Goal: Transaction & Acquisition: Purchase product/service

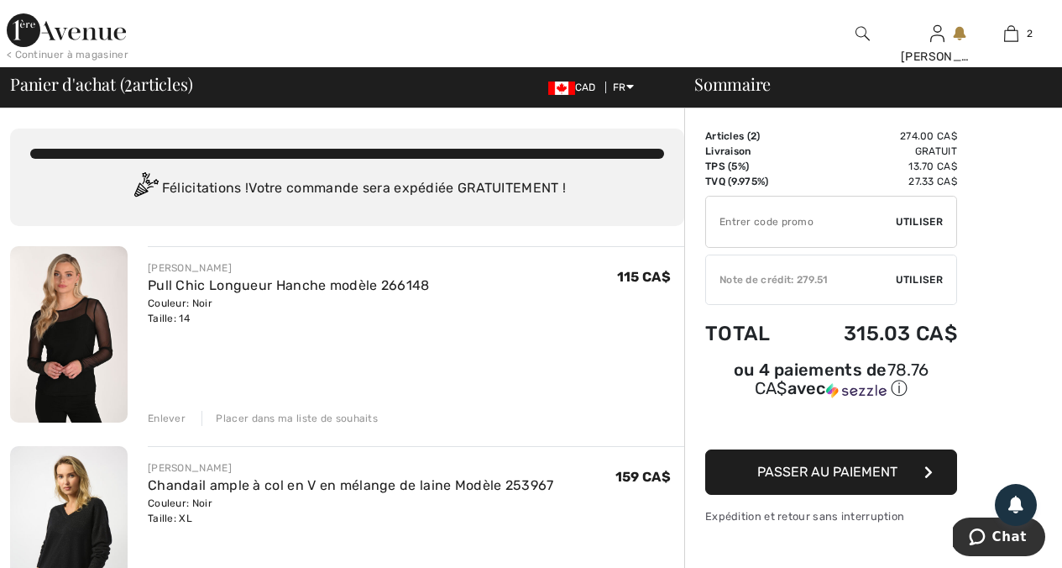
click at [34, 54] on div "< Continuer à magasiner" at bounding box center [68, 54] width 122 height 15
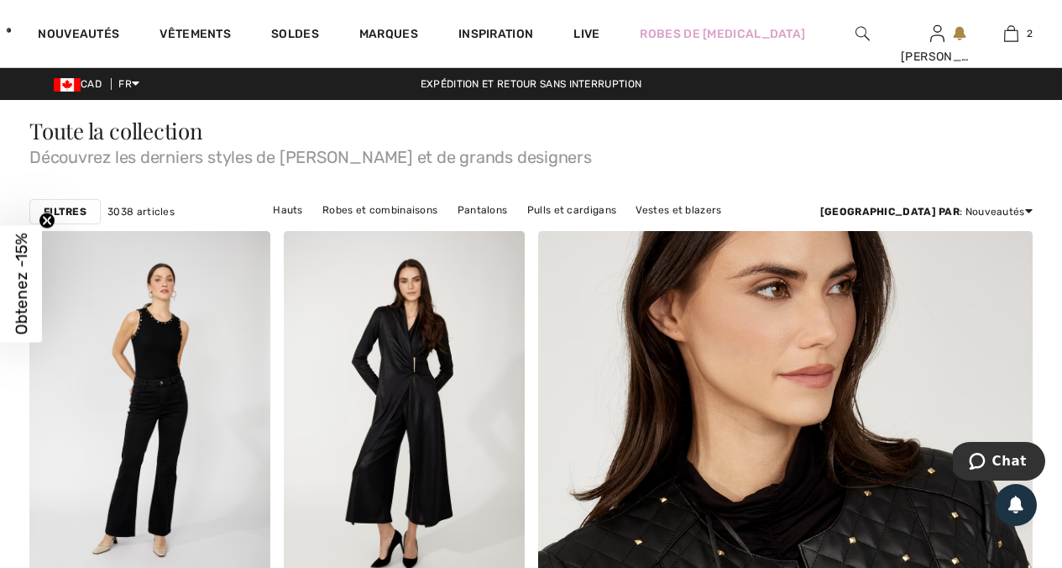
click at [587, 221] on link "Vêtements d'extérieur" at bounding box center [523, 232] width 128 height 22
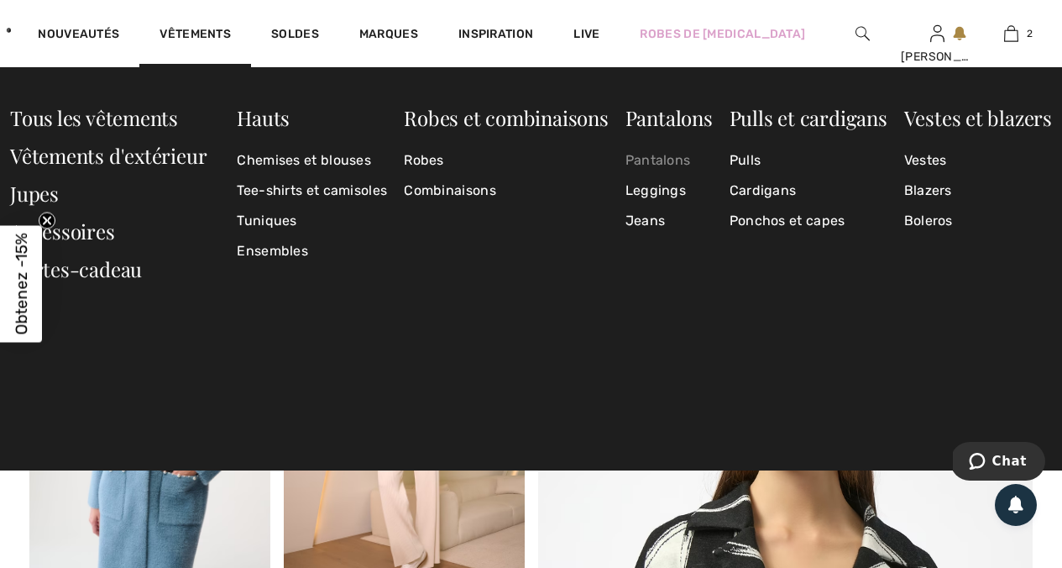
click at [676, 157] on link "Pantalons" at bounding box center [669, 160] width 87 height 30
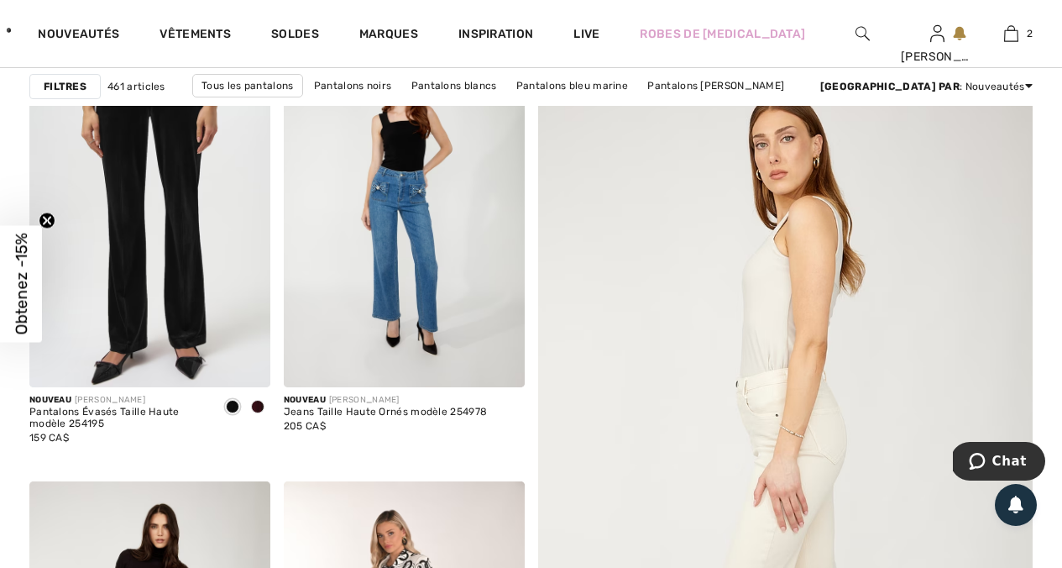
scroll to position [223, 0]
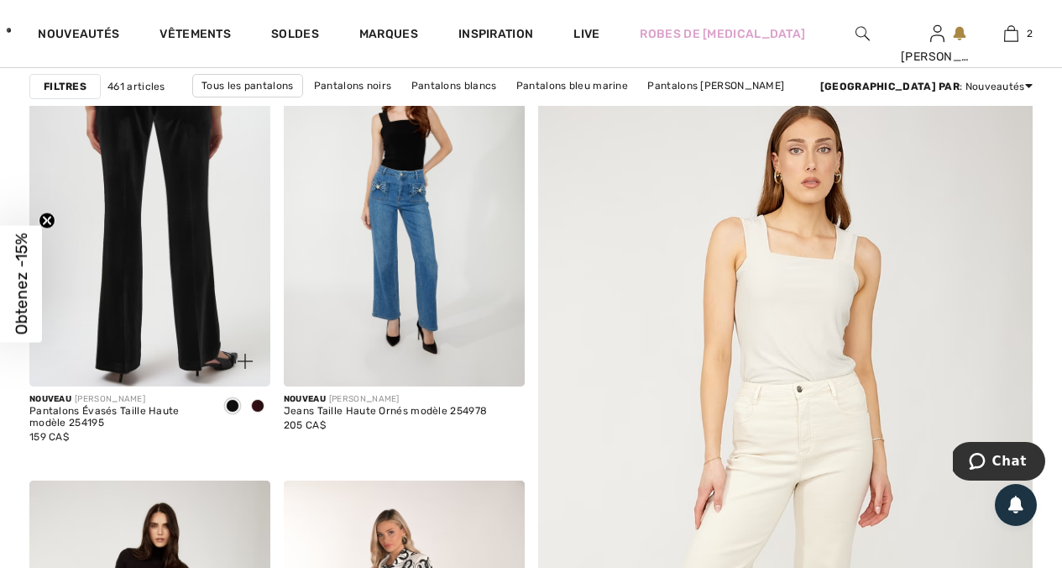
click at [174, 257] on img at bounding box center [149, 205] width 241 height 361
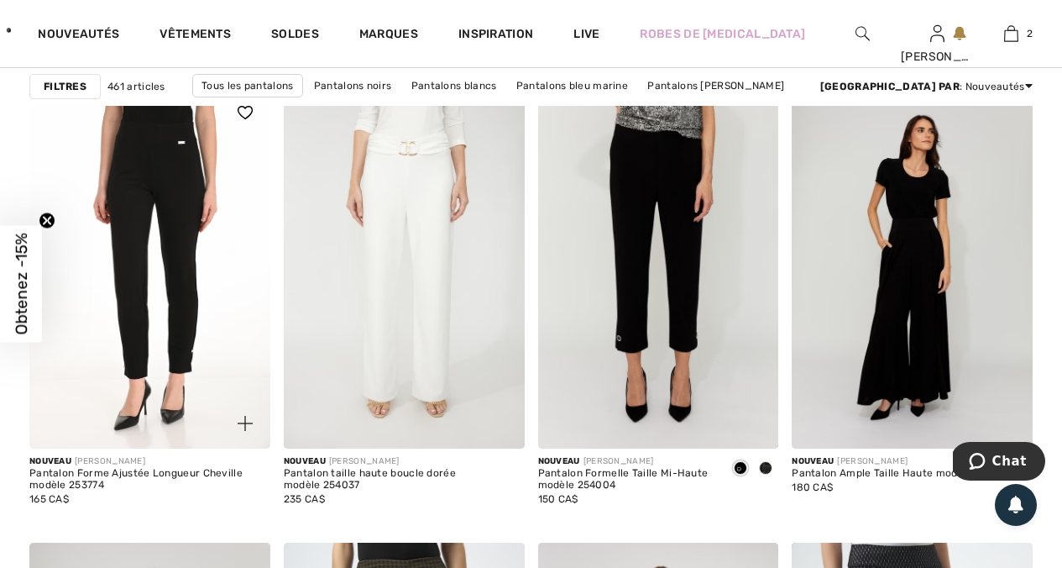
scroll to position [2722, 0]
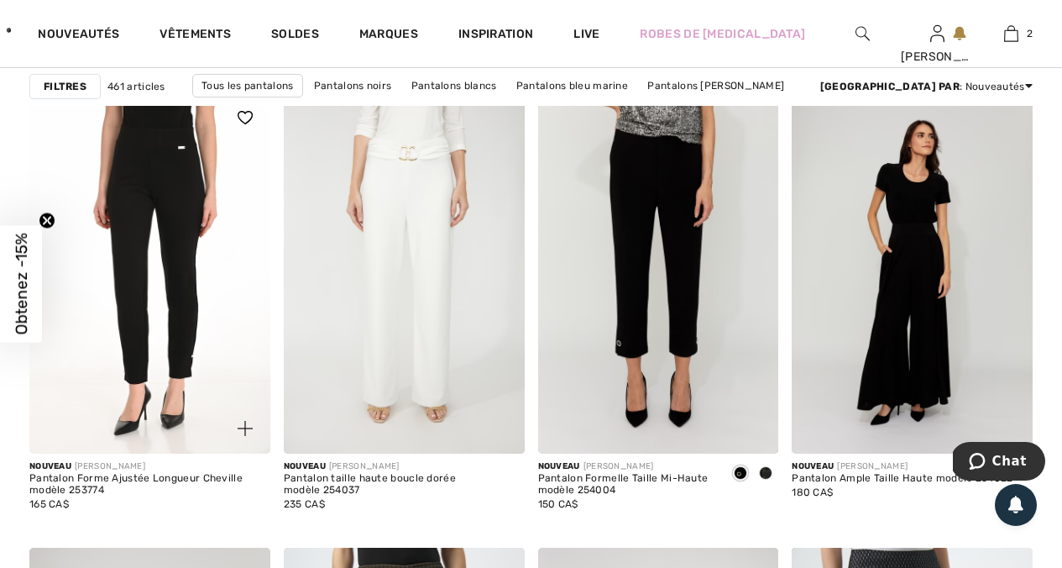
click at [209, 284] on img at bounding box center [149, 272] width 241 height 361
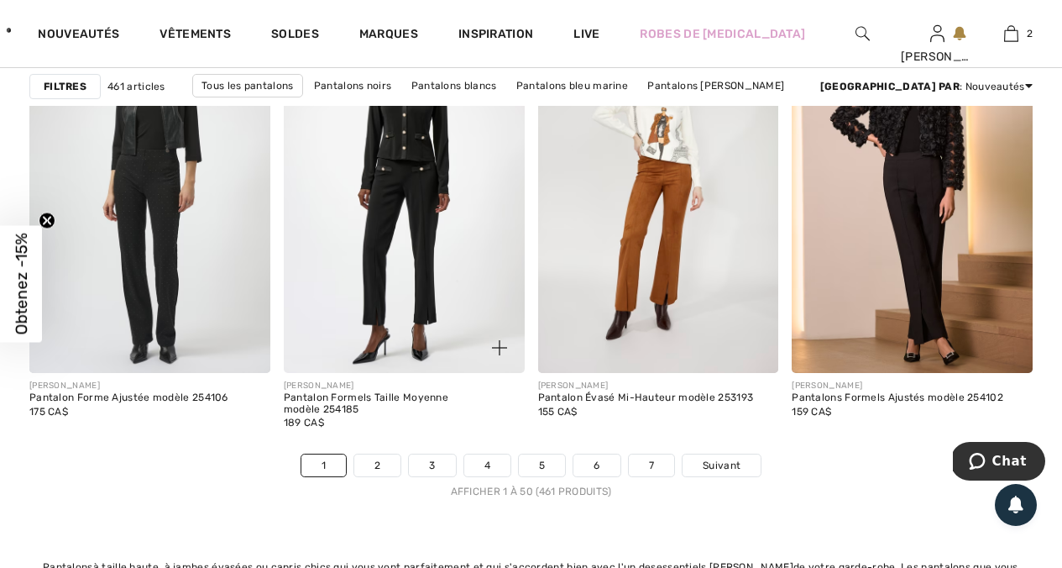
scroll to position [6791, 0]
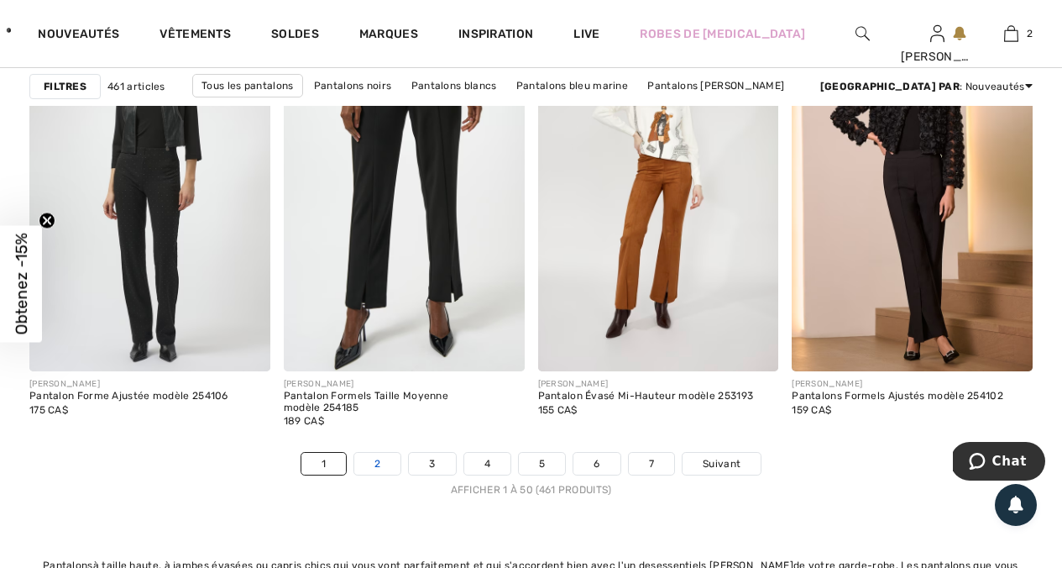
click at [377, 453] on link "2" at bounding box center [377, 464] width 46 height 22
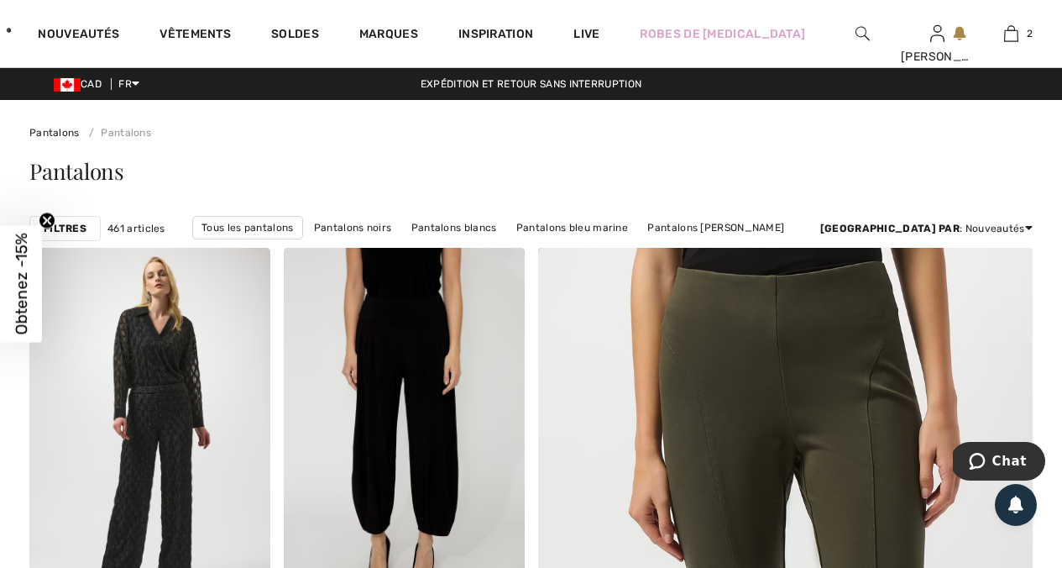
click at [73, 229] on strong "Filtres" at bounding box center [65, 228] width 43 height 15
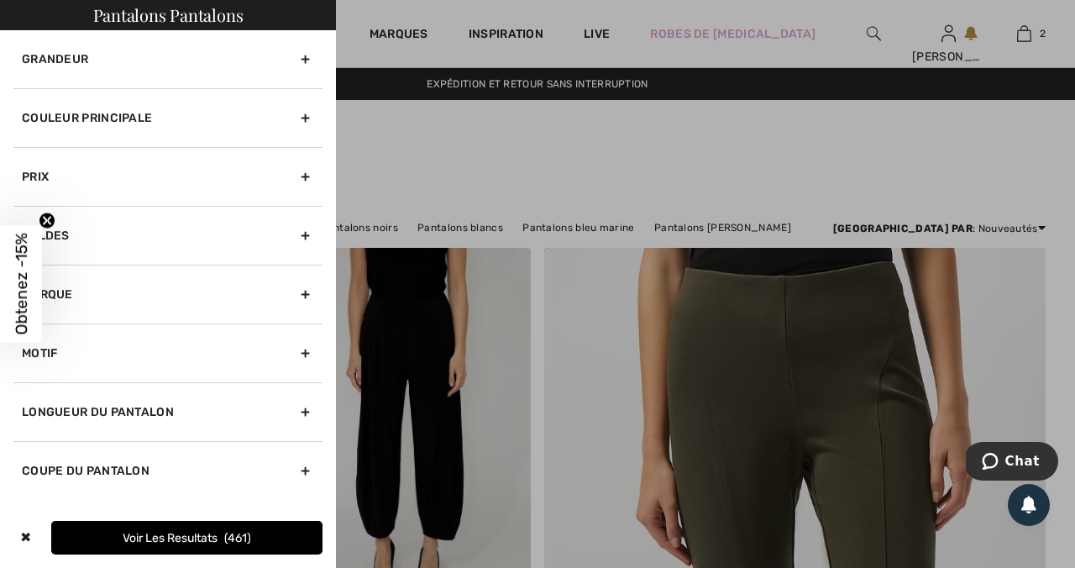
click at [317, 45] on div "Grandeur" at bounding box center [167, 59] width 309 height 58
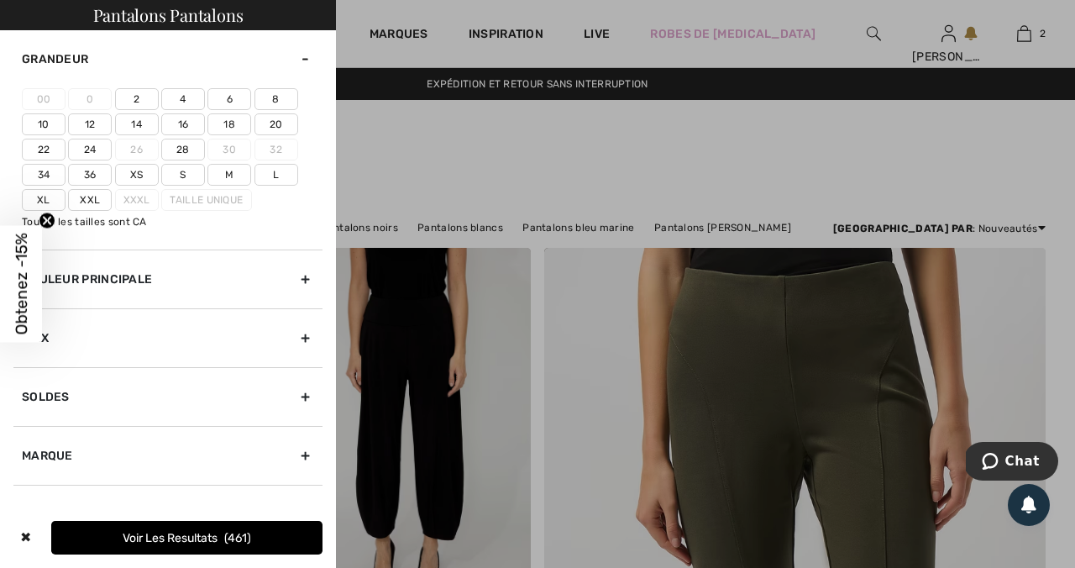
click at [144, 120] on label "14" at bounding box center [137, 124] width 44 height 22
click at [0, 0] on input"] "14" at bounding box center [0, 0] width 0 height 0
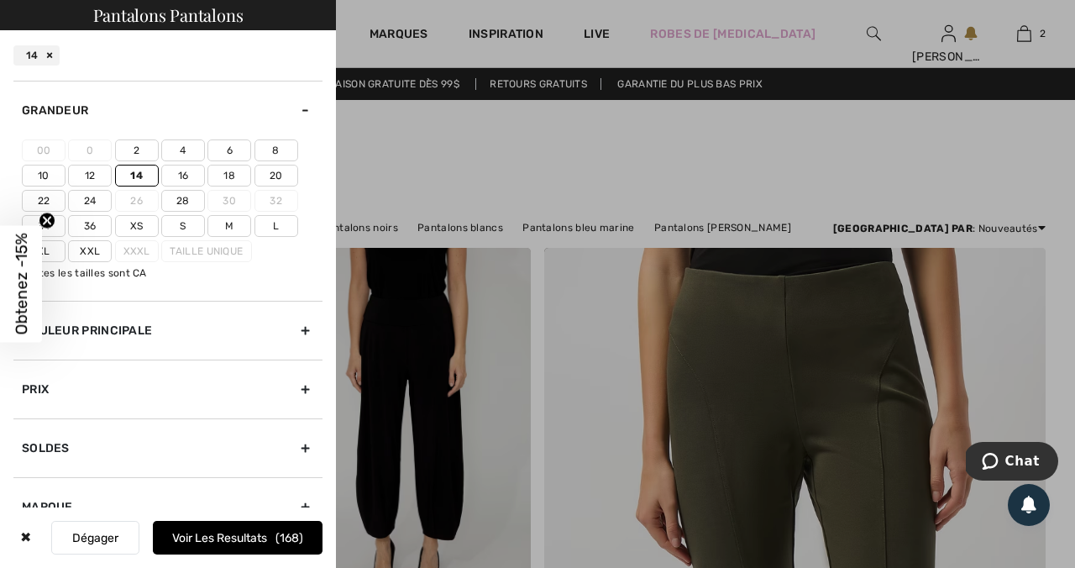
click at [51, 253] on label "Xl" at bounding box center [44, 251] width 44 height 22
click at [0, 0] on input"] "Xl" at bounding box center [0, 0] width 0 height 0
click at [270, 328] on div "Couleur Principale" at bounding box center [167, 330] width 309 height 59
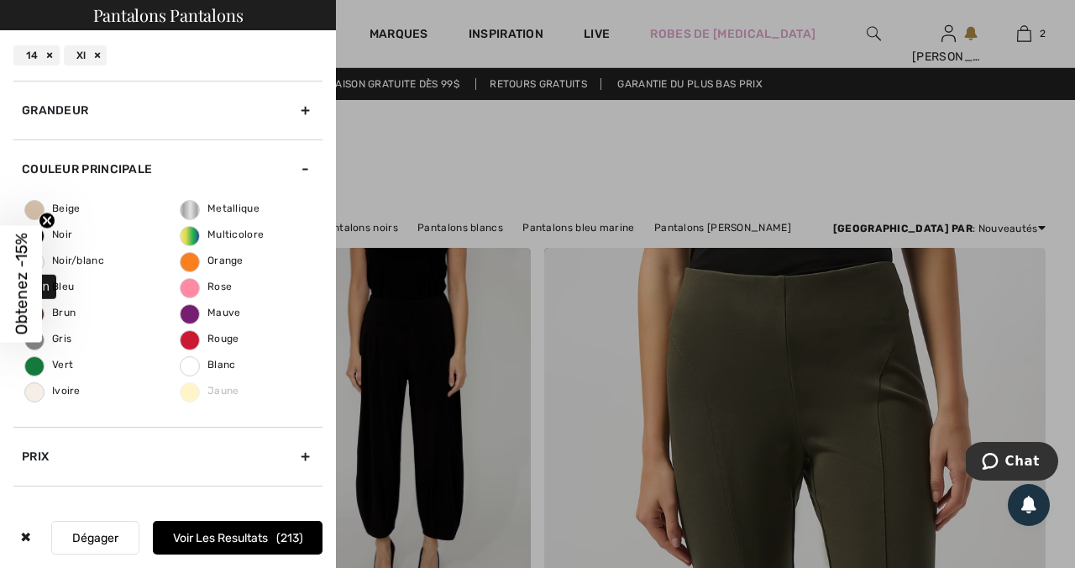
click at [65, 313] on span "Brun" at bounding box center [50, 313] width 50 height 12
click at [0, 0] on input "Brun" at bounding box center [0, 0] width 0 height 0
click at [67, 235] on span "Noir" at bounding box center [48, 234] width 47 height 12
click at [0, 0] on input "Noir" at bounding box center [0, 0] width 0 height 0
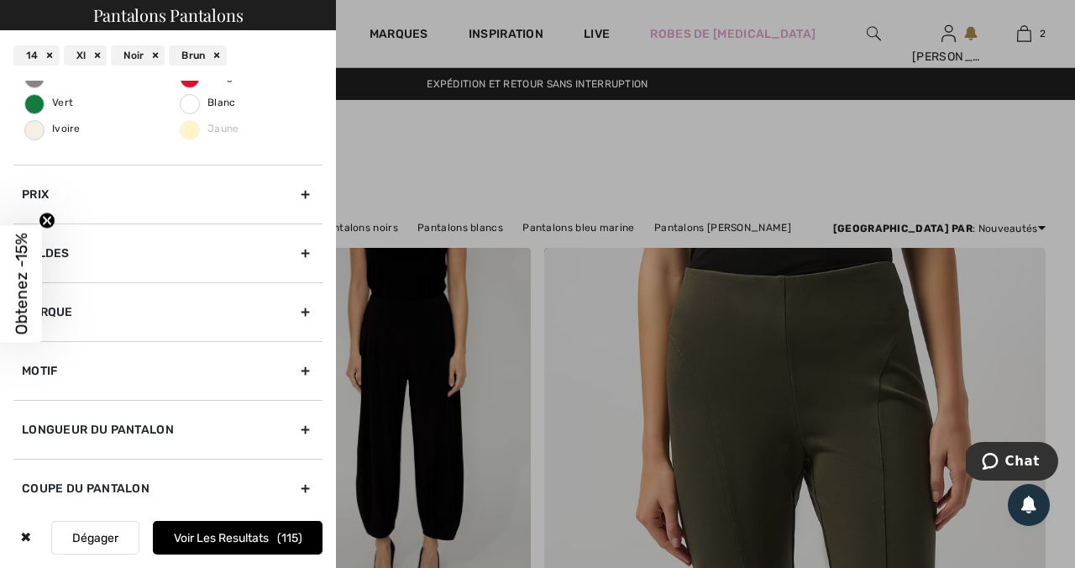
scroll to position [272, 0]
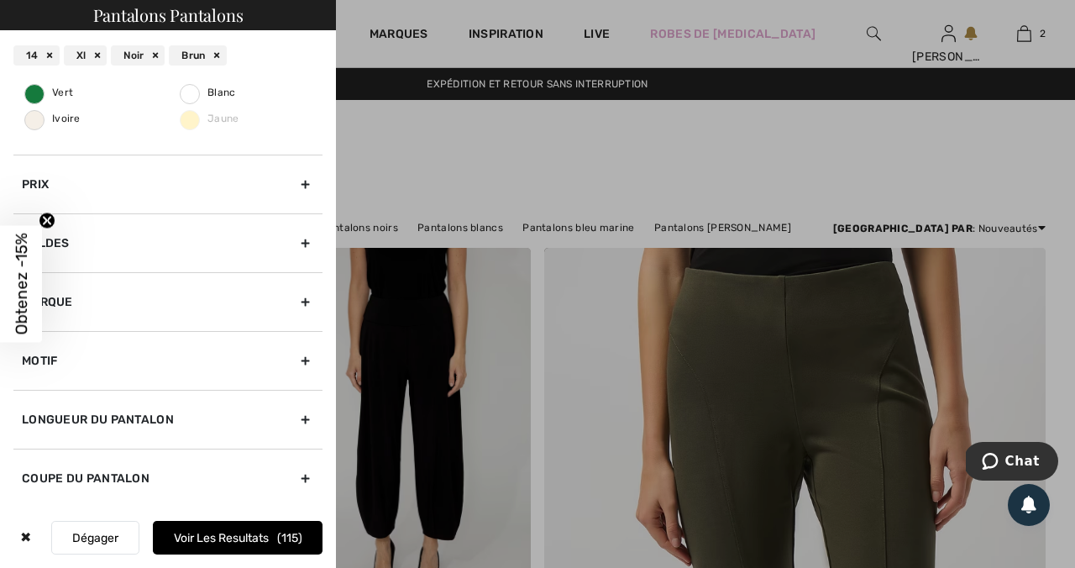
click at [294, 244] on div "Soldes" at bounding box center [167, 242] width 309 height 59
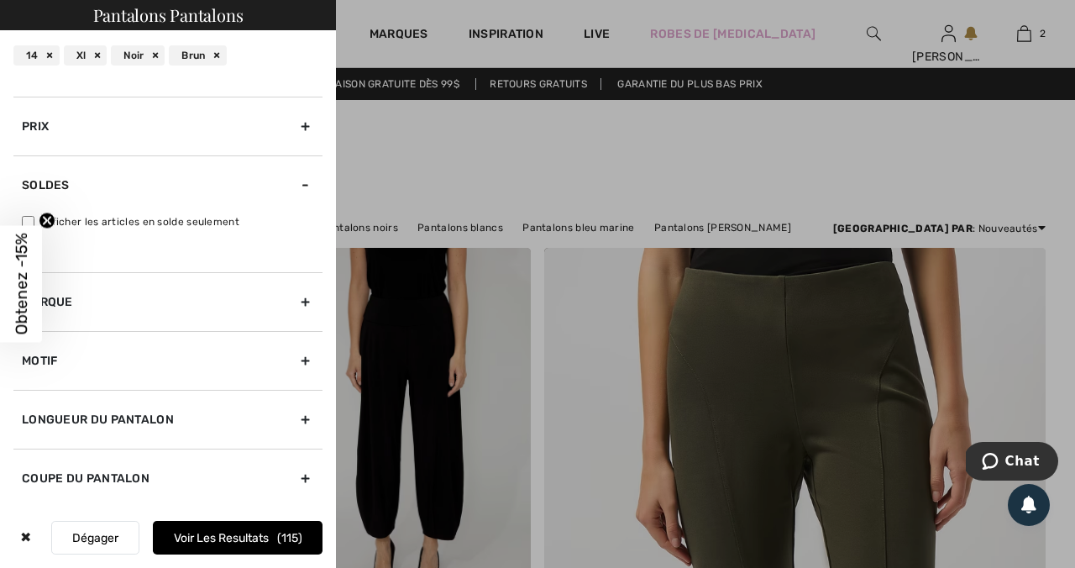
scroll to position [102, 0]
click at [202, 208] on div "Soldes" at bounding box center [167, 184] width 309 height 59
click at [287, 238] on div "Soldes" at bounding box center [167, 242] width 309 height 59
click at [139, 223] on label "Afficher les articles en solde seulement" at bounding box center [172, 221] width 301 height 15
click at [34, 223] on input "Afficher les articles en solde seulement" at bounding box center [28, 222] width 13 height 13
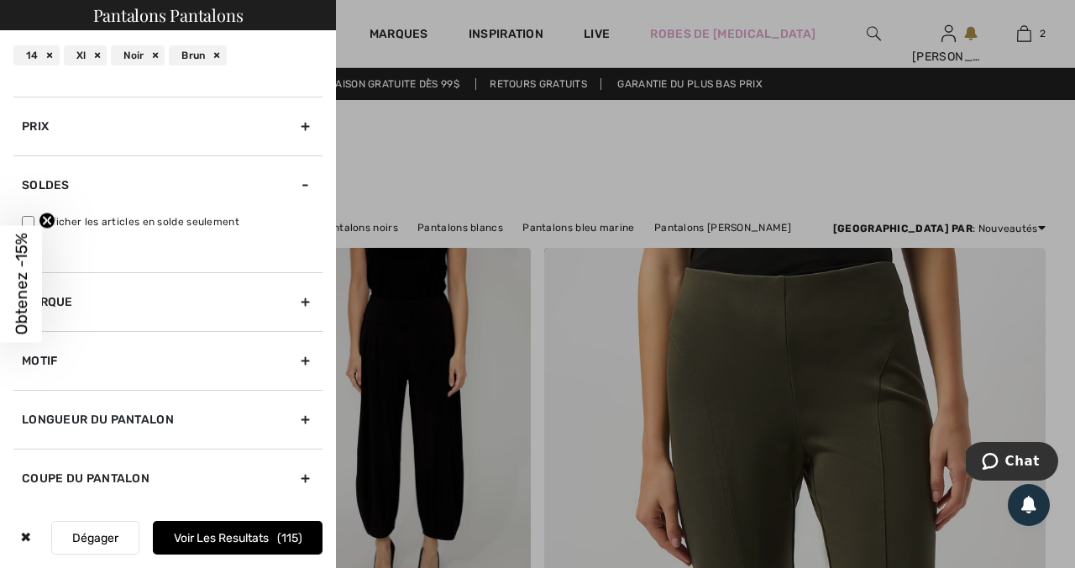
checkbox input "true"
click at [233, 540] on button "Voir les resultats 21" at bounding box center [238, 538] width 170 height 34
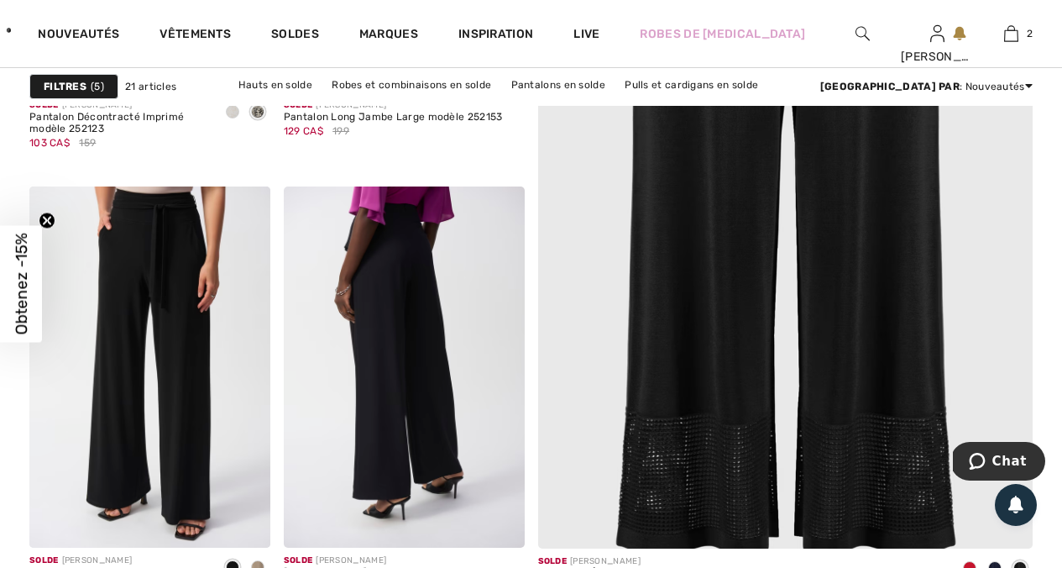
scroll to position [515, 0]
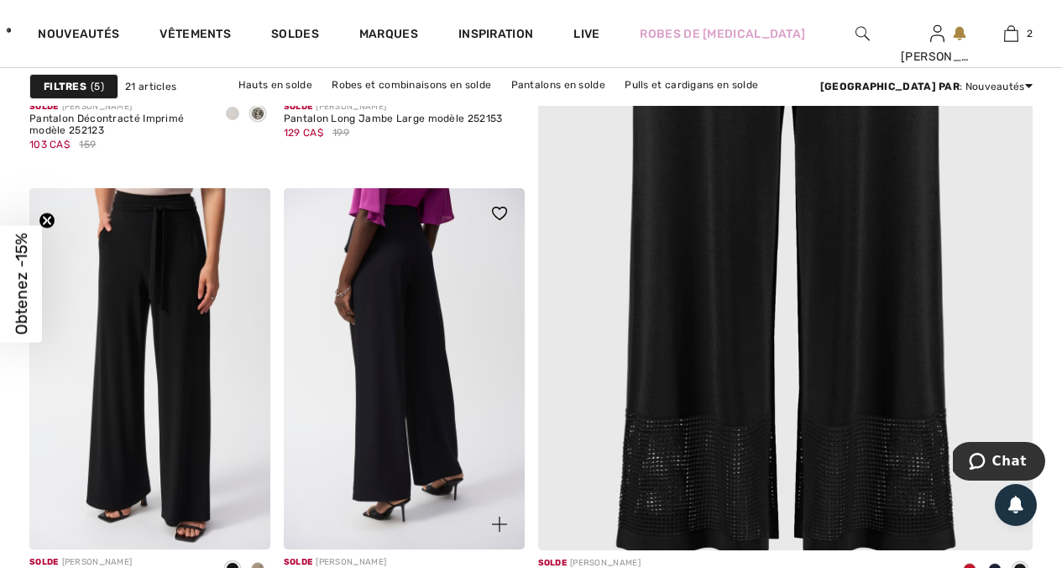
click at [405, 371] on img at bounding box center [404, 368] width 241 height 361
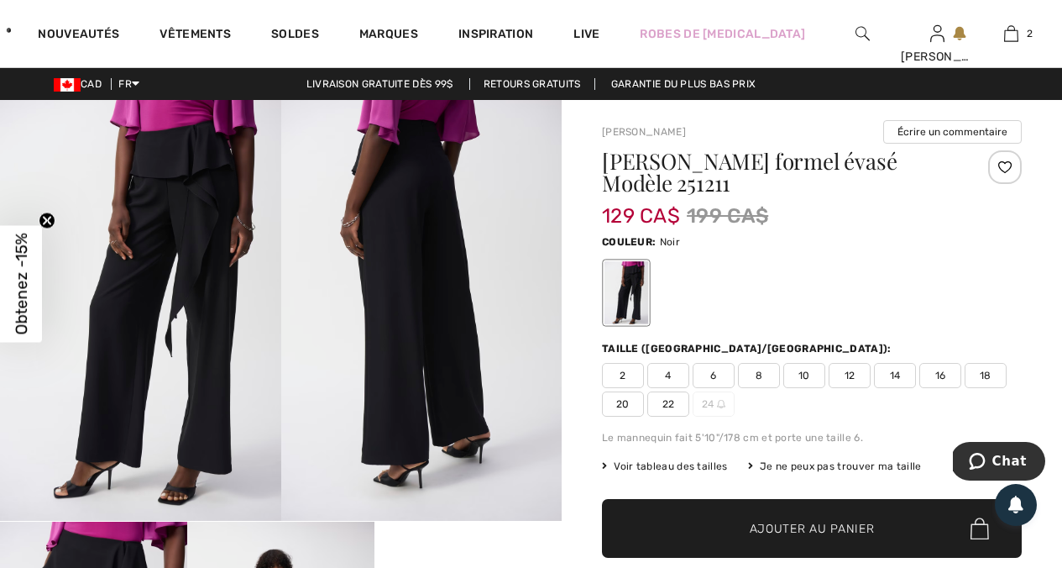
click at [906, 363] on span "14" at bounding box center [895, 375] width 42 height 25
click at [765, 520] on span "Ajouter au panier" at bounding box center [812, 529] width 125 height 18
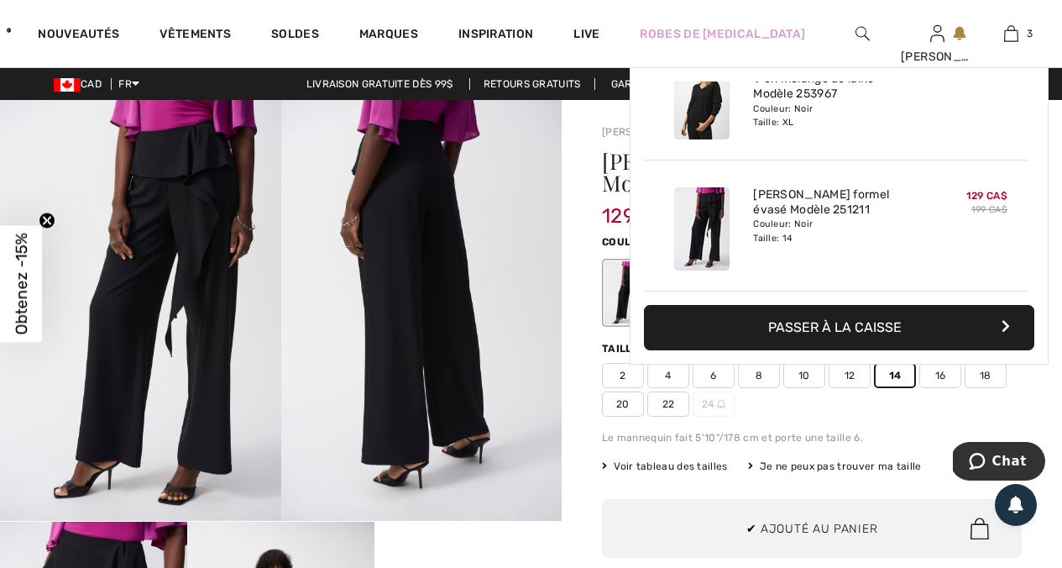
scroll to position [183, 0]
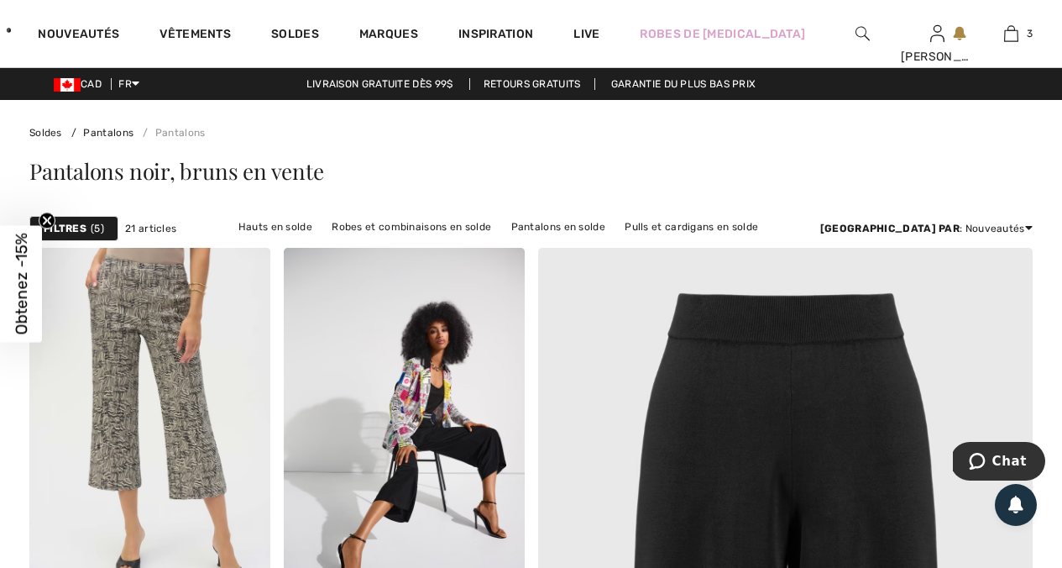
click at [857, 23] on div at bounding box center [863, 33] width 75 height 67
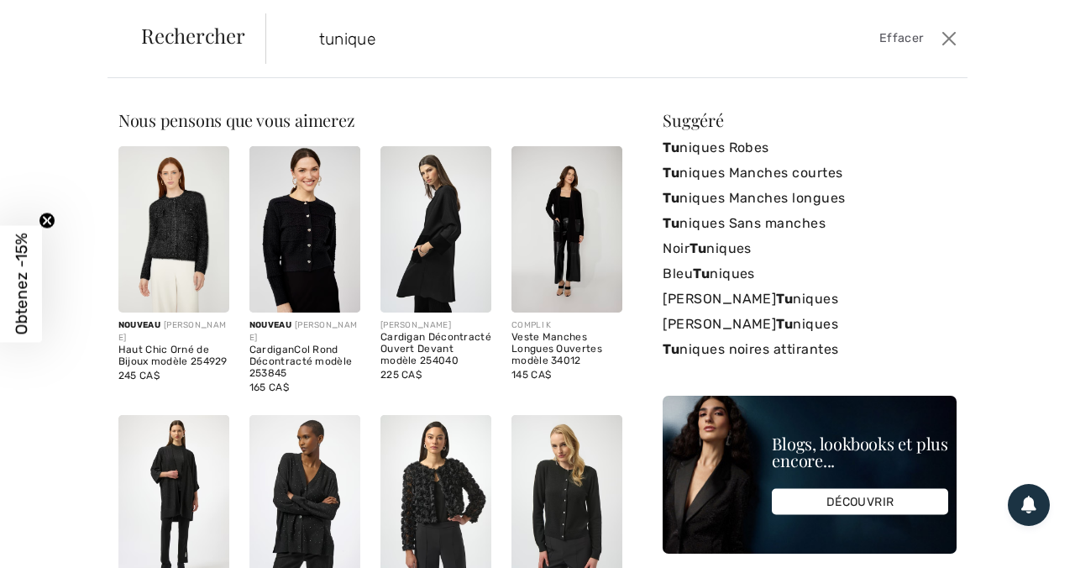
type input "tunique"
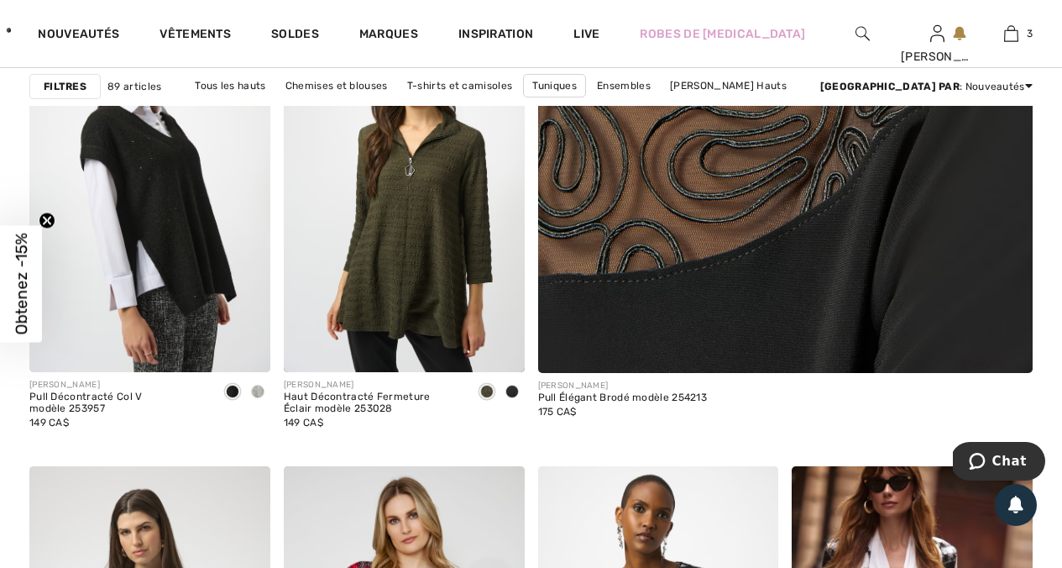
scroll to position [694, 0]
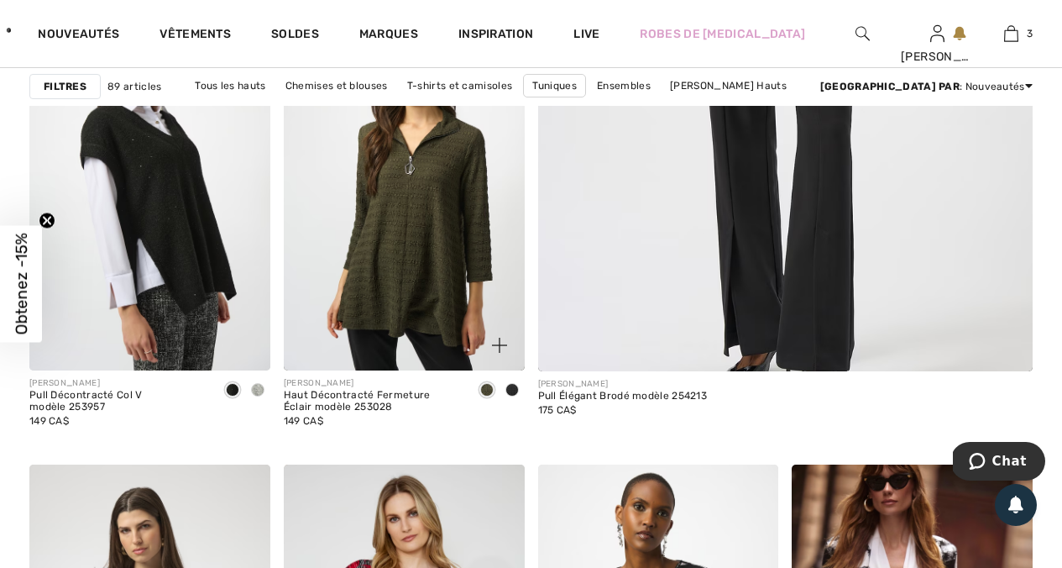
click at [511, 391] on span at bounding box center [512, 389] width 13 height 13
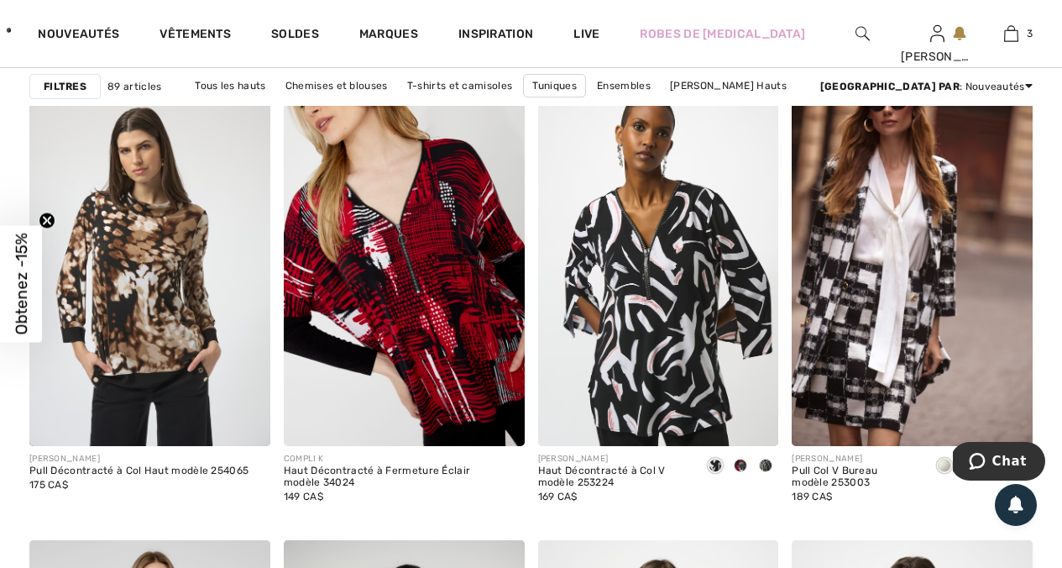
scroll to position [1112, 0]
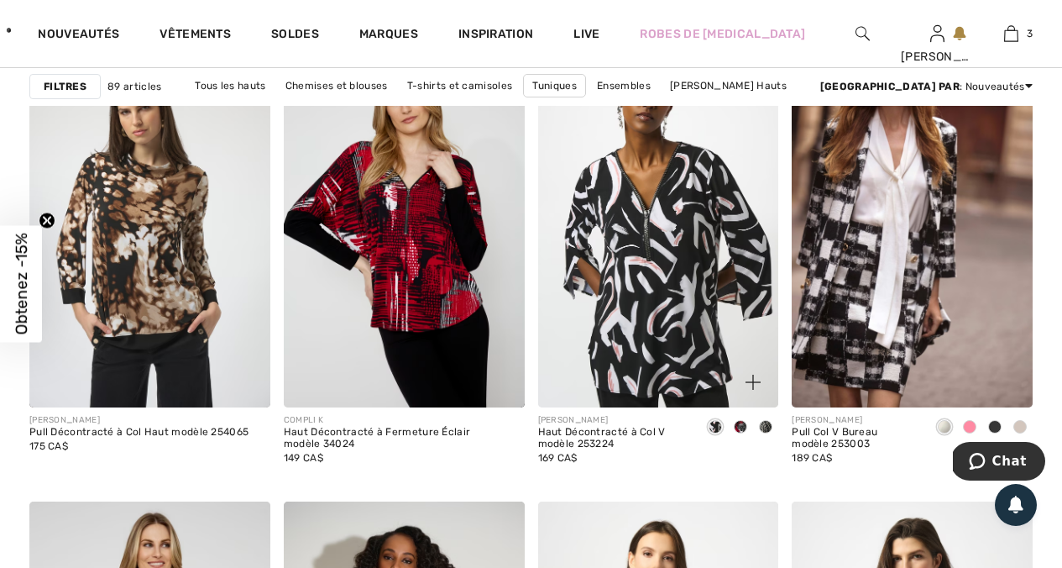
click at [742, 422] on span at bounding box center [740, 426] width 13 height 13
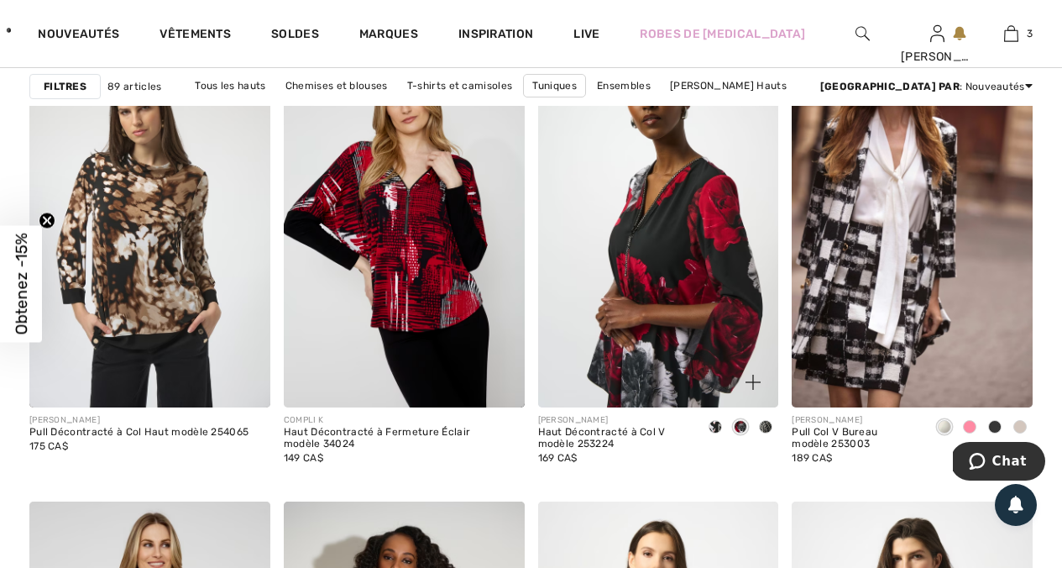
click at [764, 421] on span at bounding box center [765, 426] width 13 height 13
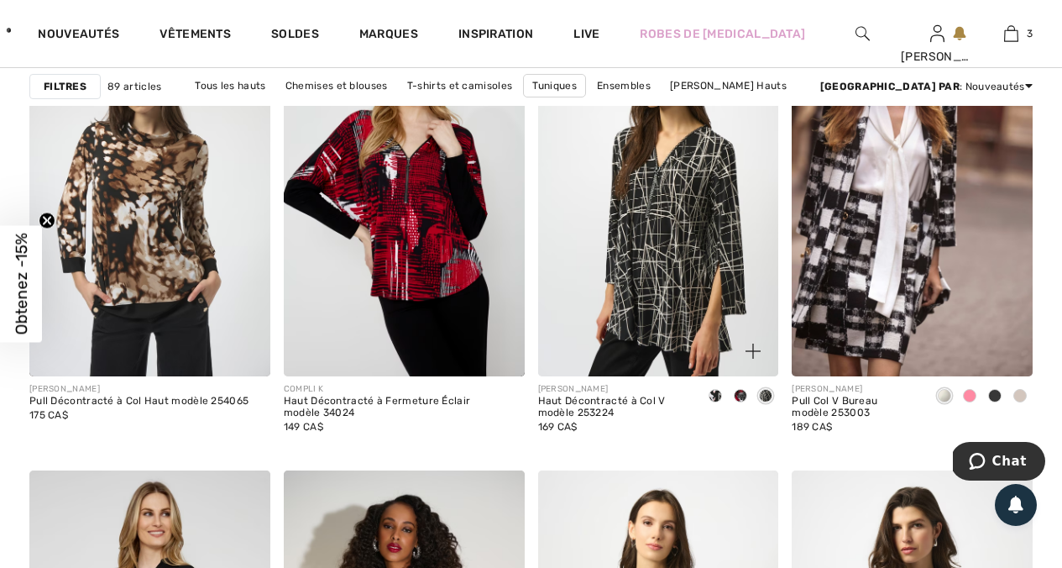
scroll to position [1144, 0]
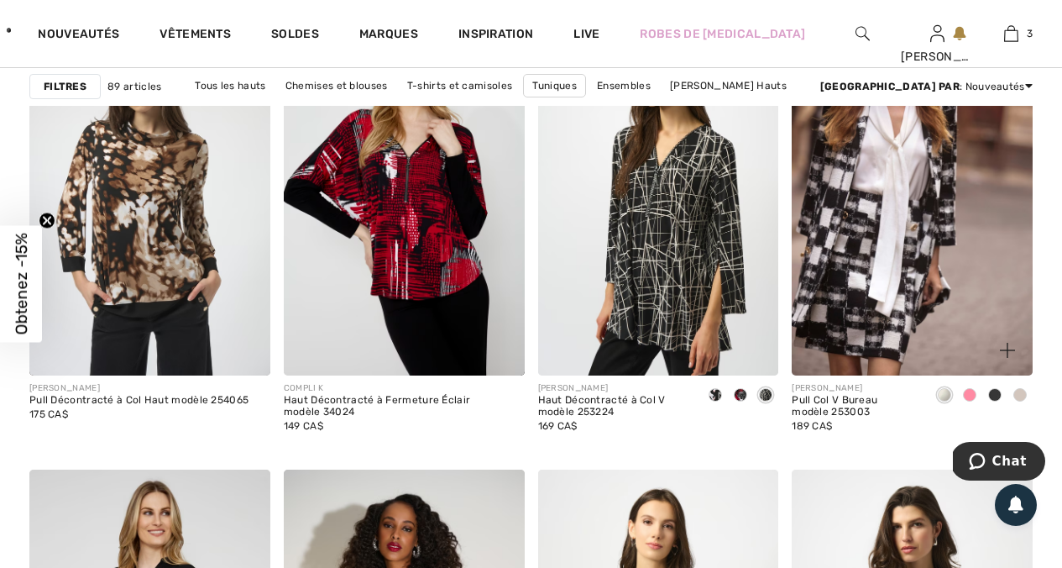
click at [967, 392] on span at bounding box center [969, 394] width 13 height 13
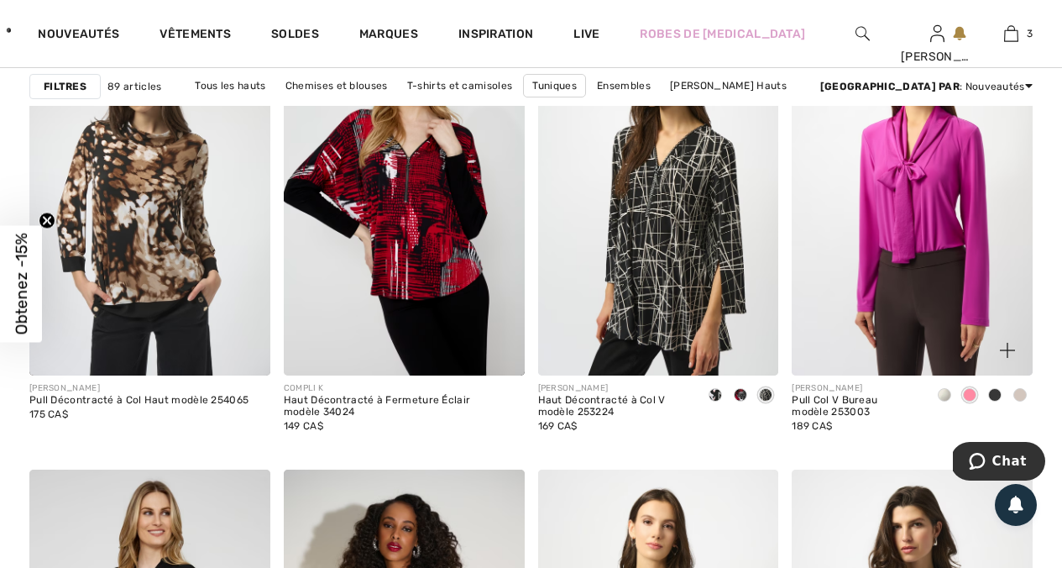
click at [988, 391] on div at bounding box center [995, 396] width 25 height 28
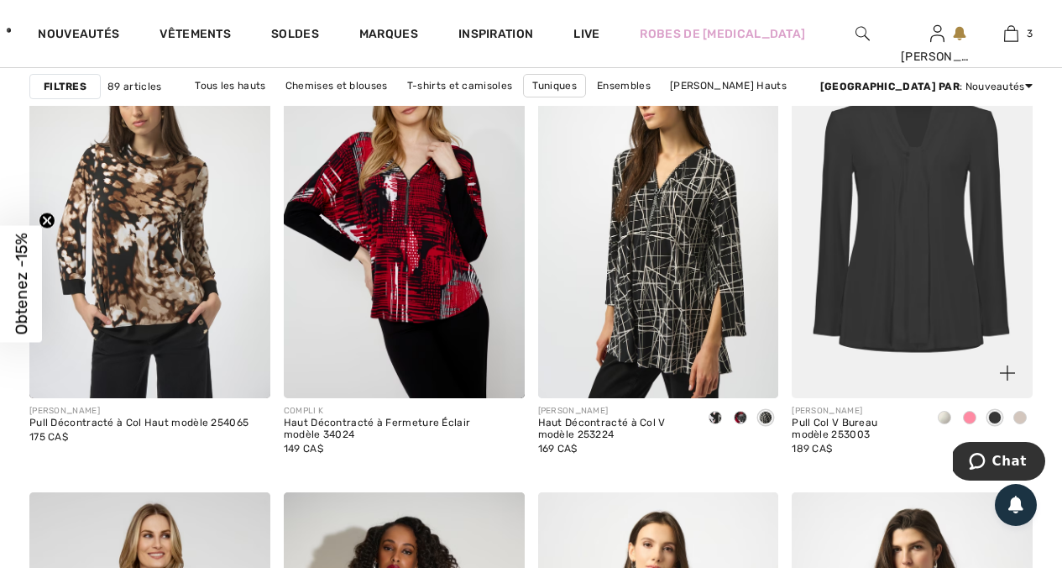
scroll to position [1125, 0]
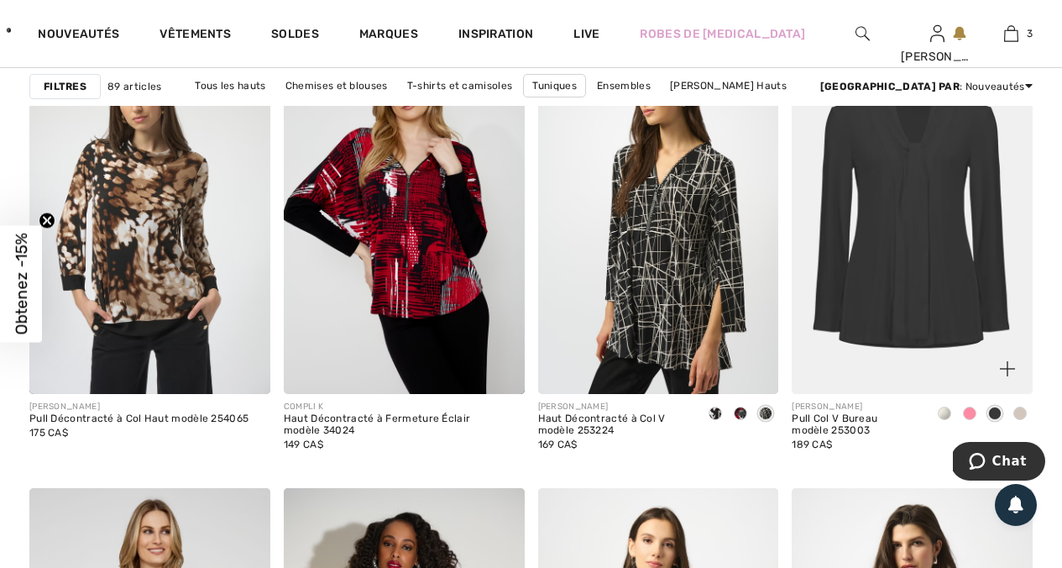
click at [972, 417] on span at bounding box center [969, 412] width 13 height 13
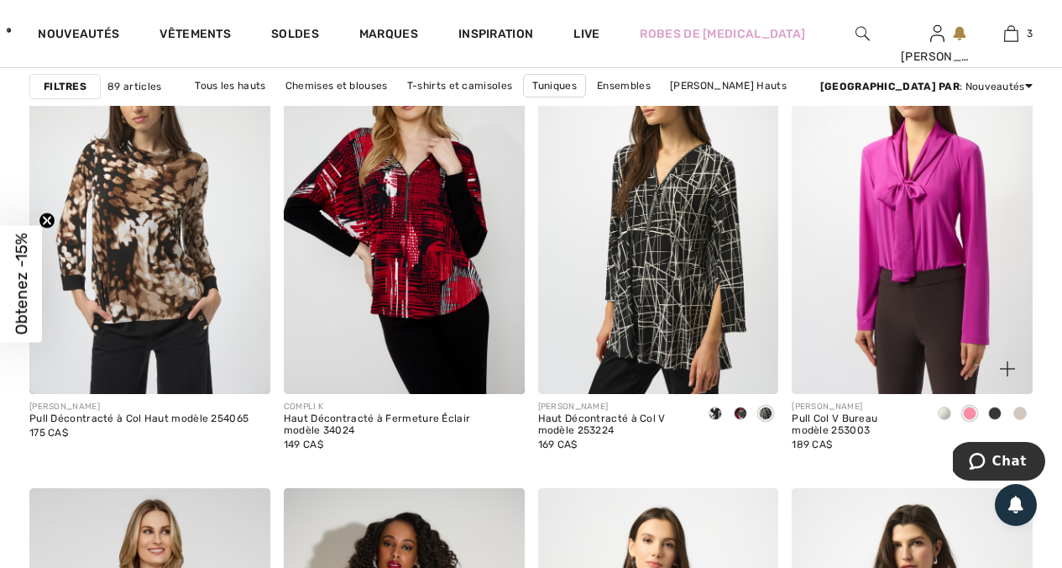
click at [1019, 414] on span at bounding box center [1020, 412] width 13 height 13
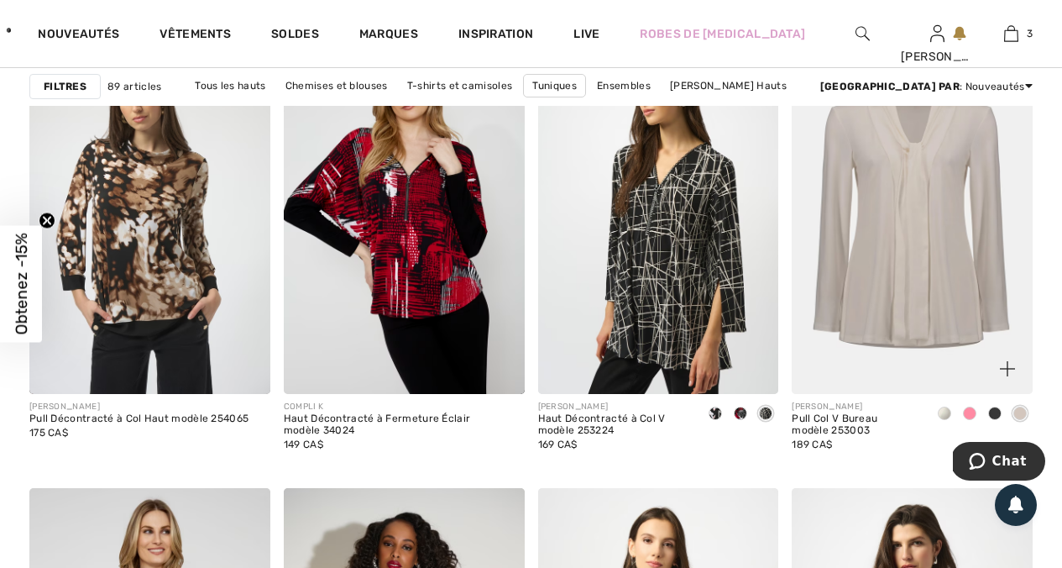
click at [944, 417] on span at bounding box center [944, 412] width 13 height 13
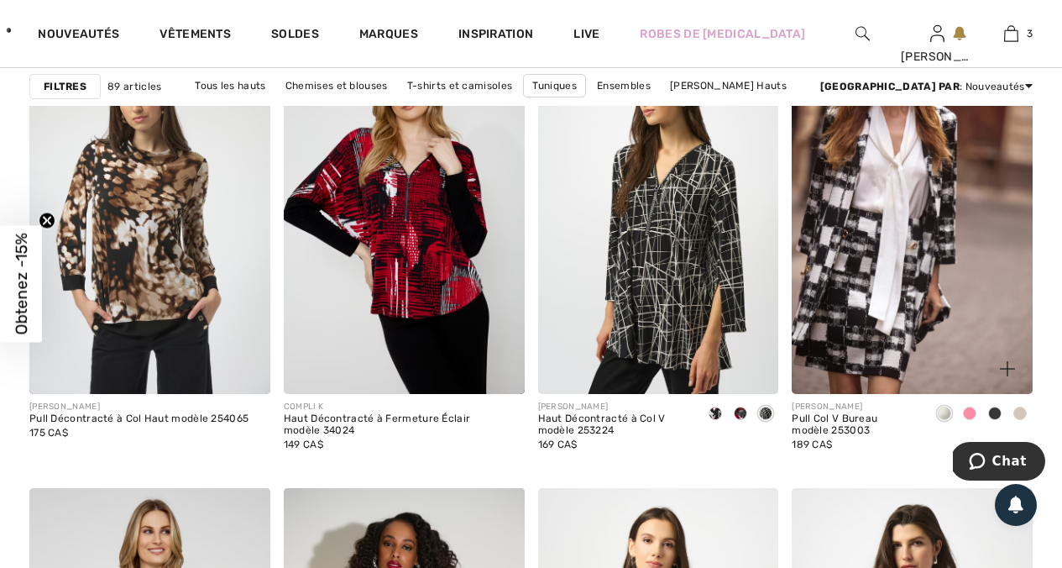
click at [994, 415] on span at bounding box center [994, 412] width 13 height 13
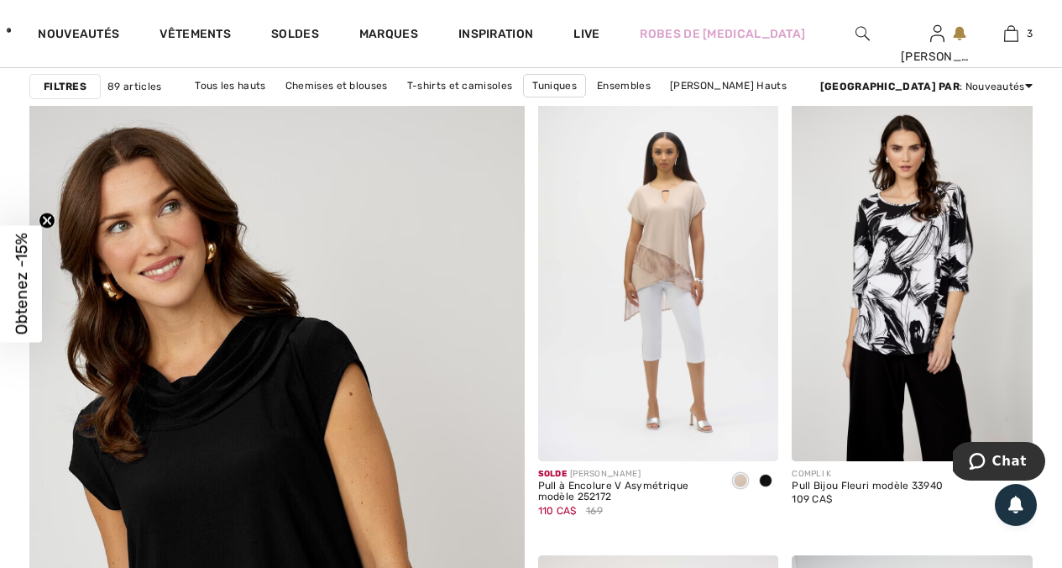
scroll to position [3795, 0]
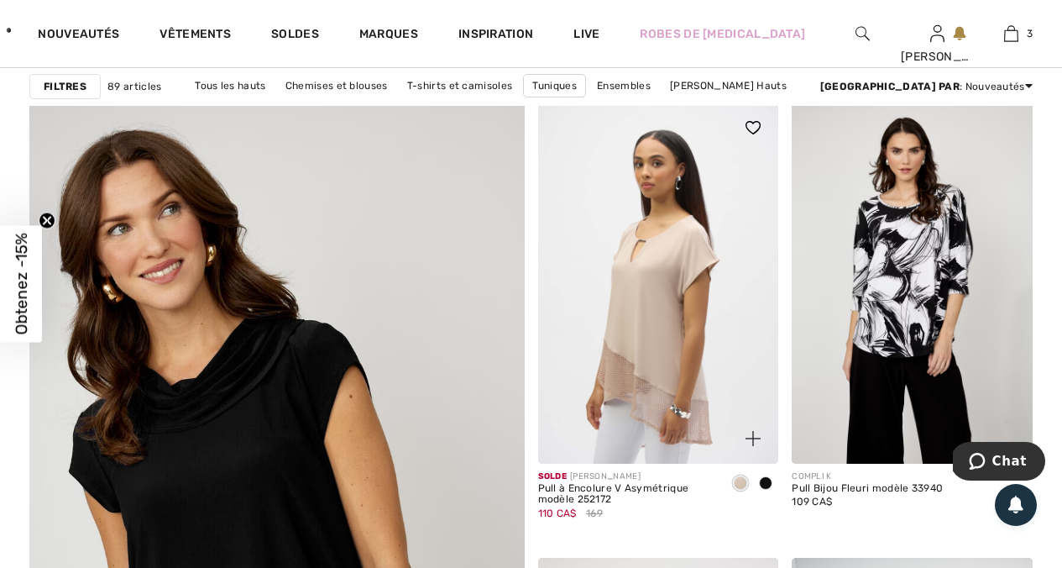
click at [765, 481] on span at bounding box center [765, 482] width 13 height 13
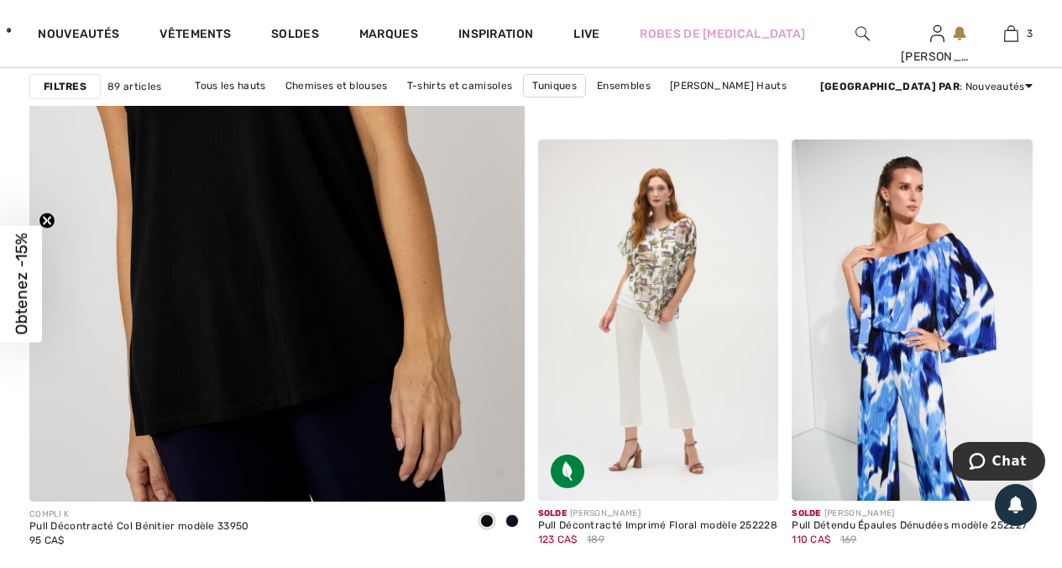
scroll to position [4222, 0]
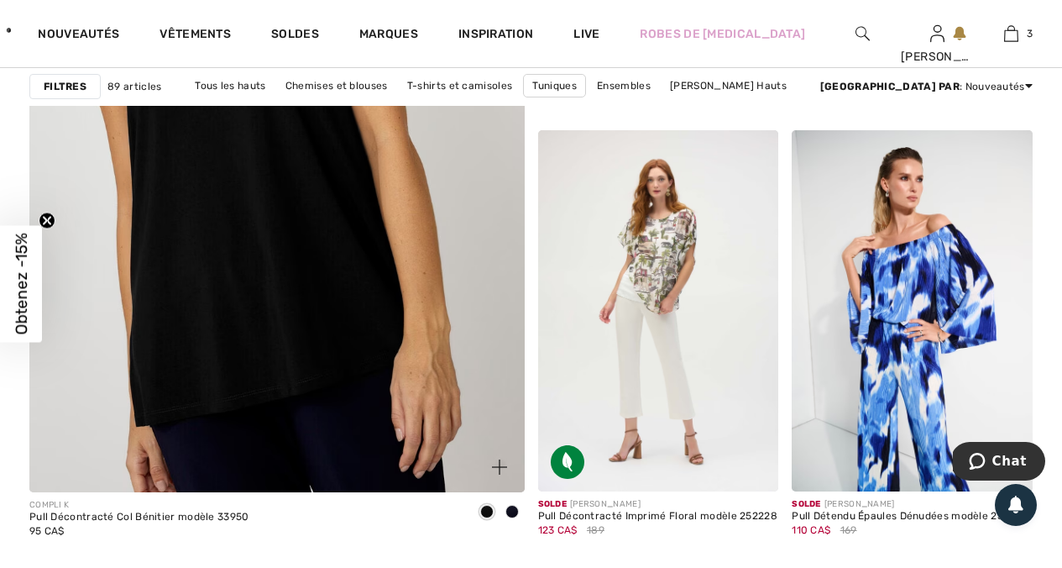
click at [515, 514] on span at bounding box center [512, 511] width 13 height 13
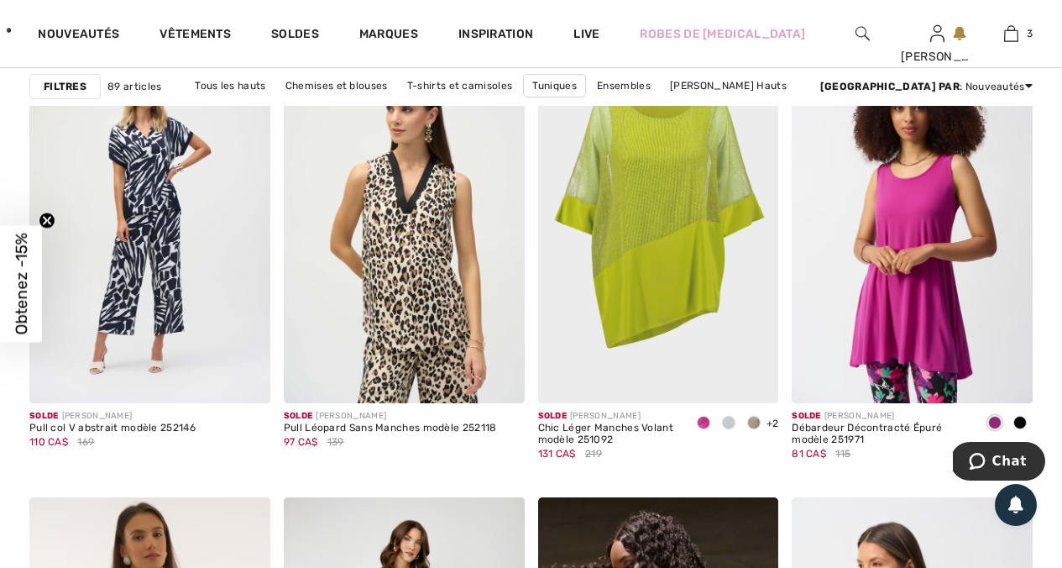
scroll to position [4764, 0]
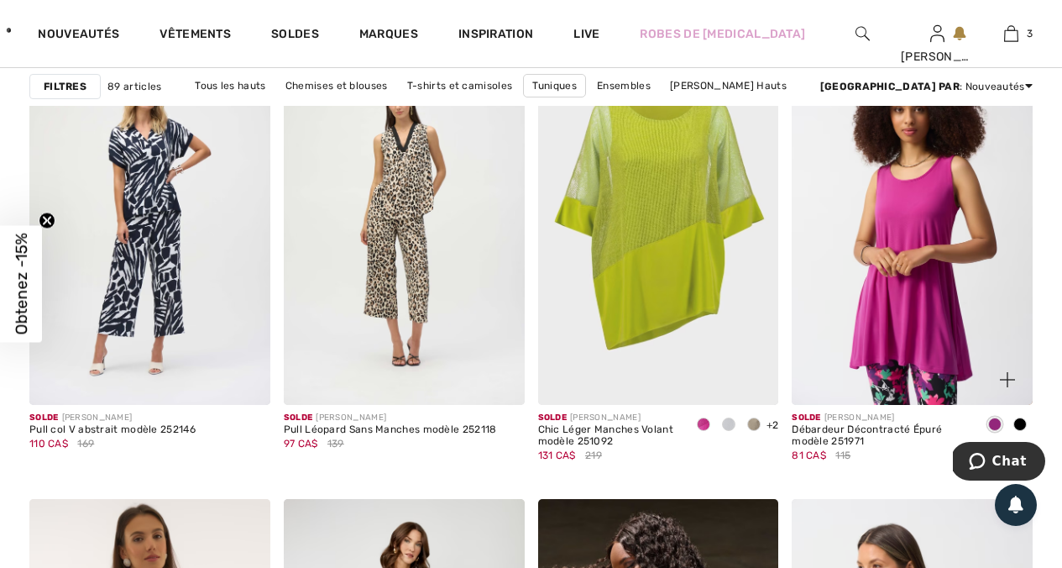
click at [1019, 417] on span at bounding box center [1020, 423] width 13 height 13
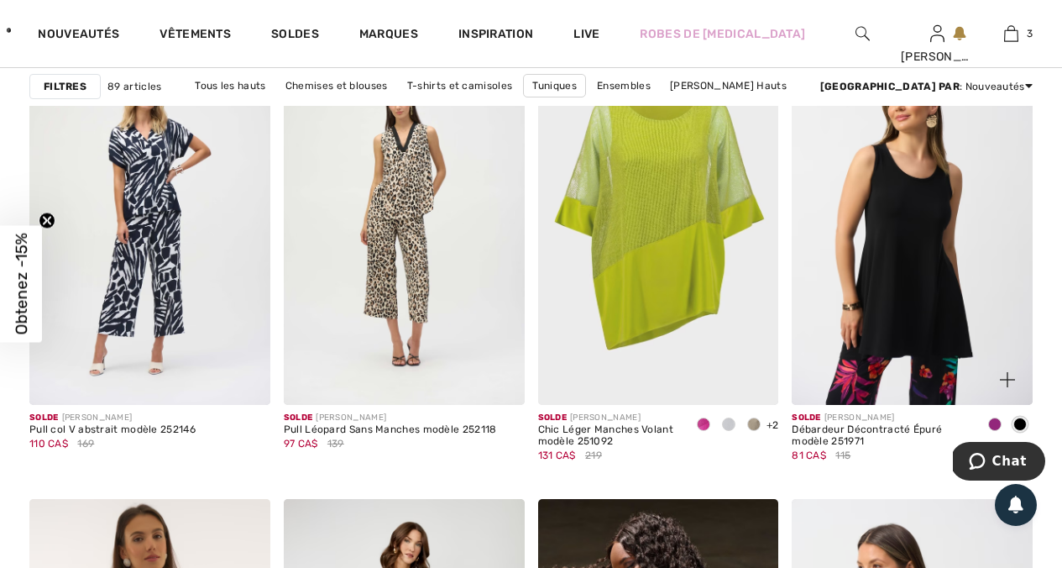
click at [992, 417] on div at bounding box center [995, 425] width 25 height 28
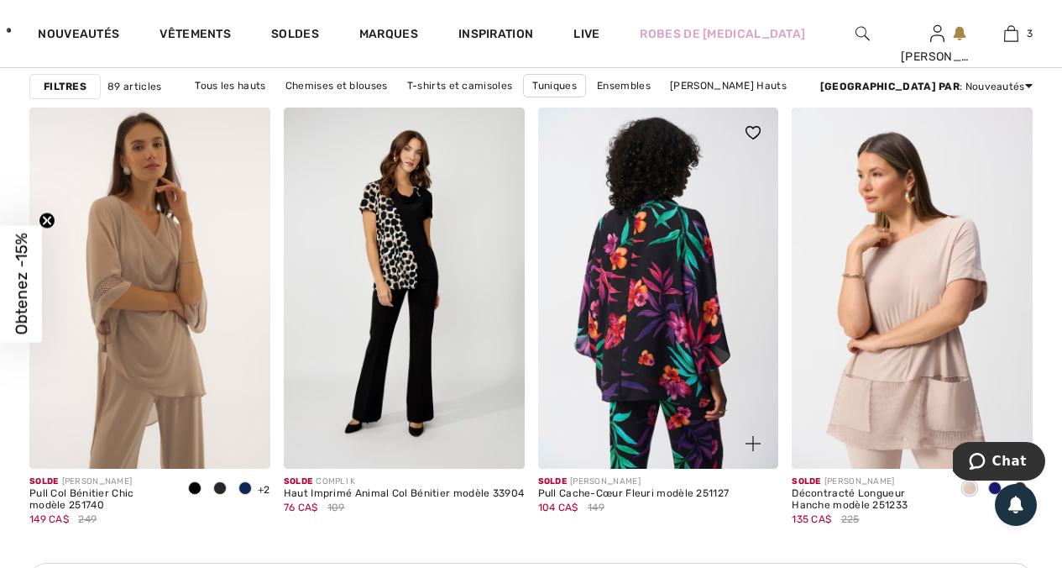
scroll to position [5161, 0]
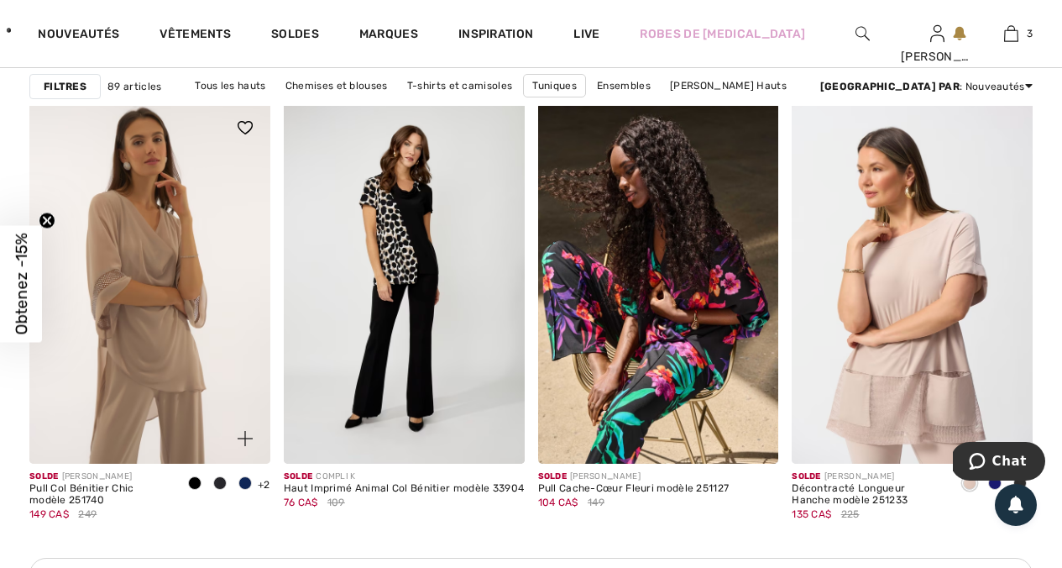
click at [194, 485] on span at bounding box center [194, 482] width 13 height 13
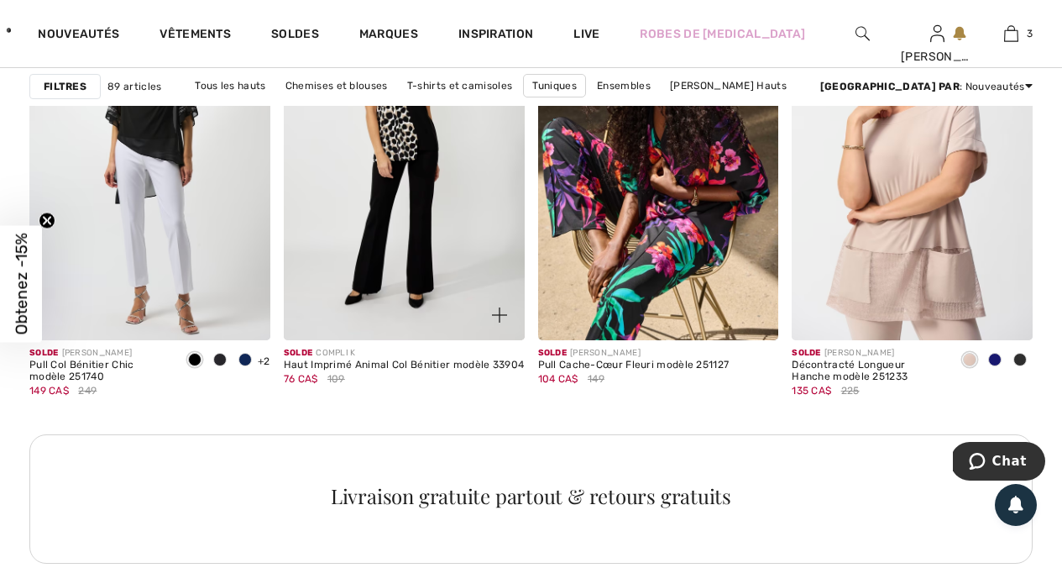
scroll to position [5250, 0]
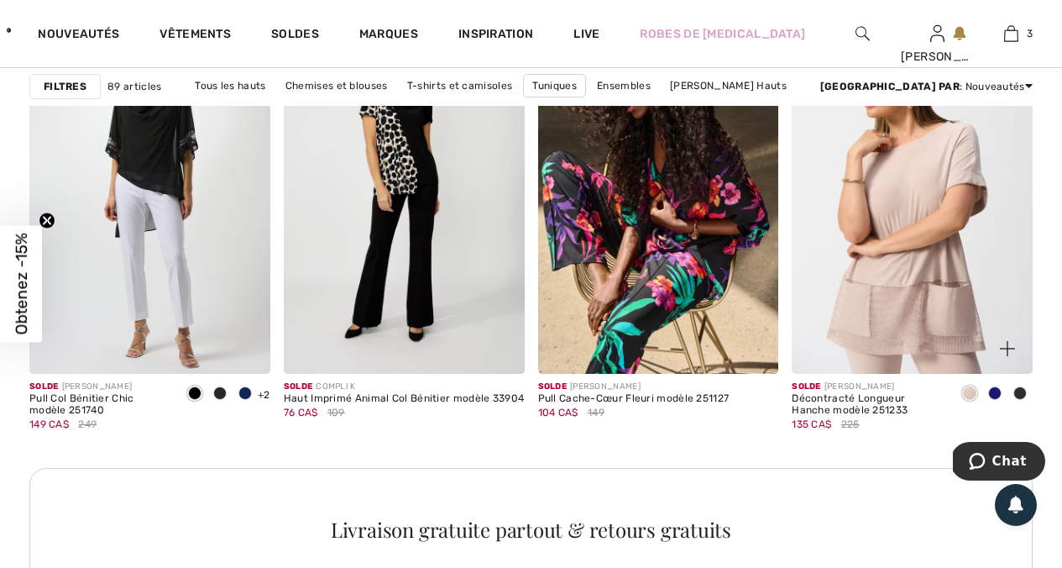
click at [993, 397] on span at bounding box center [994, 392] width 13 height 13
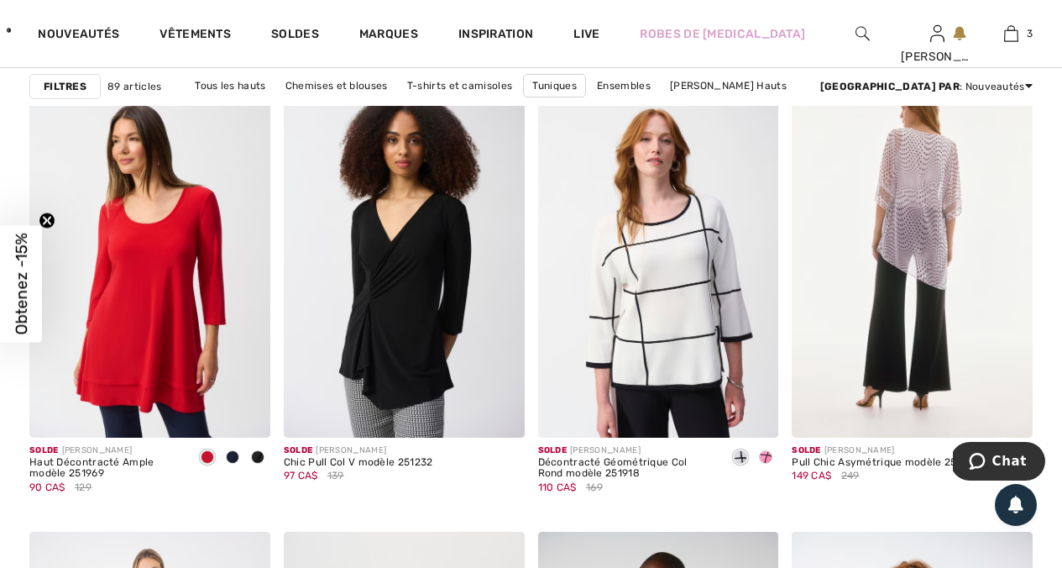
scroll to position [5819, 0]
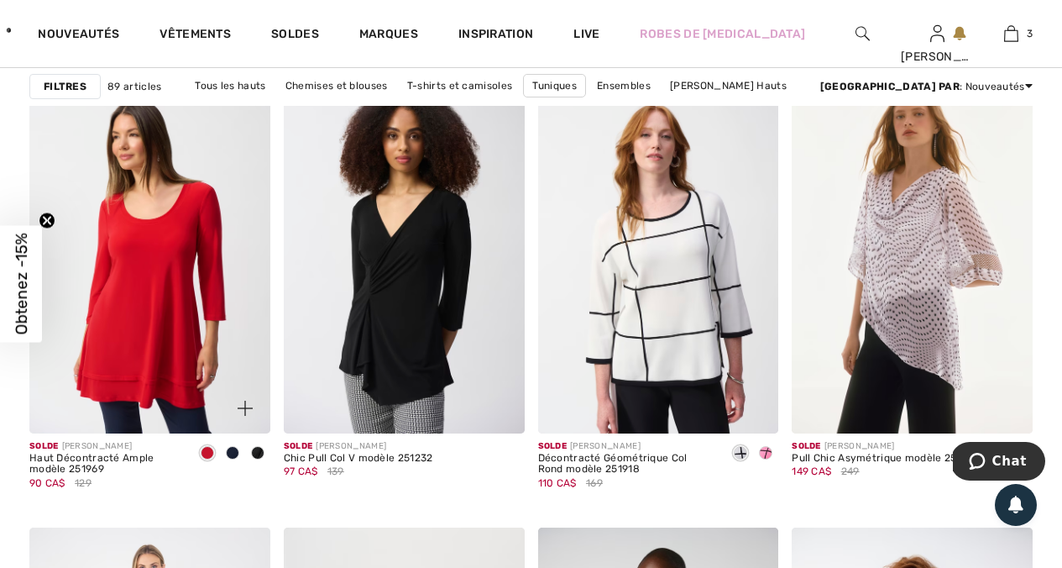
click at [257, 459] on div at bounding box center [257, 454] width 25 height 28
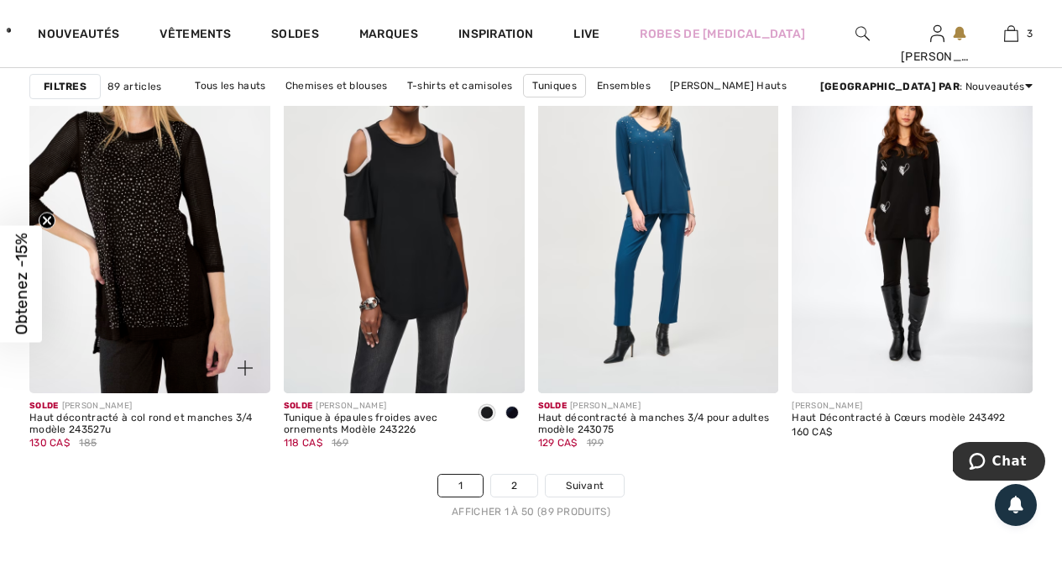
scroll to position [6775, 0]
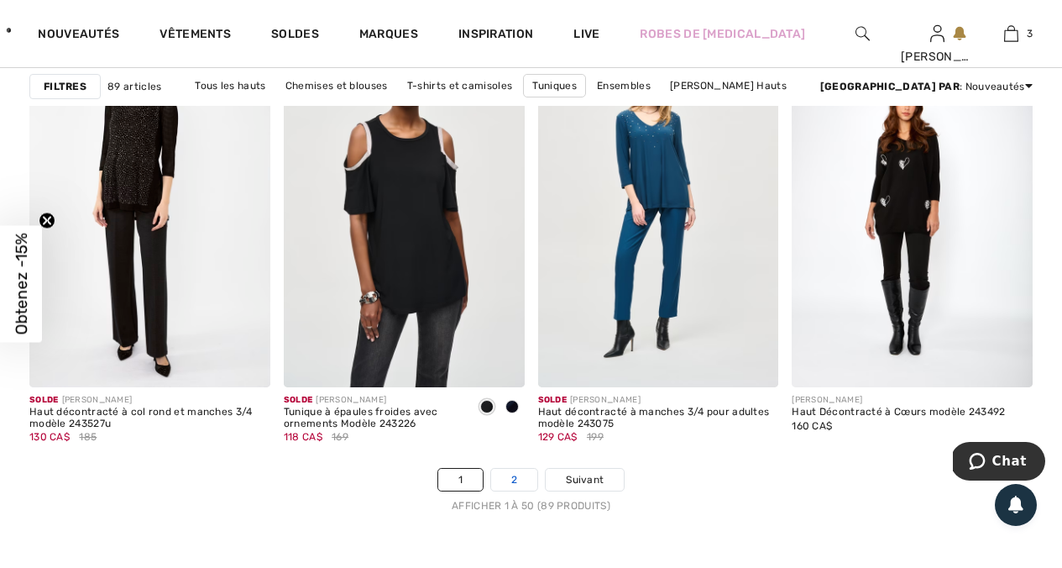
click at [528, 479] on link "2" at bounding box center [514, 480] width 46 height 22
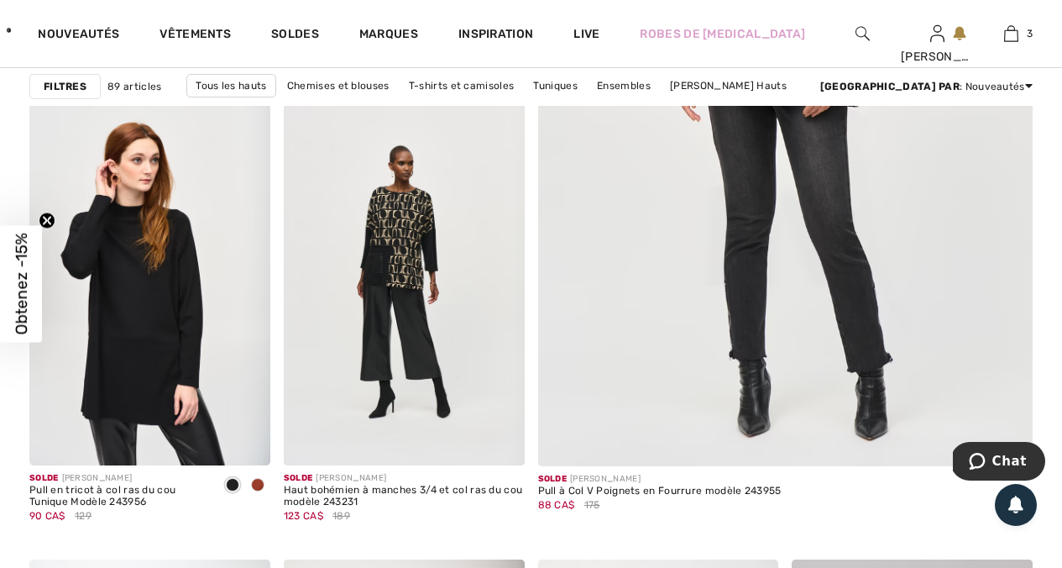
scroll to position [600, 0]
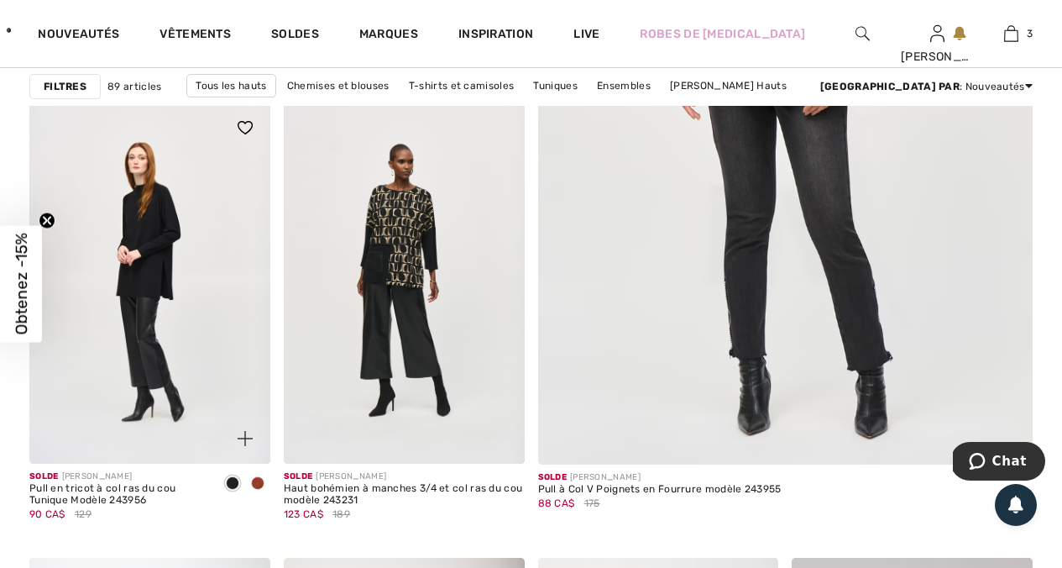
click at [260, 480] on span at bounding box center [257, 482] width 13 height 13
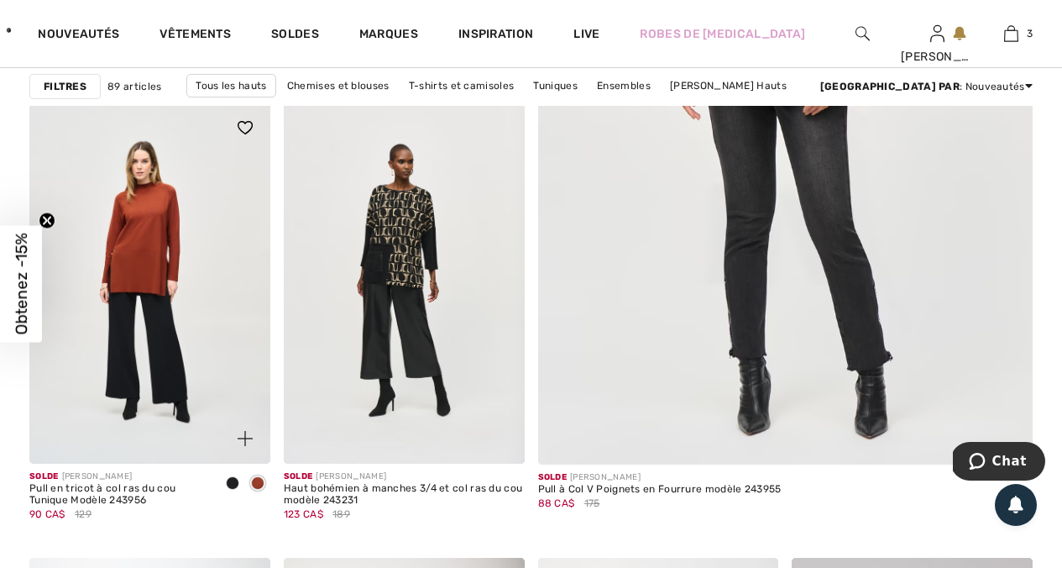
click at [230, 482] on span at bounding box center [232, 482] width 13 height 13
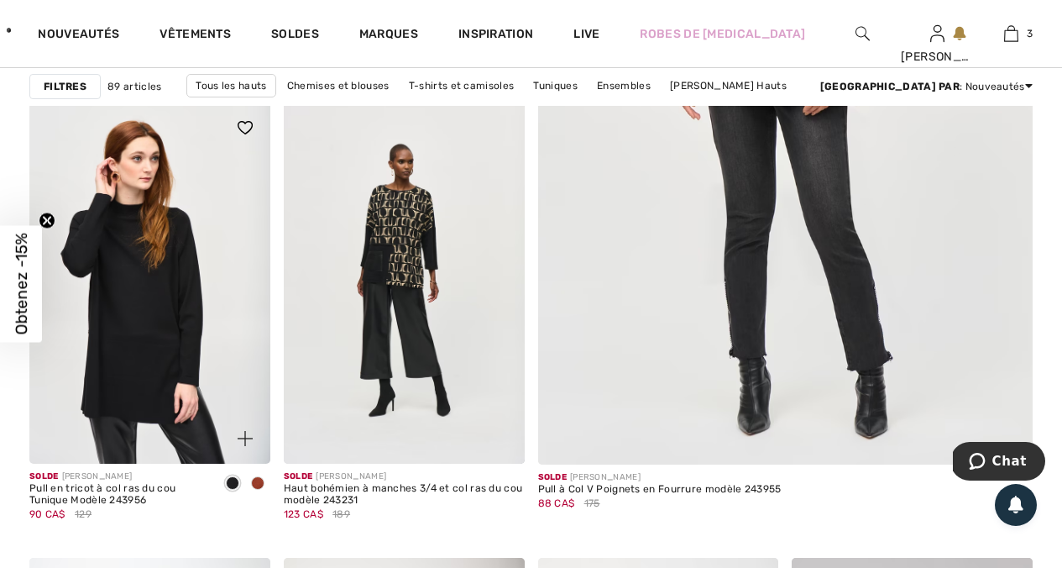
click at [177, 370] on img at bounding box center [149, 282] width 241 height 361
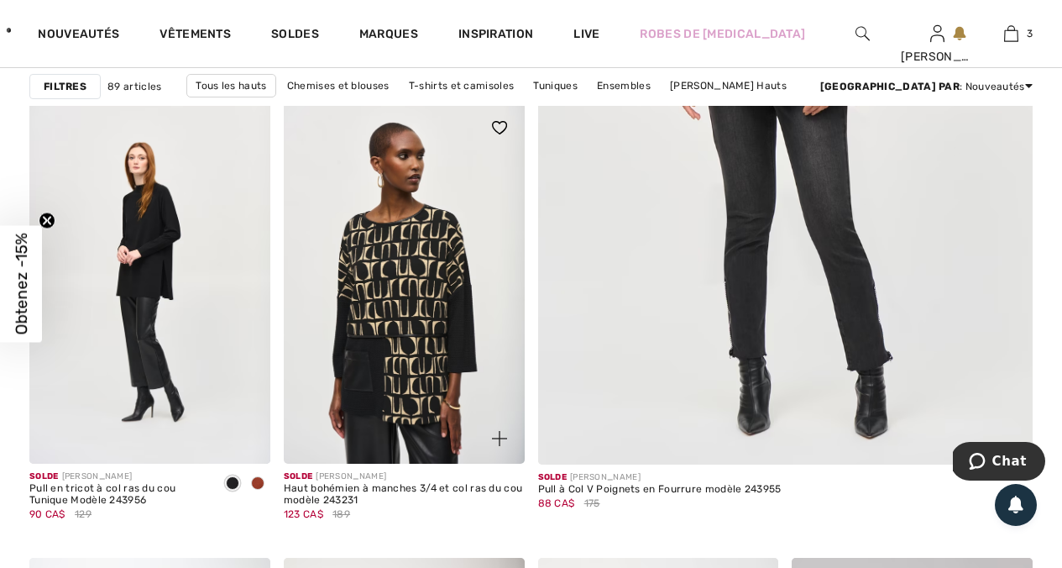
click at [392, 346] on img at bounding box center [404, 282] width 241 height 361
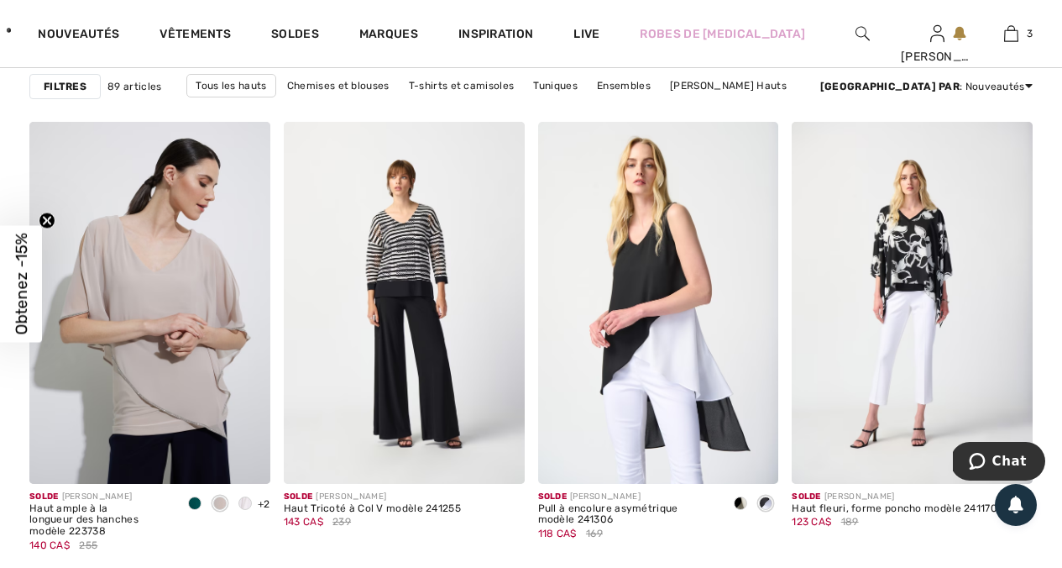
scroll to position [1492, 0]
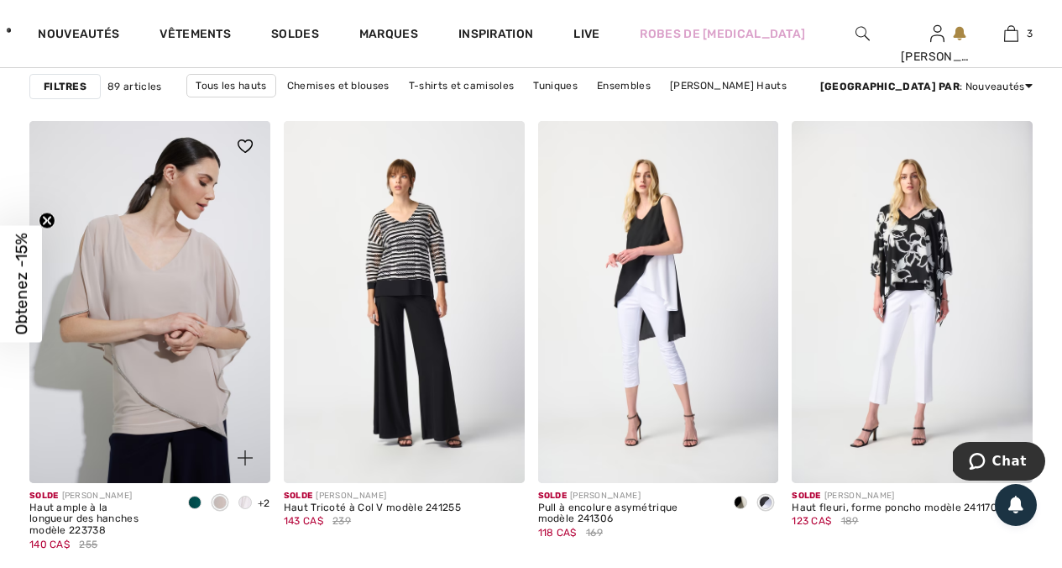
click at [191, 502] on span at bounding box center [194, 501] width 13 height 13
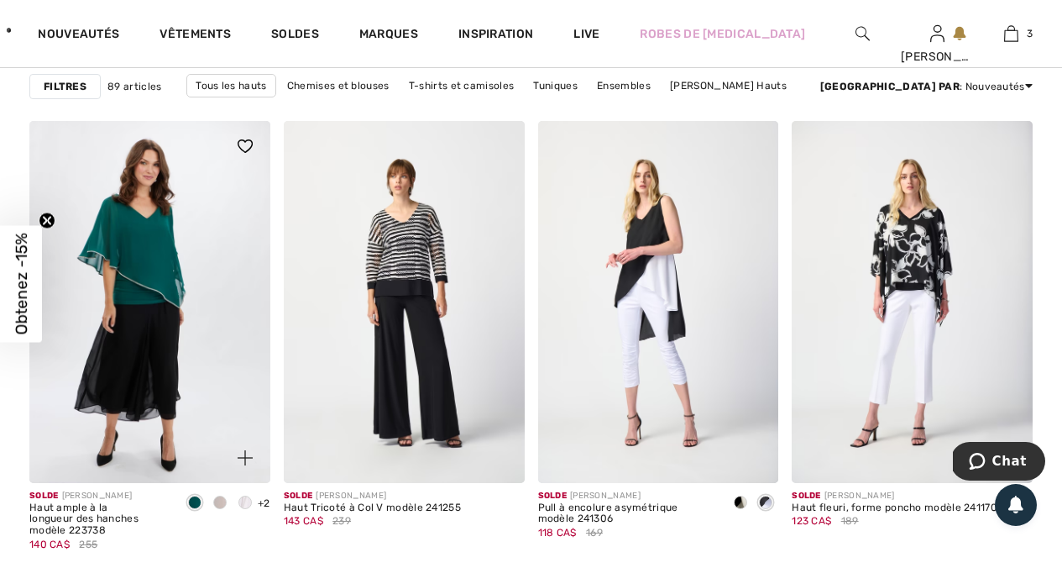
click at [220, 501] on span at bounding box center [219, 501] width 13 height 13
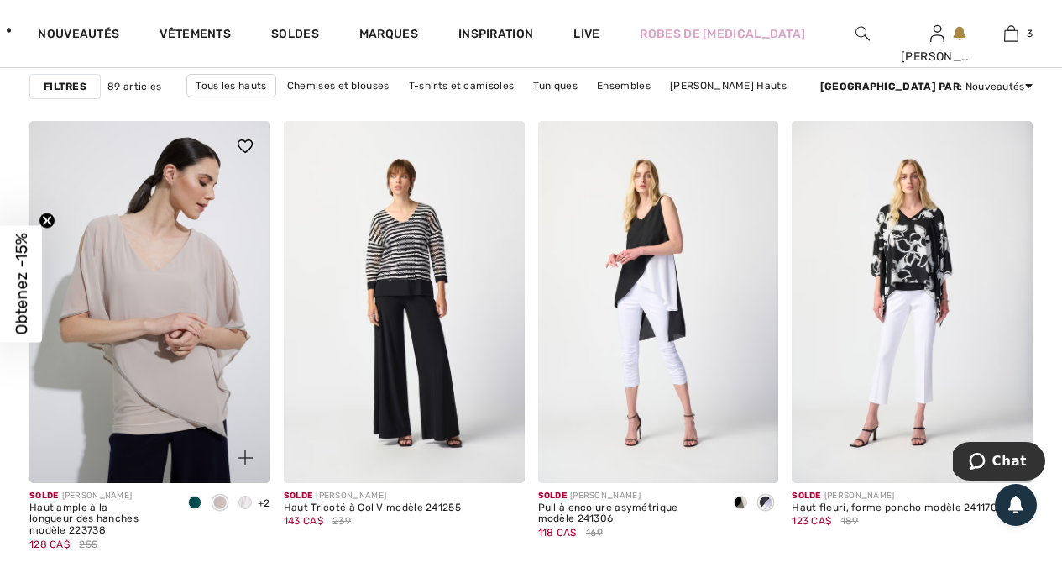
click at [244, 501] on span at bounding box center [245, 501] width 13 height 13
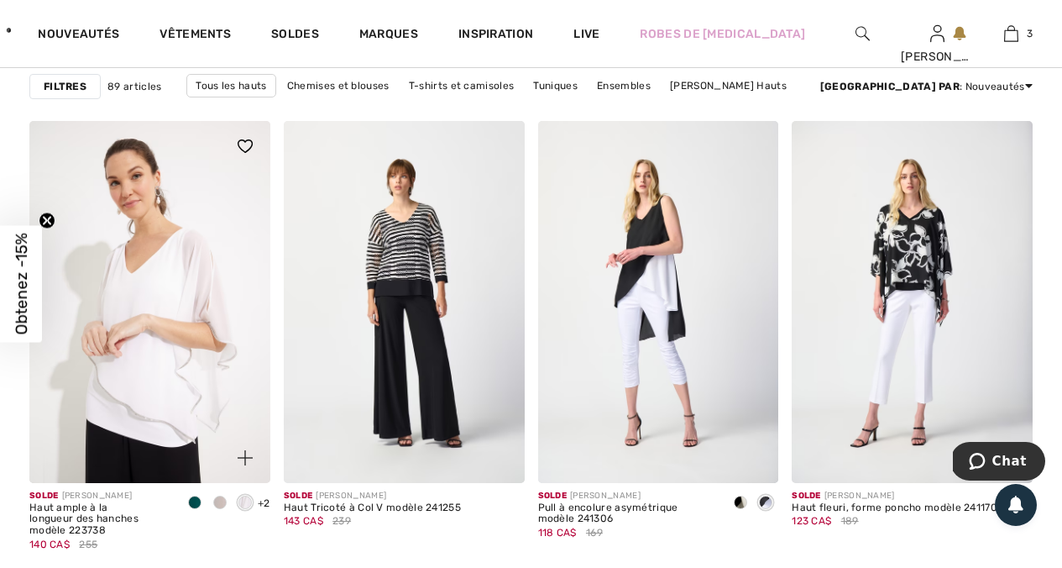
click at [227, 504] on div at bounding box center [219, 504] width 25 height 28
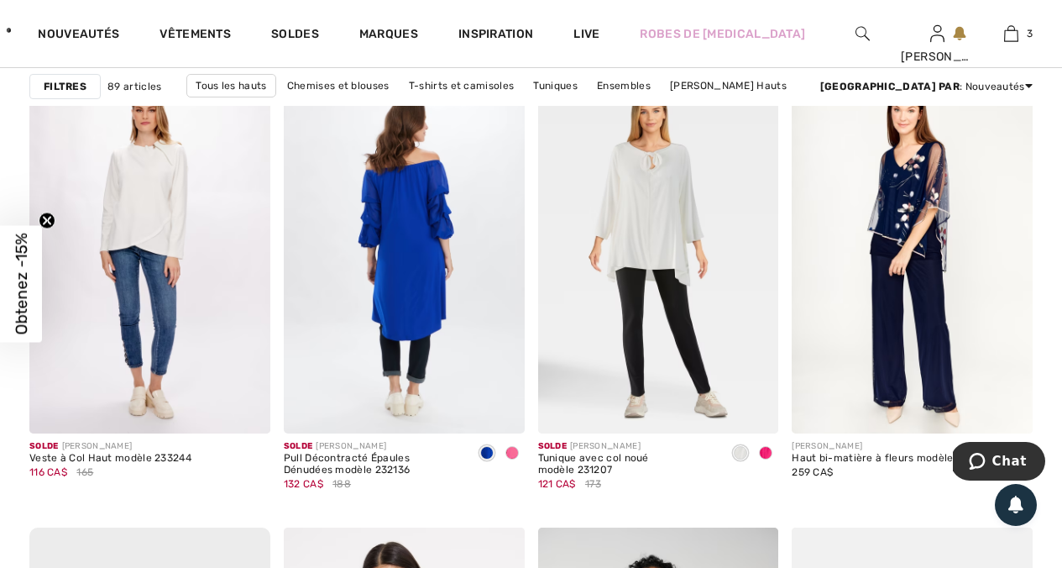
scroll to position [2257, 0]
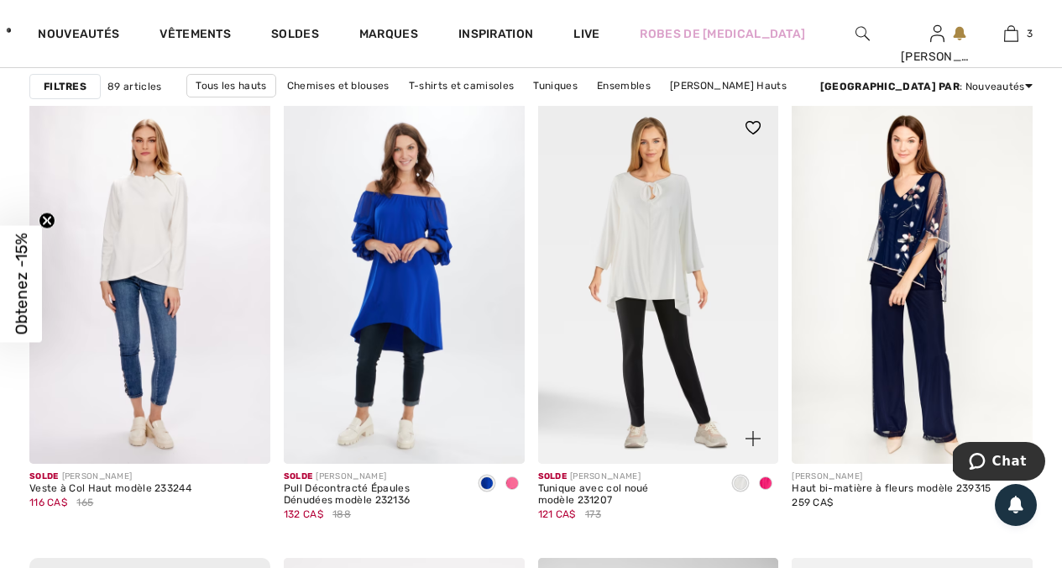
click at [769, 486] on span at bounding box center [765, 482] width 13 height 13
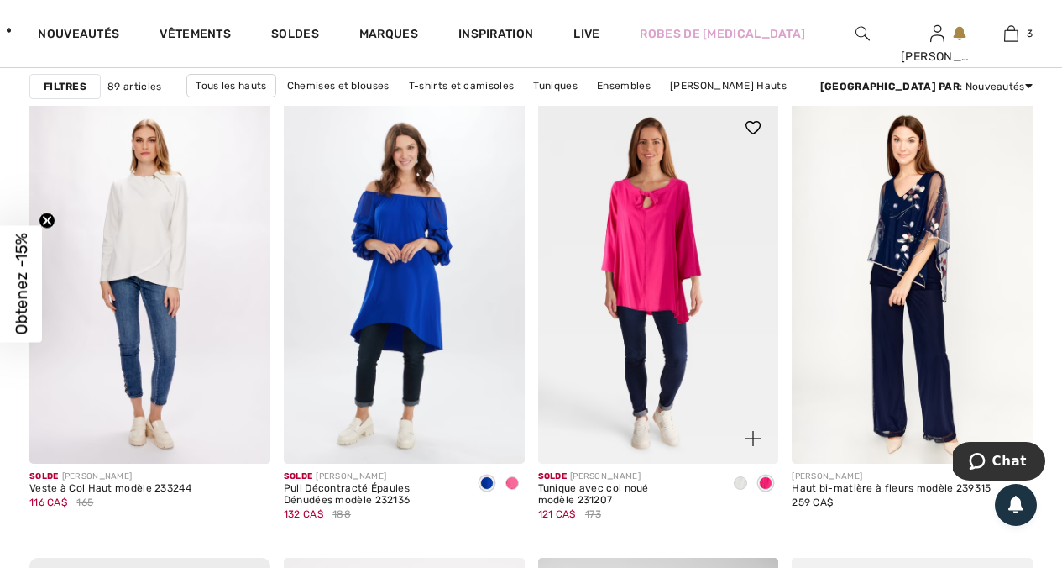
click at [735, 486] on span at bounding box center [740, 482] width 13 height 13
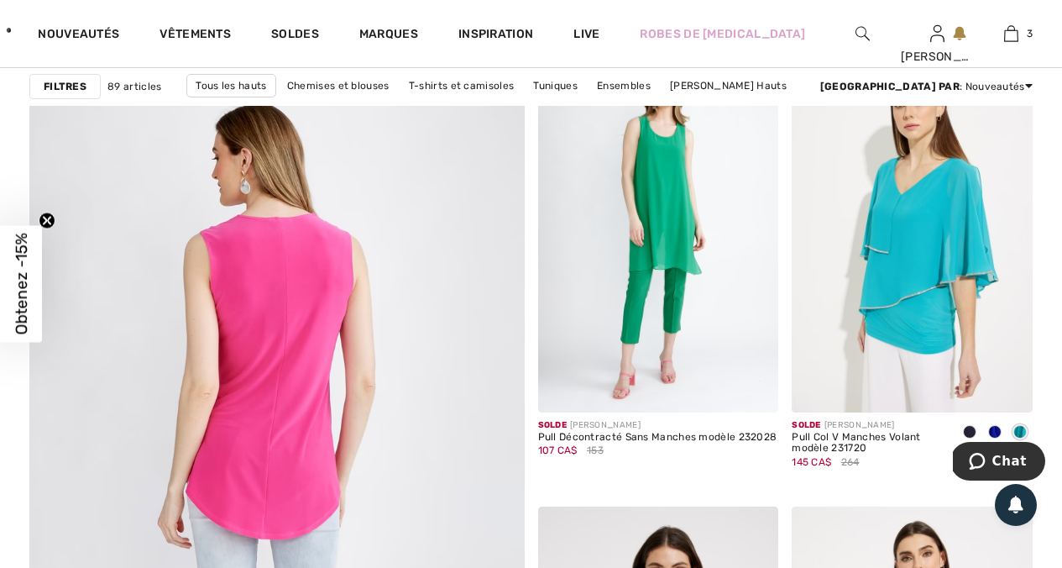
scroll to position [3843, 0]
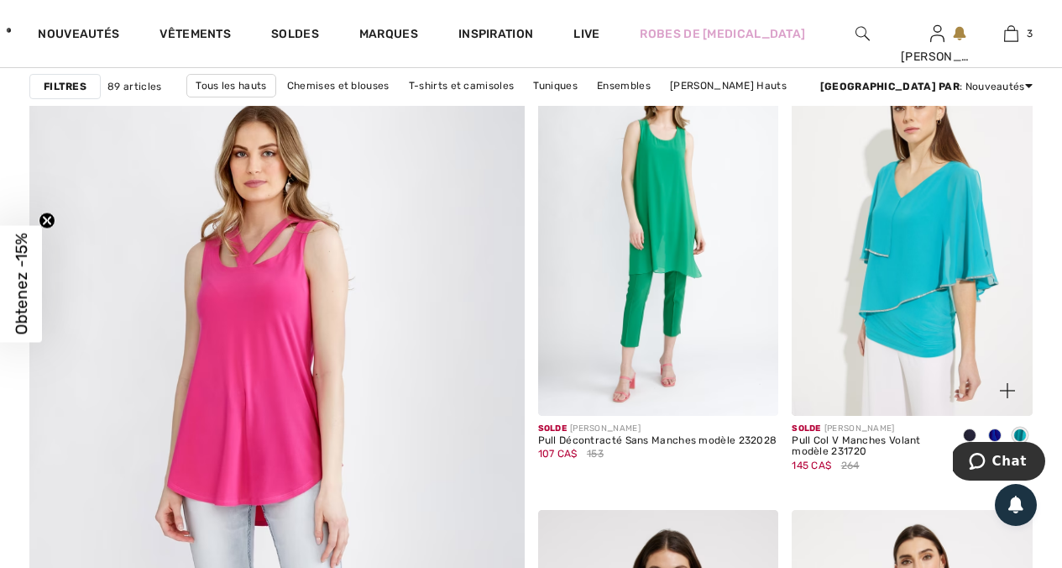
click at [972, 433] on span at bounding box center [969, 434] width 13 height 13
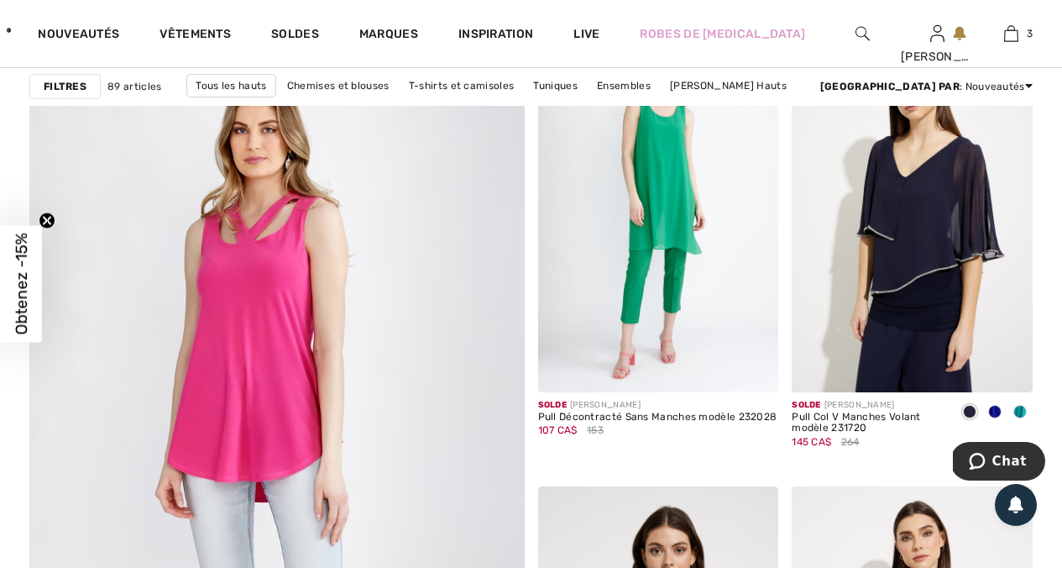
scroll to position [3875, 0]
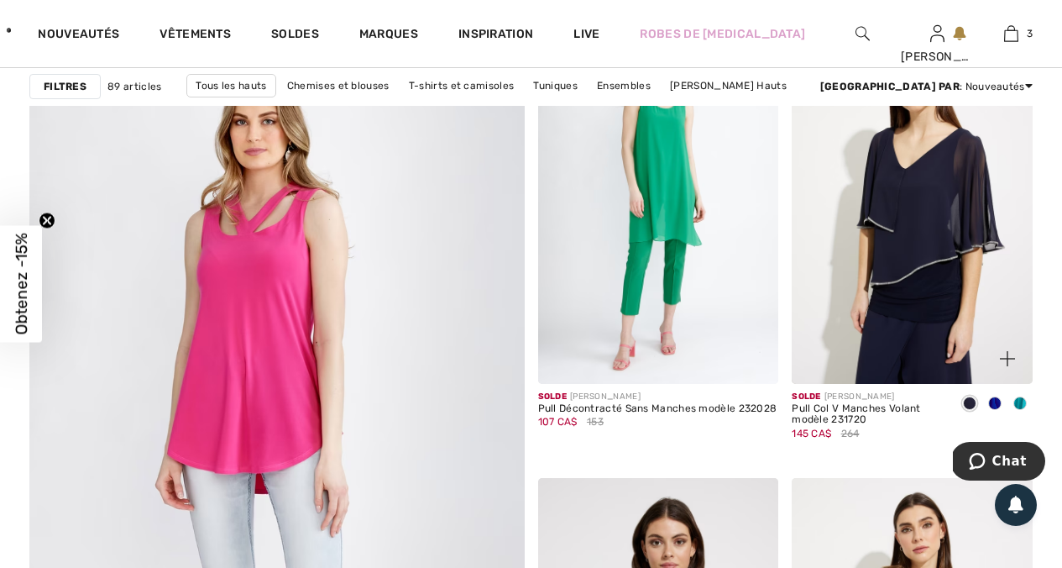
click at [996, 405] on span at bounding box center [994, 402] width 13 height 13
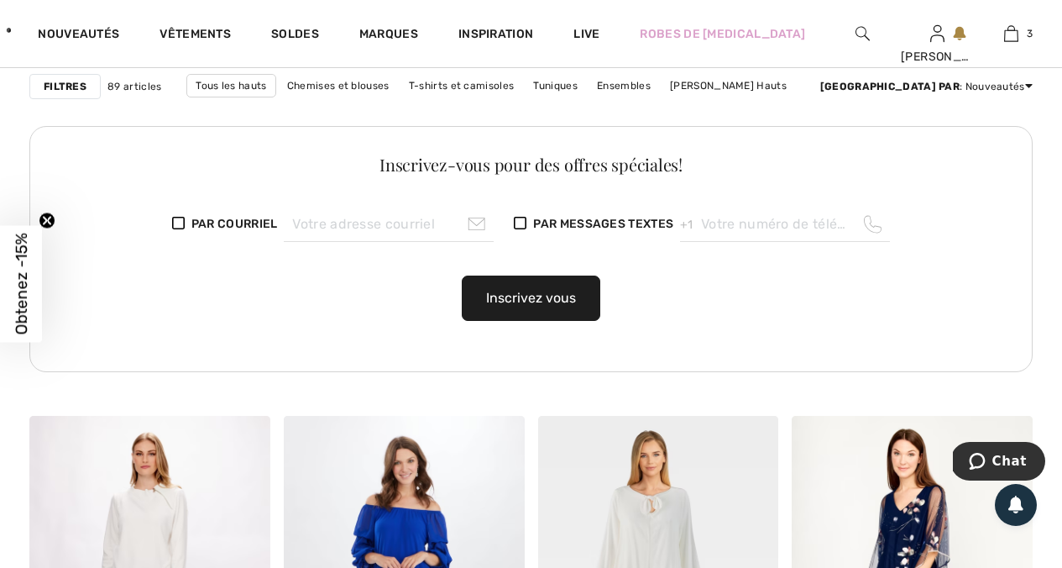
scroll to position [1240, 0]
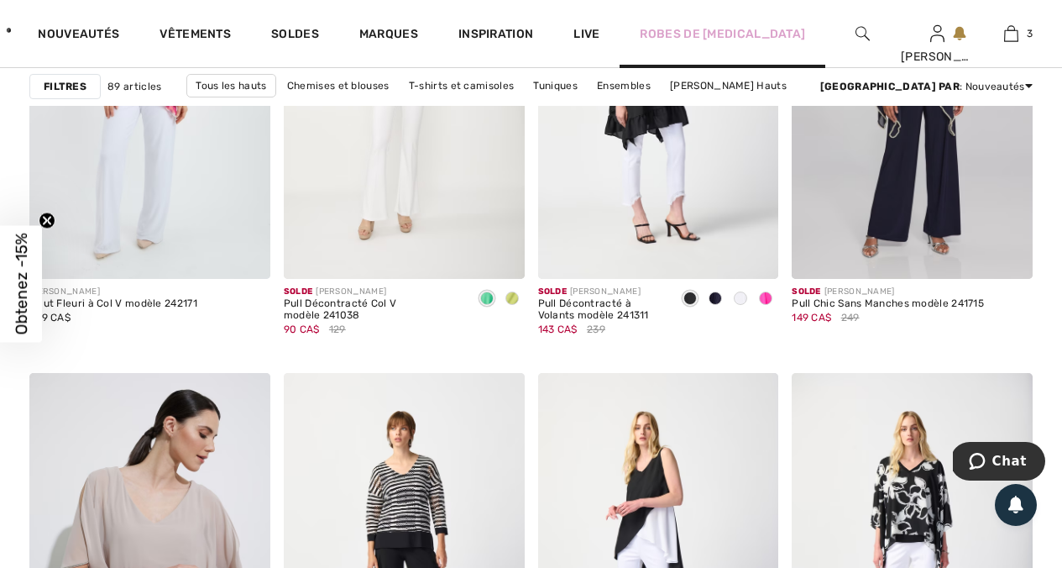
click at [734, 20] on div "Robes de [MEDICAL_DATA]" at bounding box center [723, 33] width 206 height 69
click at [723, 42] on link "Robes de [MEDICAL_DATA]" at bounding box center [722, 34] width 165 height 18
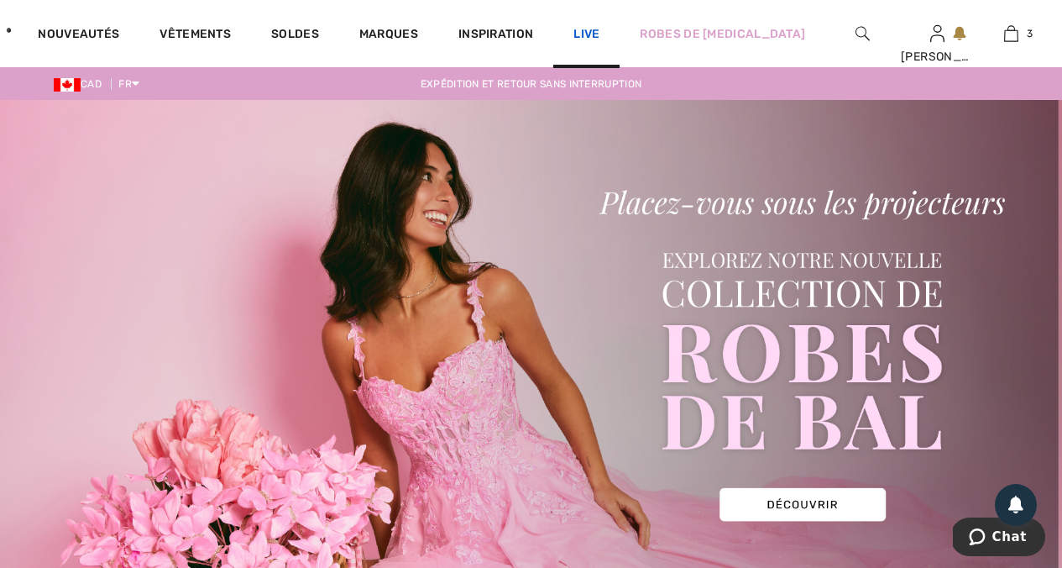
click at [600, 34] on link "Live" at bounding box center [587, 34] width 26 height 18
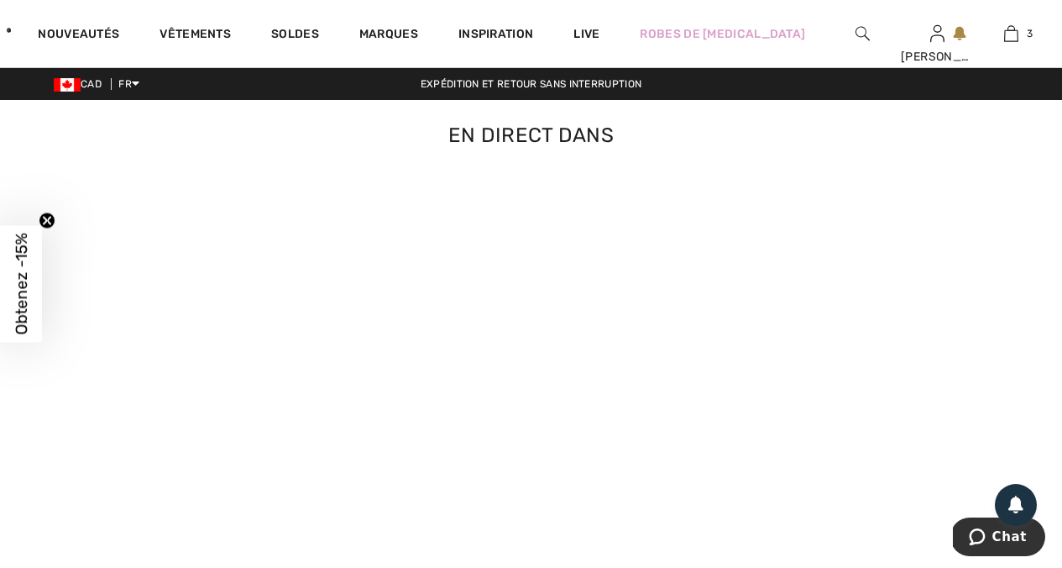
click at [522, 50] on div "Inspiration" at bounding box center [495, 33] width 115 height 67
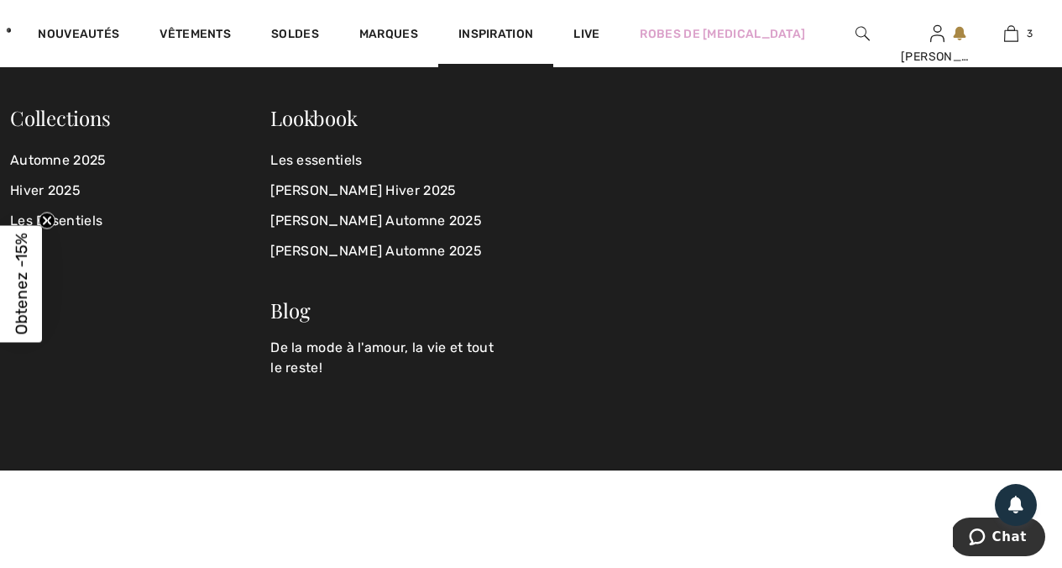
click at [526, 34] on span "Inspiration" at bounding box center [496, 36] width 75 height 18
click at [384, 193] on link "[PERSON_NAME] Hiver 2025" at bounding box center [390, 191] width 240 height 30
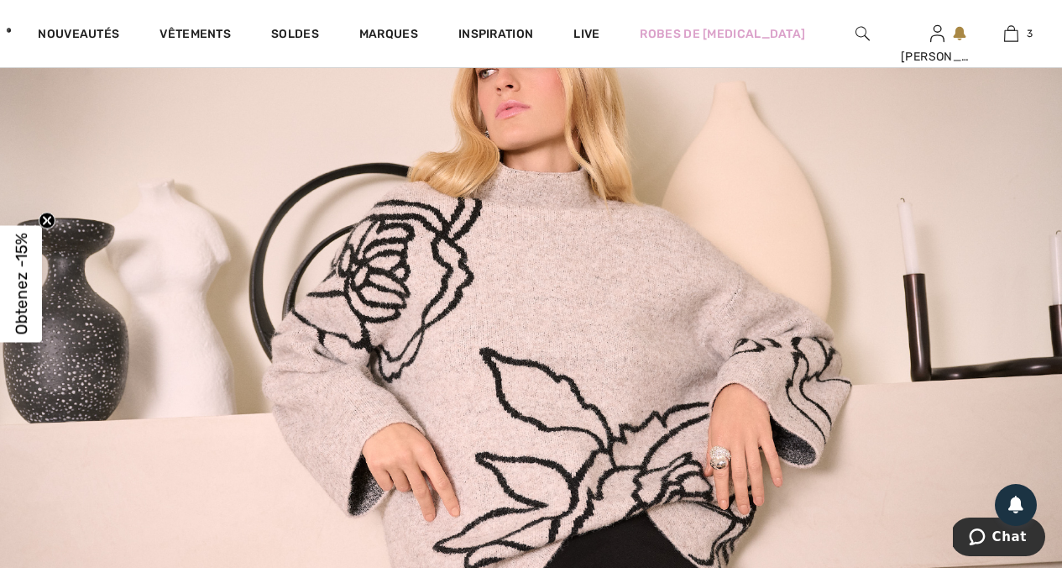
scroll to position [1524, 0]
click at [485, 349] on img at bounding box center [531, 291] width 1062 height 631
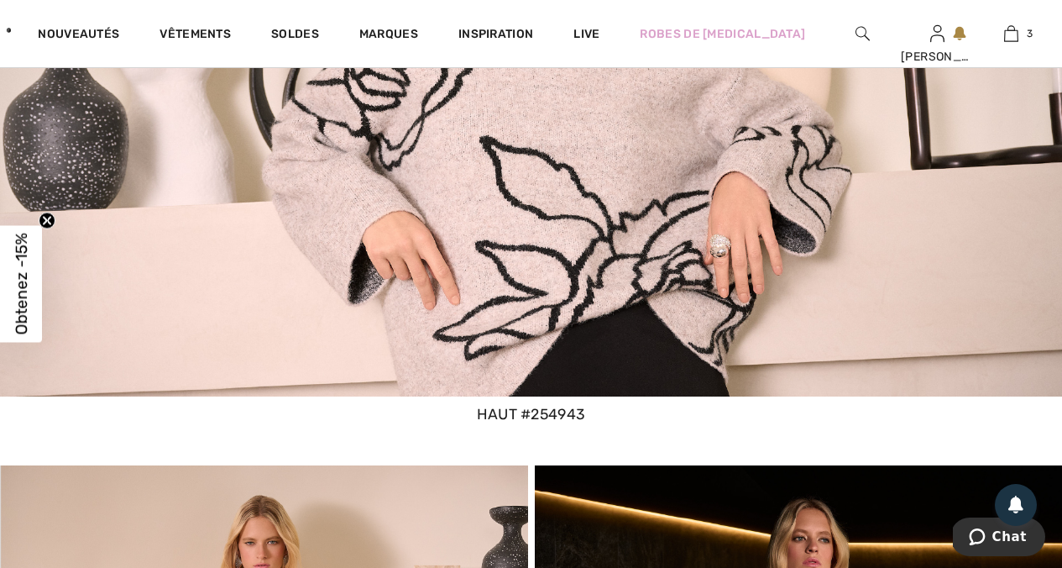
scroll to position [1736, 0]
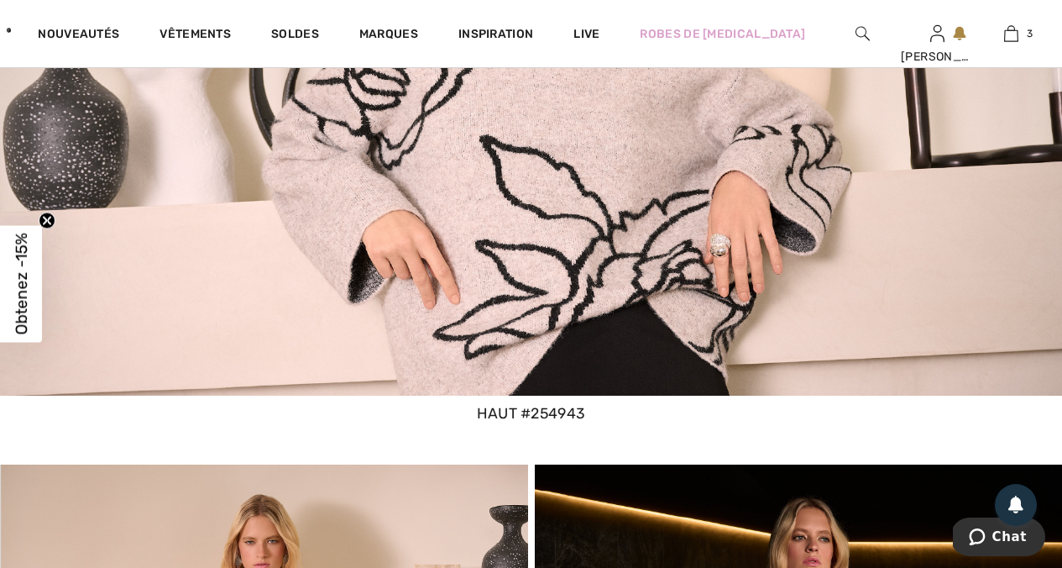
click at [531, 411] on div "haut #254943" at bounding box center [531, 413] width 1062 height 22
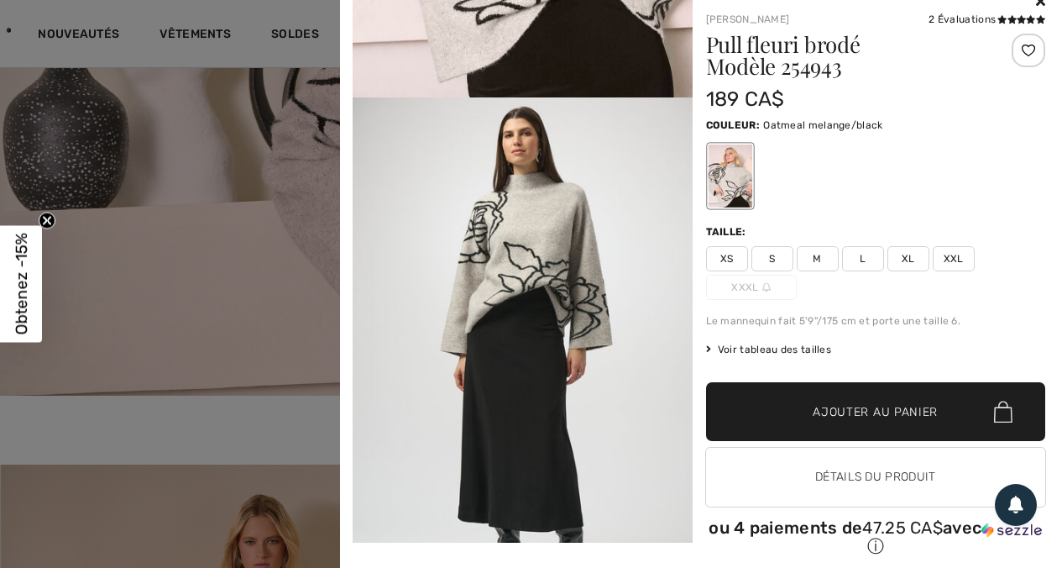
scroll to position [388, 0]
click at [245, 375] on div at bounding box center [531, 284] width 1062 height 568
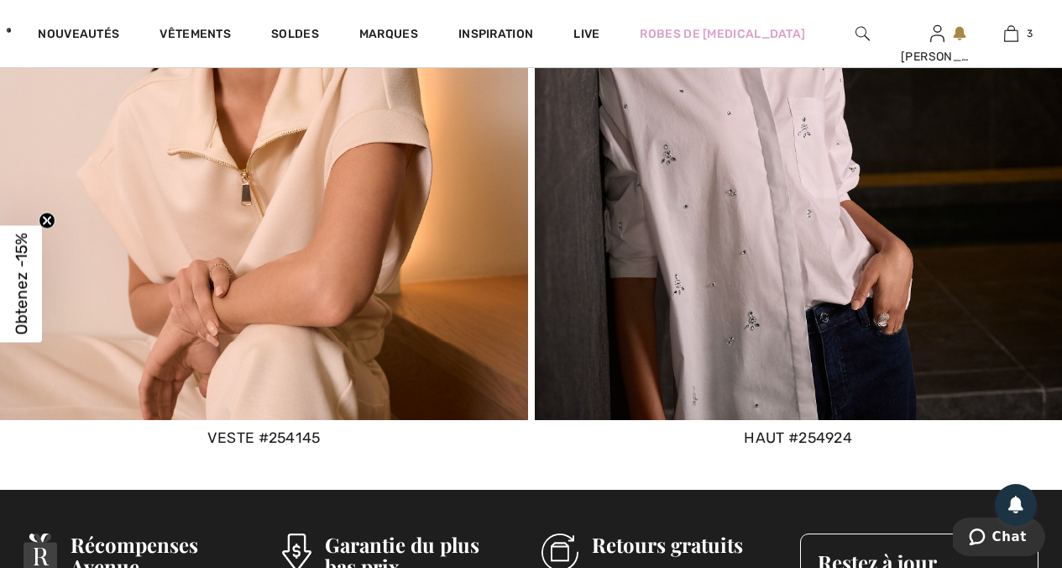
scroll to position [12174, 0]
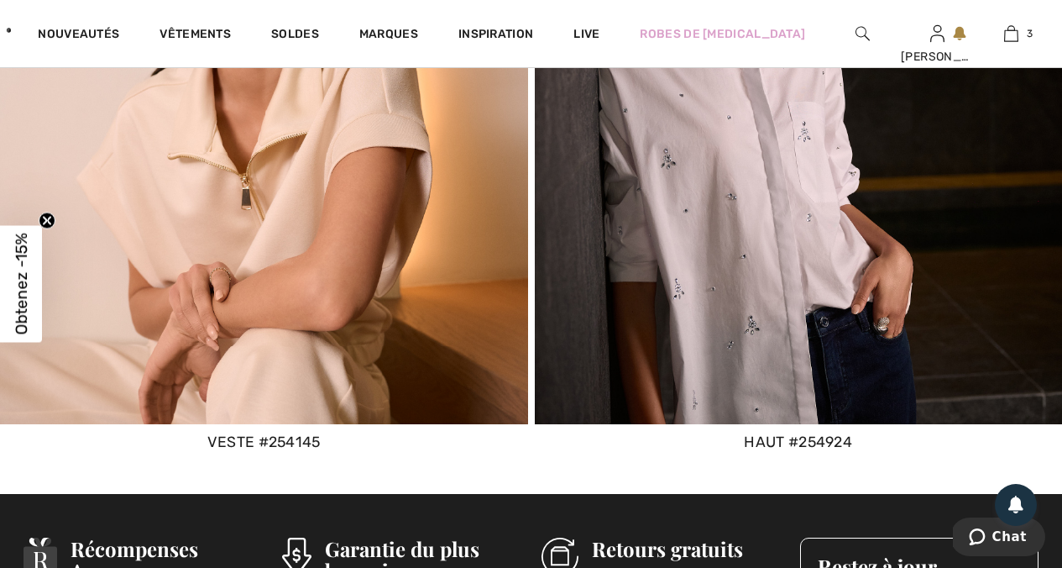
click at [808, 440] on div "haut #254924" at bounding box center [799, 442] width 528 height 22
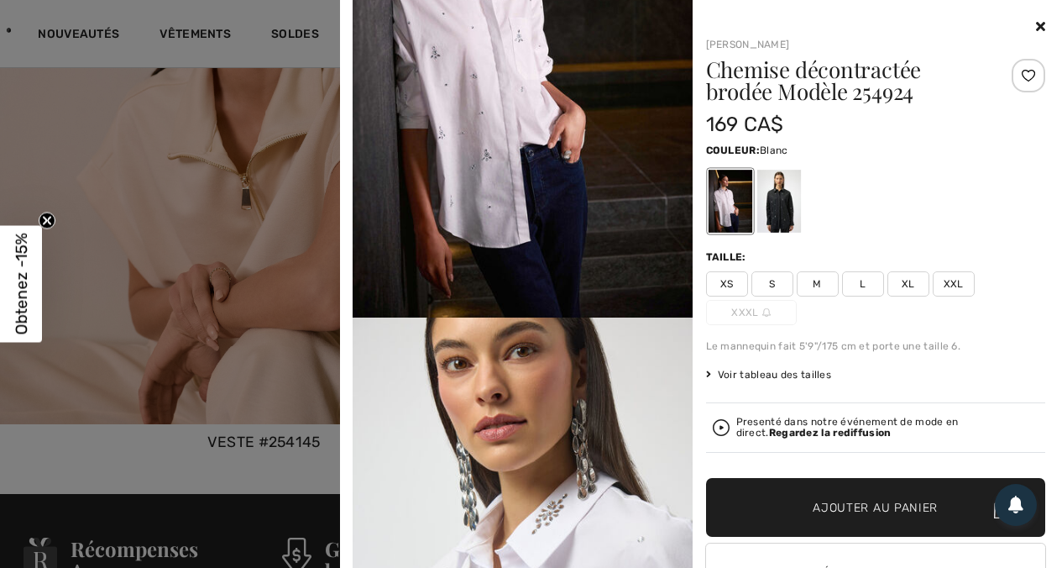
scroll to position [196, 0]
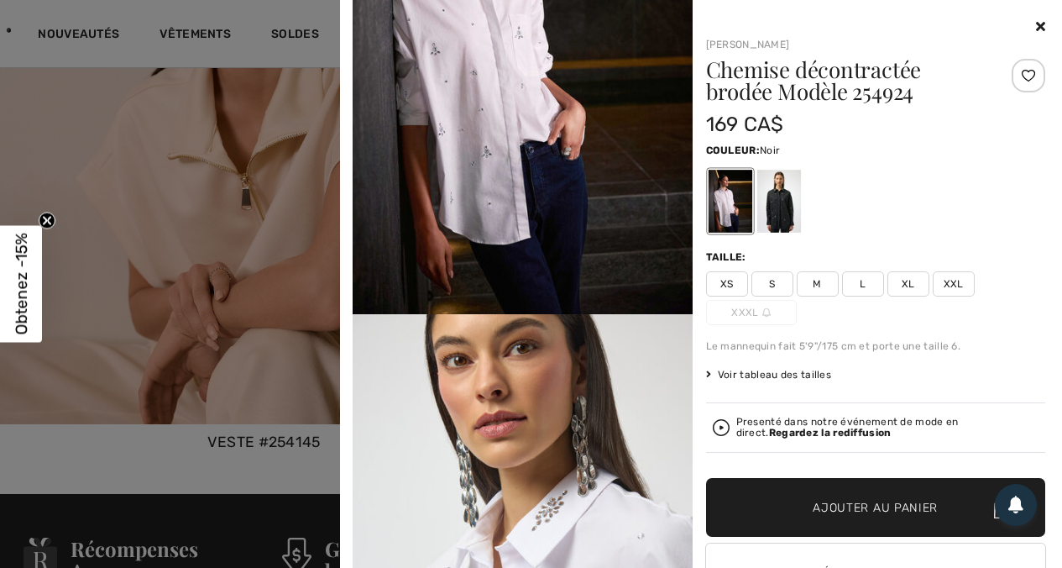
click at [777, 193] on div at bounding box center [779, 201] width 44 height 63
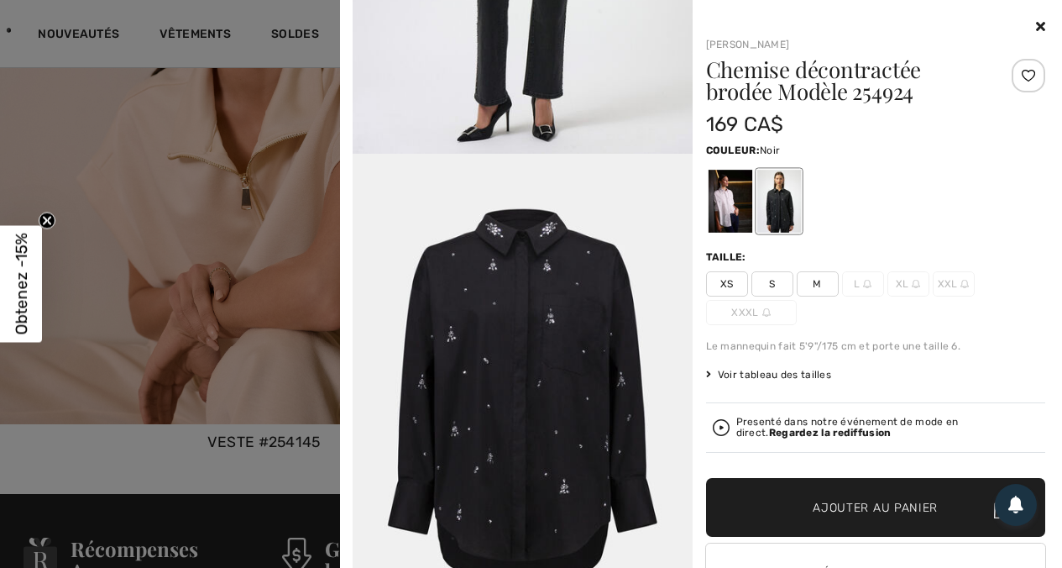
scroll to position [1884, 0]
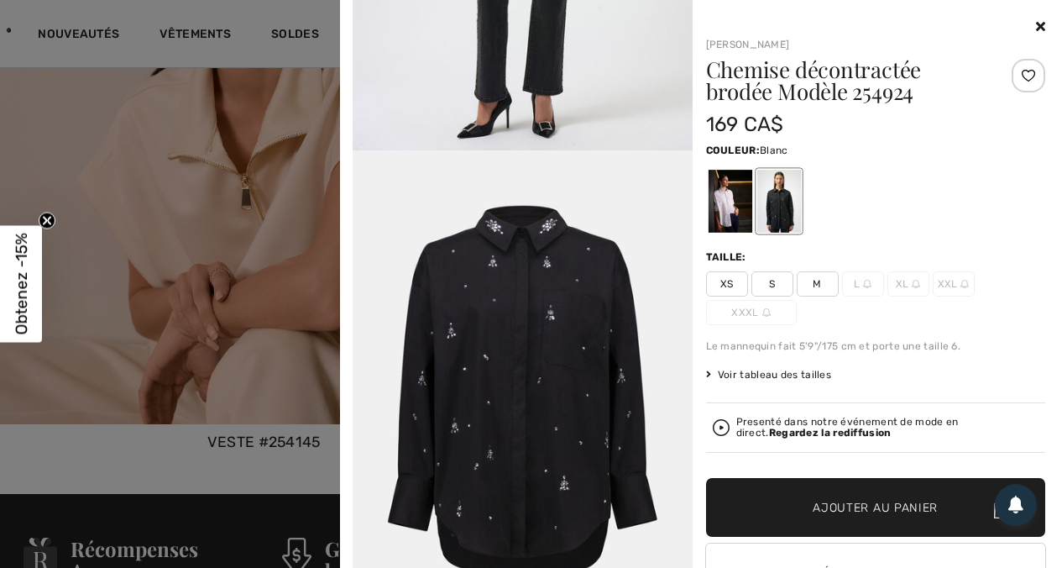
click at [729, 197] on div at bounding box center [730, 201] width 44 height 63
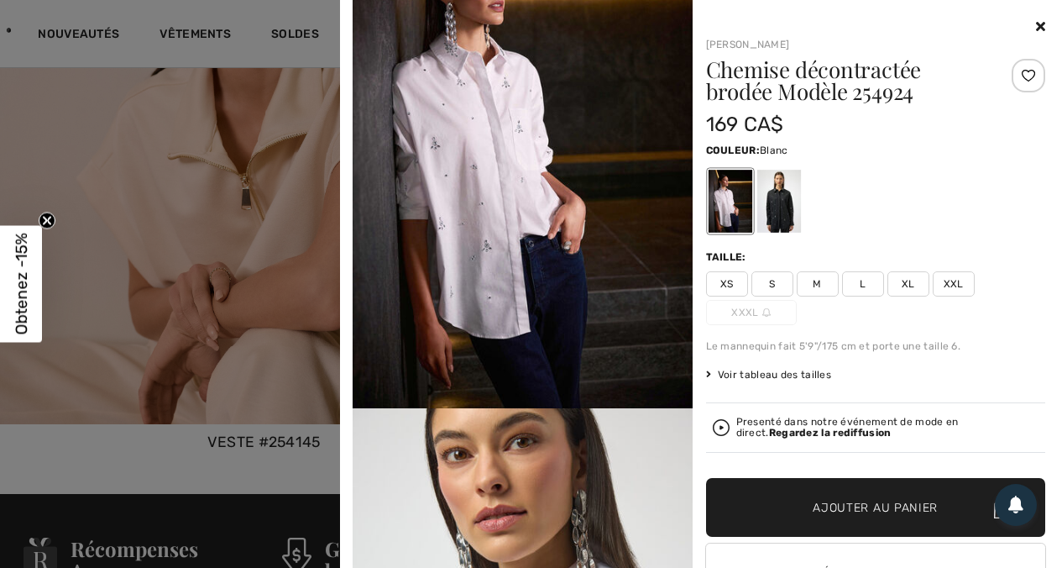
scroll to position [0, 0]
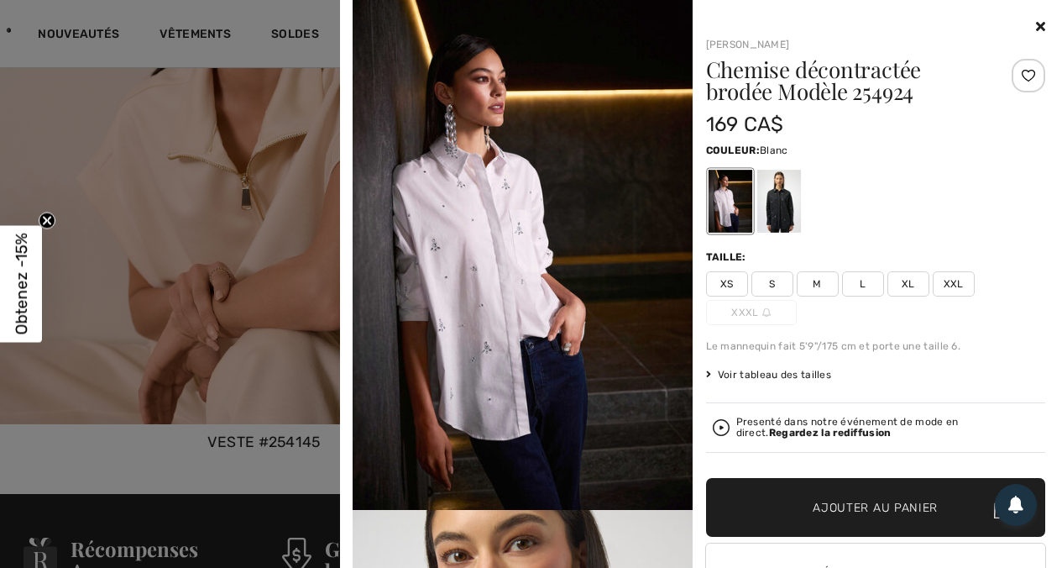
click at [1036, 23] on div "Joseph Ribkoff Chemise décontractée brodée Modèle 254924 169 CA$ Couleur: Blanc…" at bounding box center [701, 342] width 709 height 684
click at [1036, 24] on icon at bounding box center [1040, 25] width 9 height 13
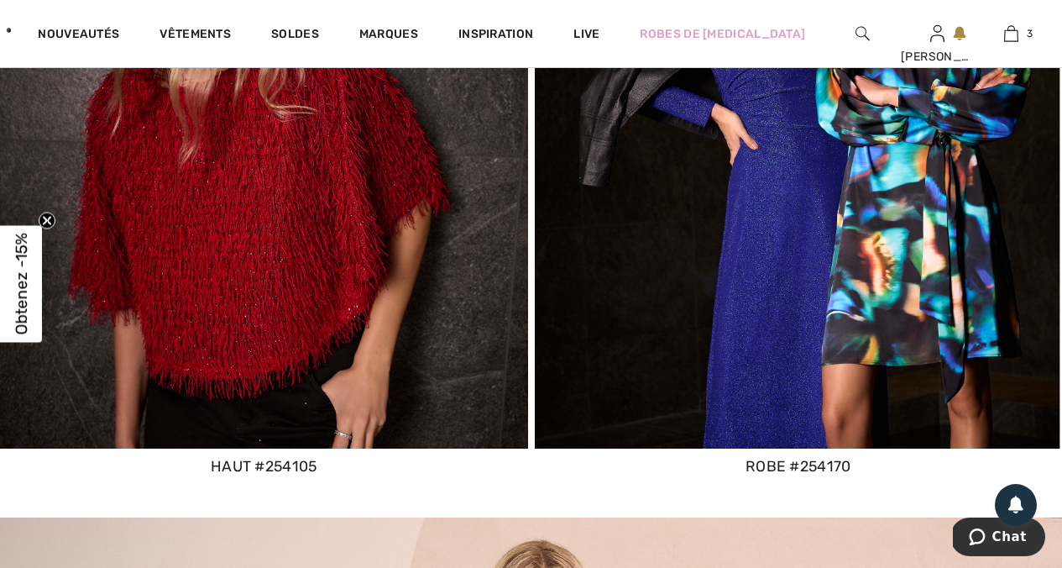
scroll to position [9350, 0]
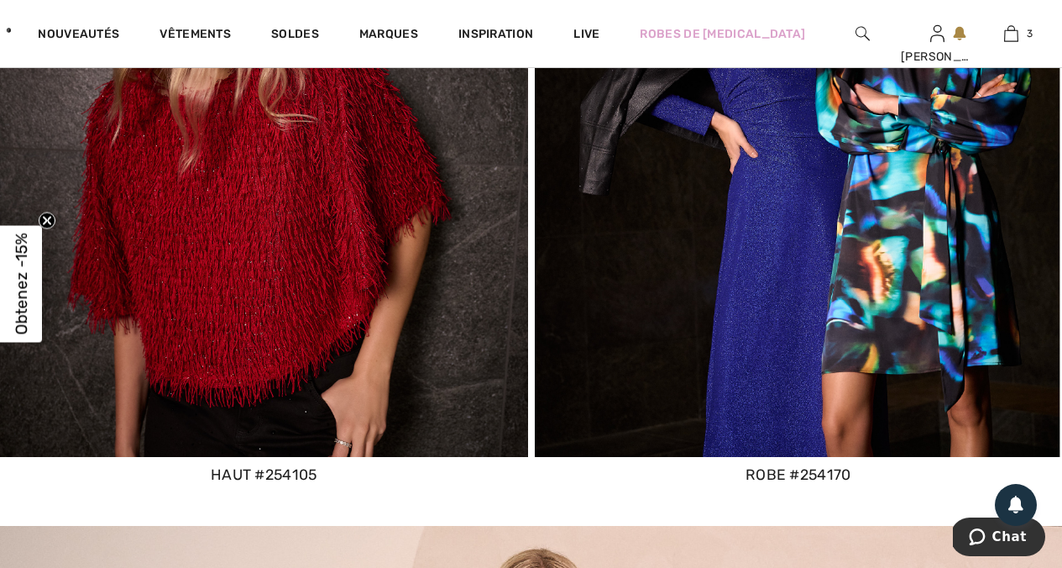
click at [787, 473] on div "robe #254170" at bounding box center [799, 475] width 528 height 22
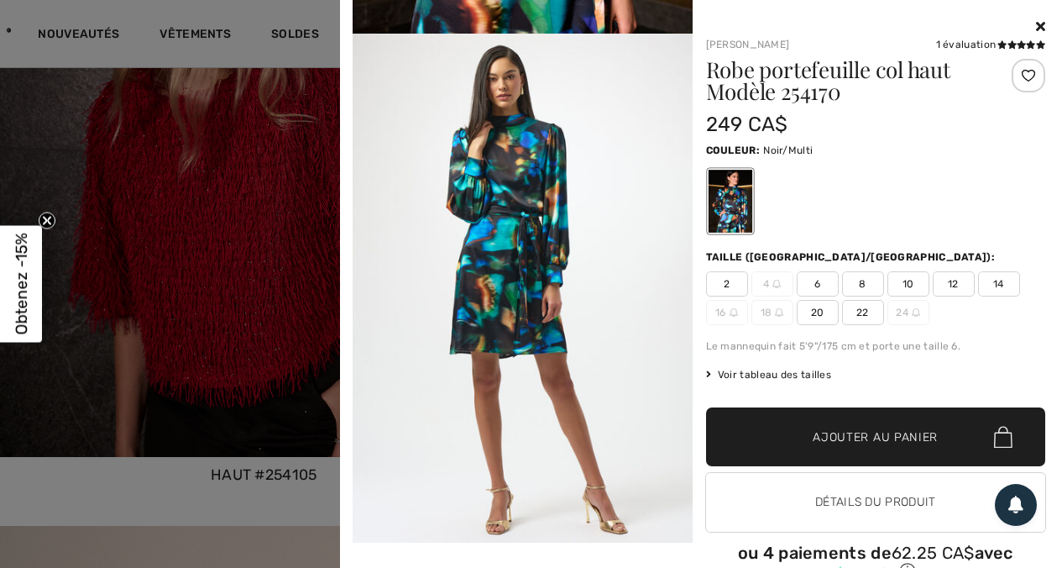
scroll to position [0, 0]
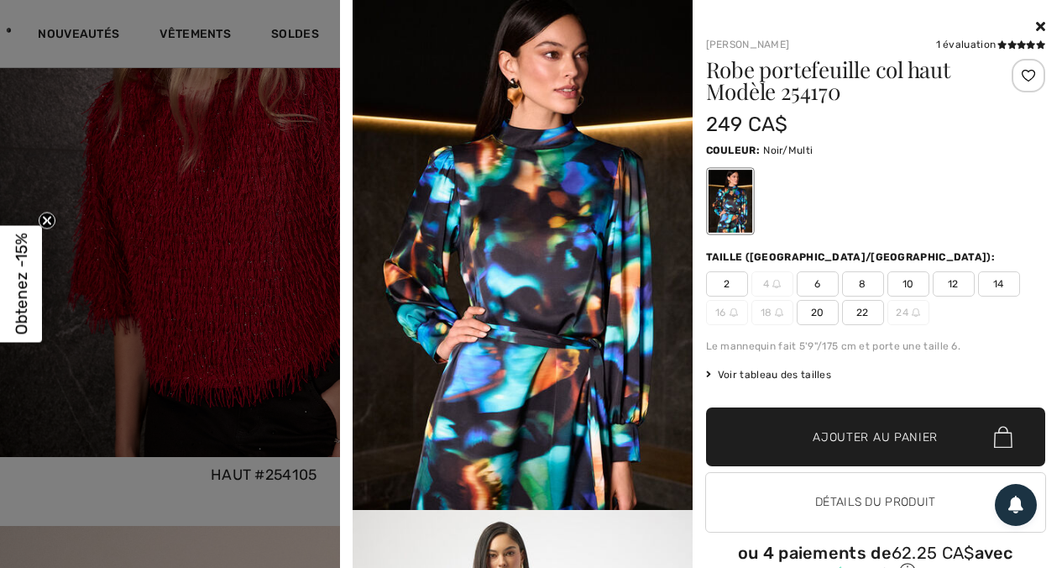
click at [1036, 26] on icon at bounding box center [1040, 25] width 9 height 13
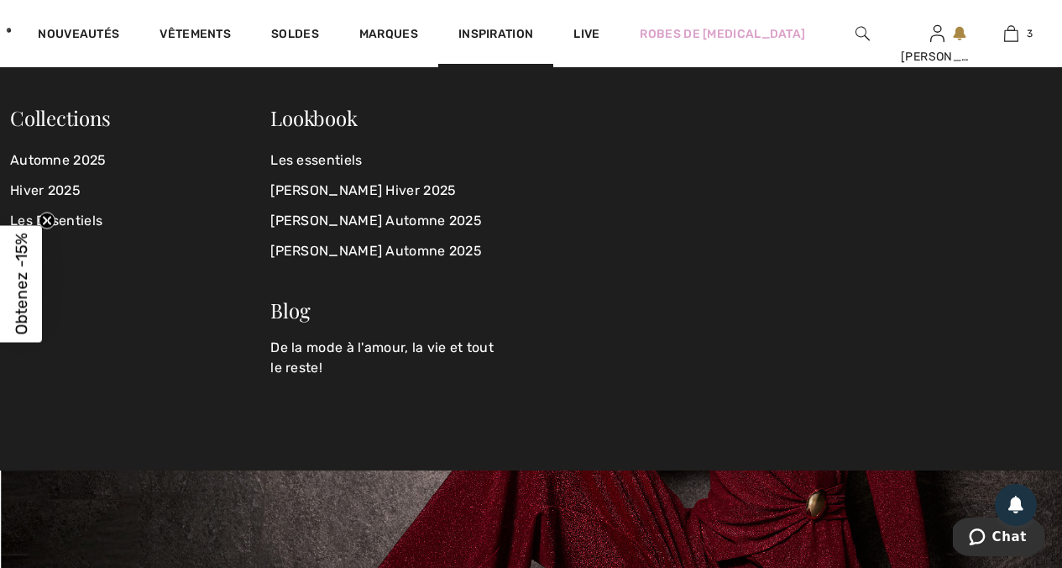
click at [515, 40] on span "Inspiration" at bounding box center [496, 36] width 75 height 18
click at [380, 219] on link "[PERSON_NAME] Automne 2025" at bounding box center [390, 221] width 240 height 30
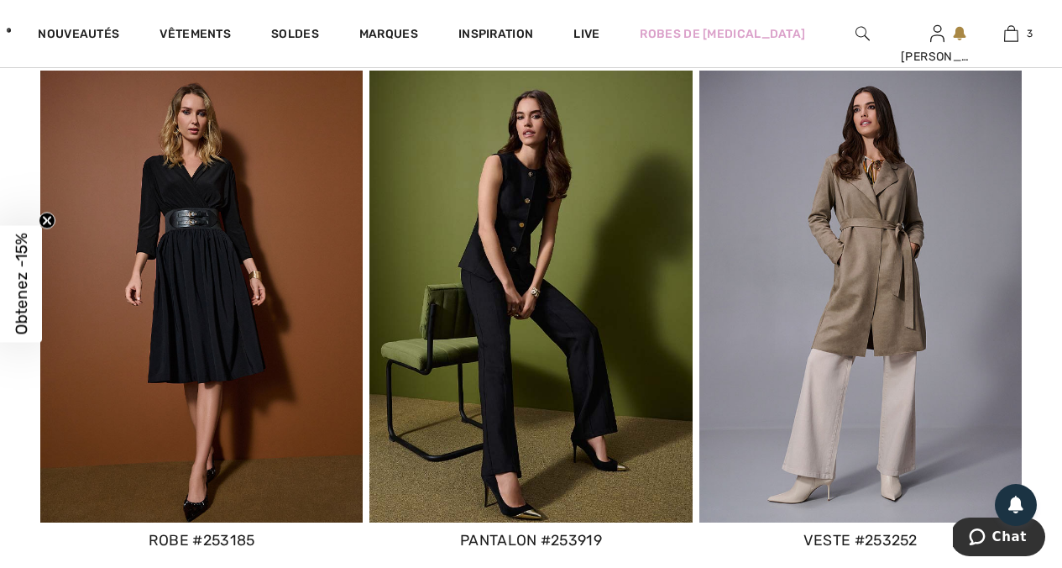
scroll to position [5470, 0]
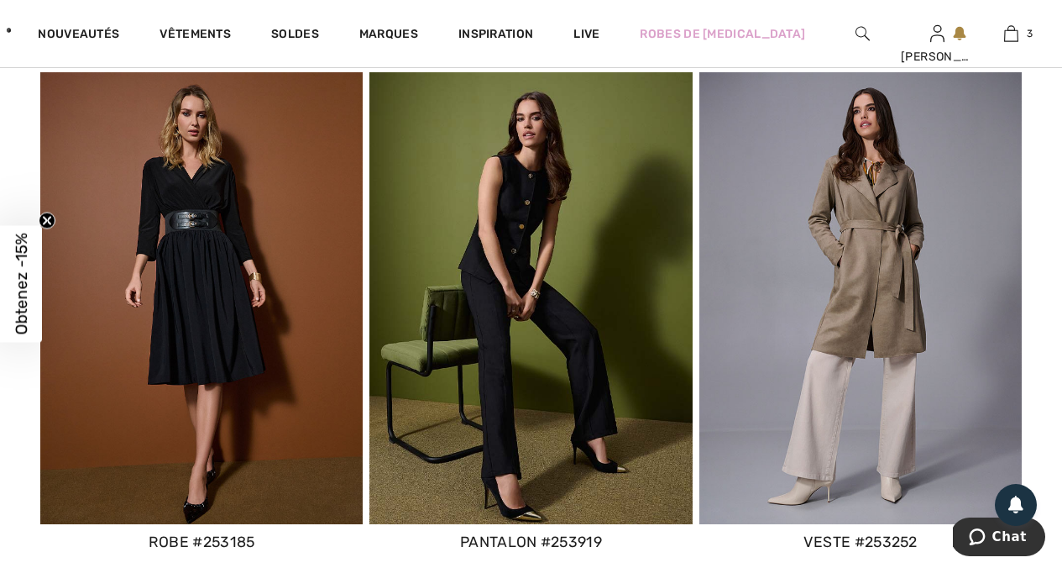
click at [221, 537] on div "robe #253185" at bounding box center [201, 542] width 322 height 22
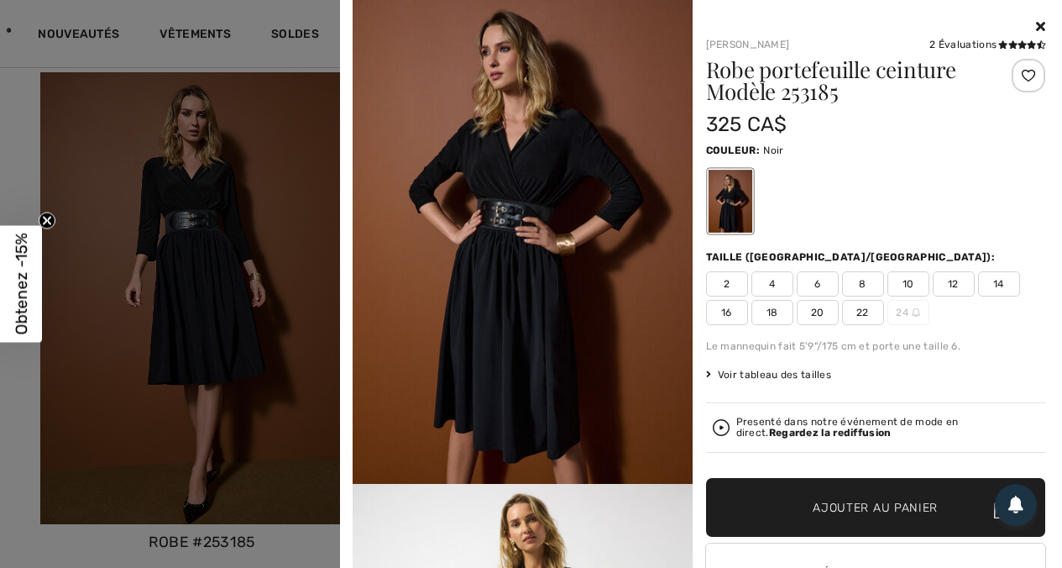
scroll to position [22, 0]
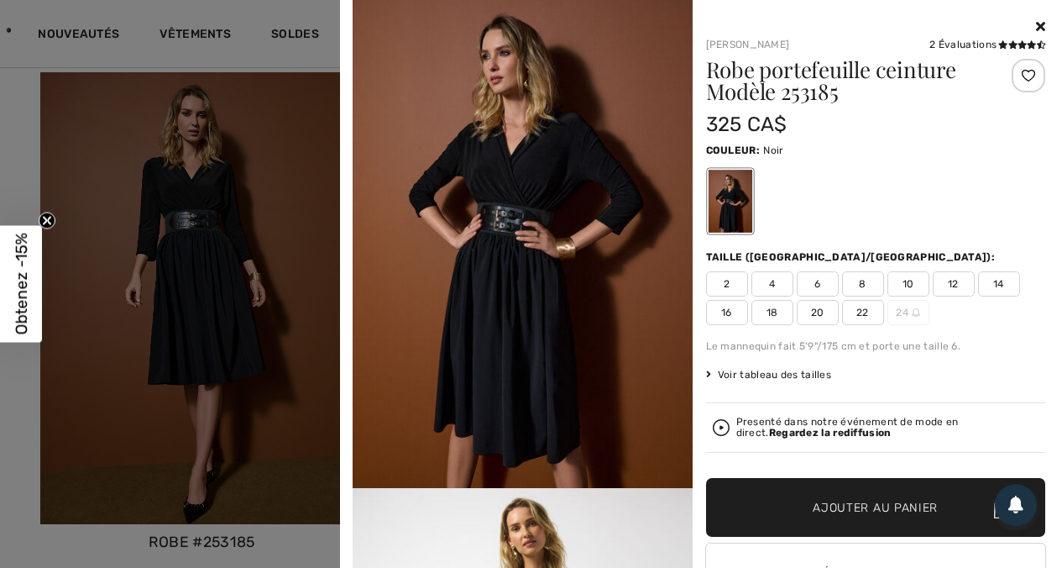
click at [983, 282] on span "14" at bounding box center [999, 283] width 42 height 25
click at [992, 285] on span "14" at bounding box center [999, 283] width 42 height 25
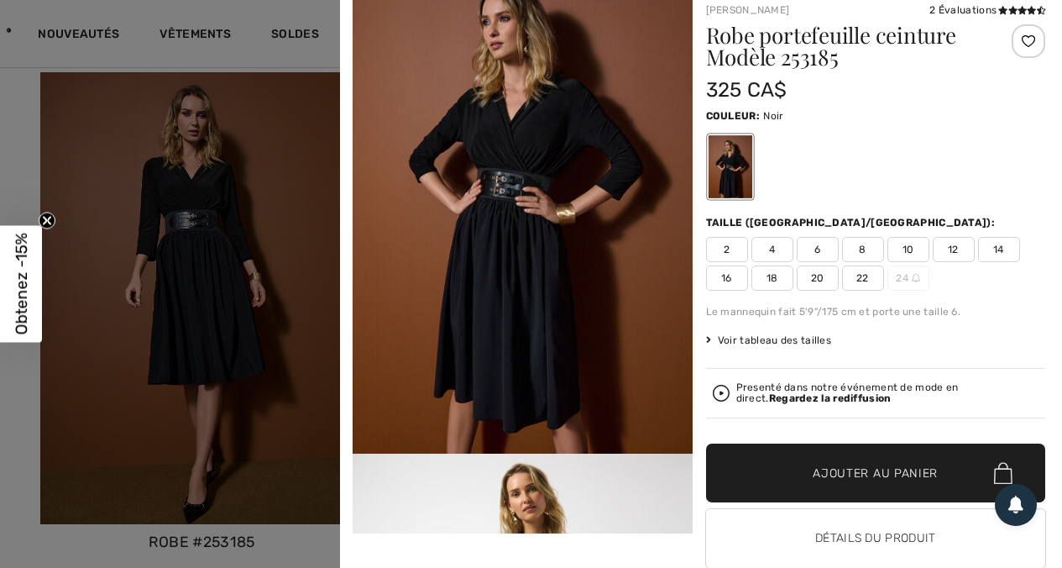
scroll to position [0, 0]
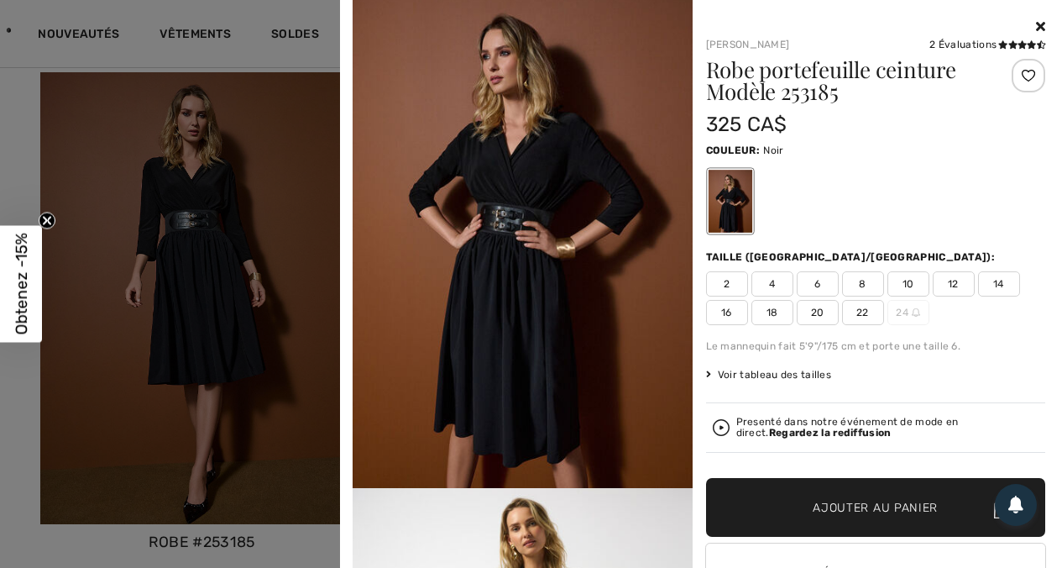
click at [726, 182] on div at bounding box center [730, 201] width 44 height 63
click at [989, 277] on span "14" at bounding box center [999, 283] width 42 height 25
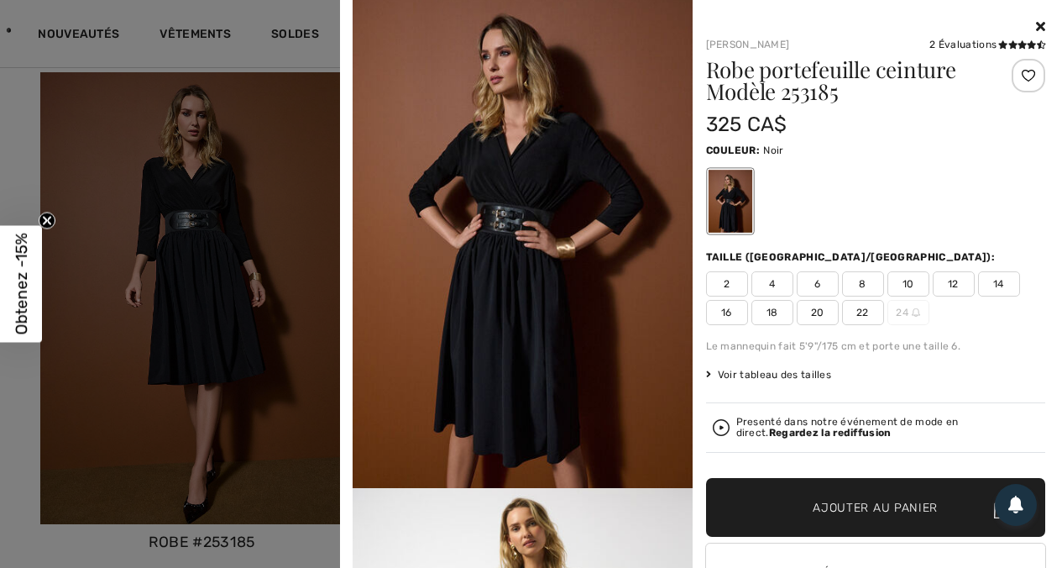
click at [1036, 29] on icon at bounding box center [1040, 25] width 9 height 13
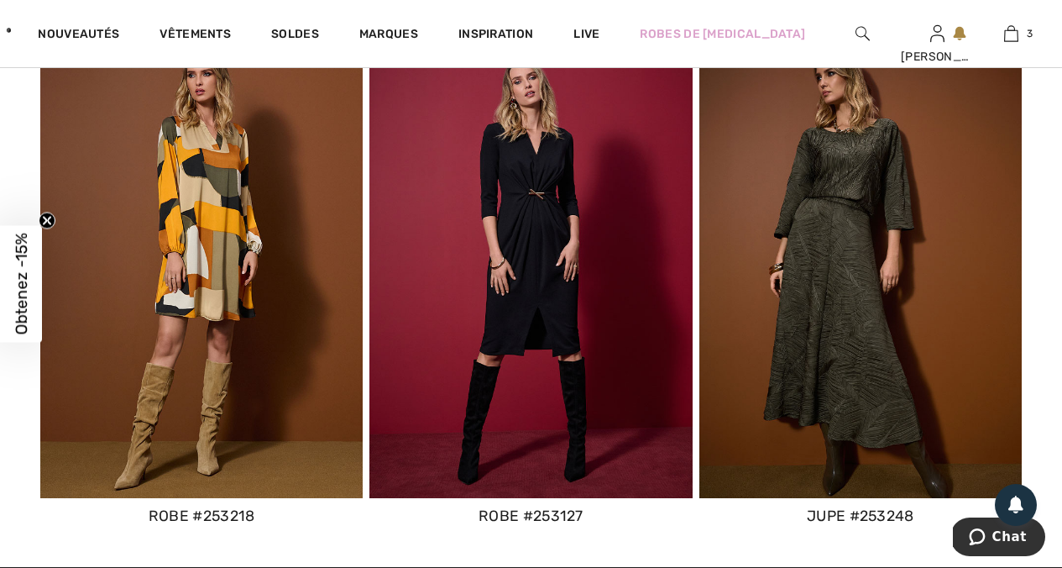
scroll to position [7839, 0]
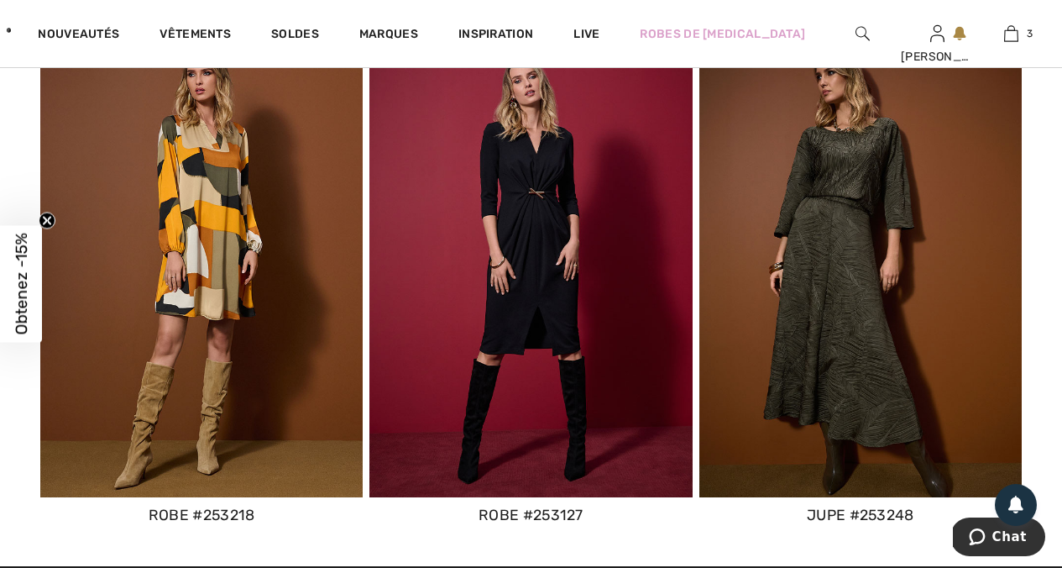
click at [186, 515] on div "robe #253218" at bounding box center [201, 515] width 322 height 22
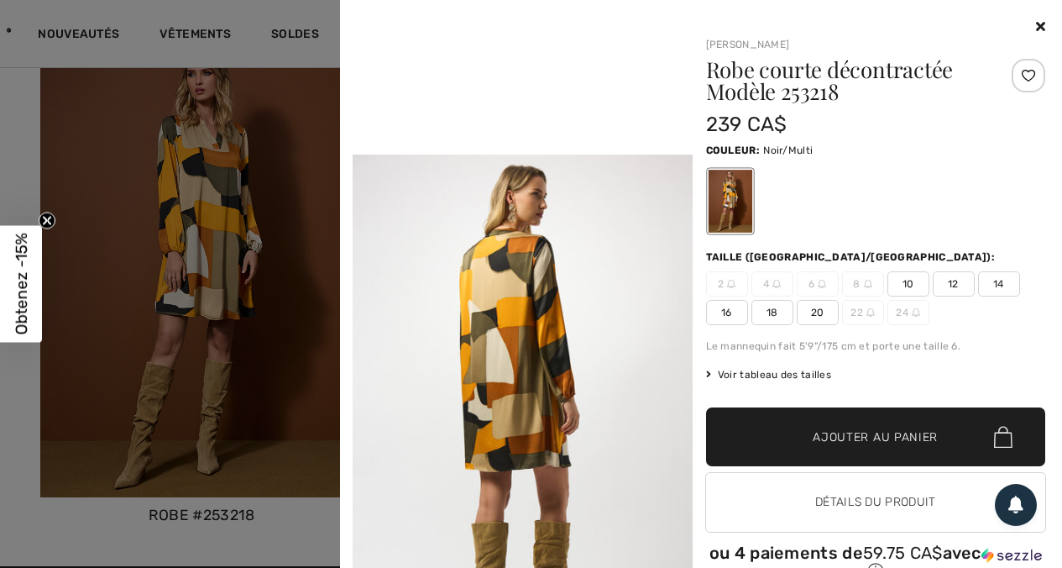
scroll to position [1040, 0]
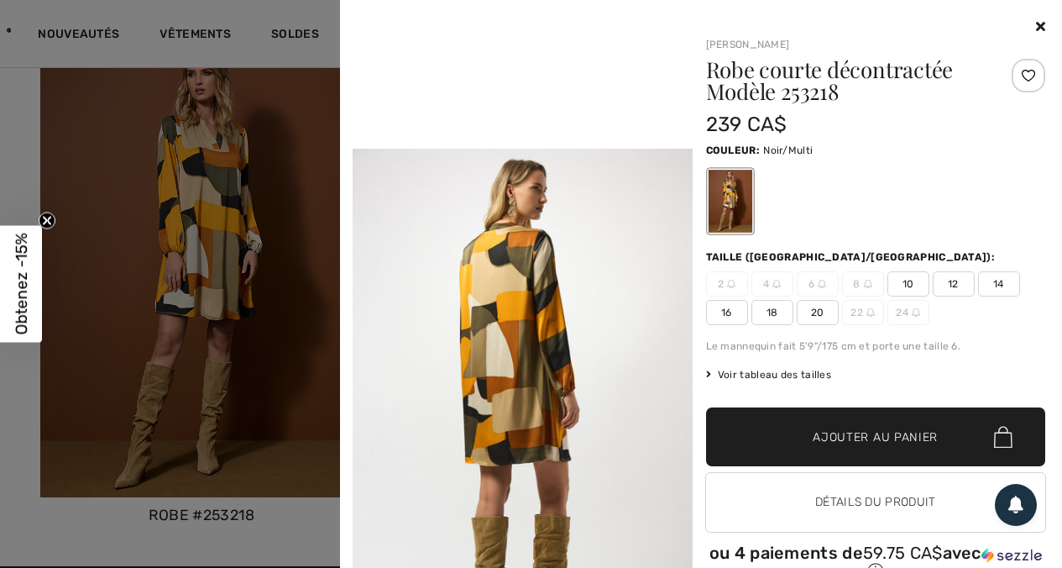
click at [1036, 24] on div "Your browser does not support the video tag. Joseph Ribkoff Robe courte décontr…" at bounding box center [701, 307] width 709 height 614
click at [1036, 25] on icon at bounding box center [1040, 25] width 9 height 13
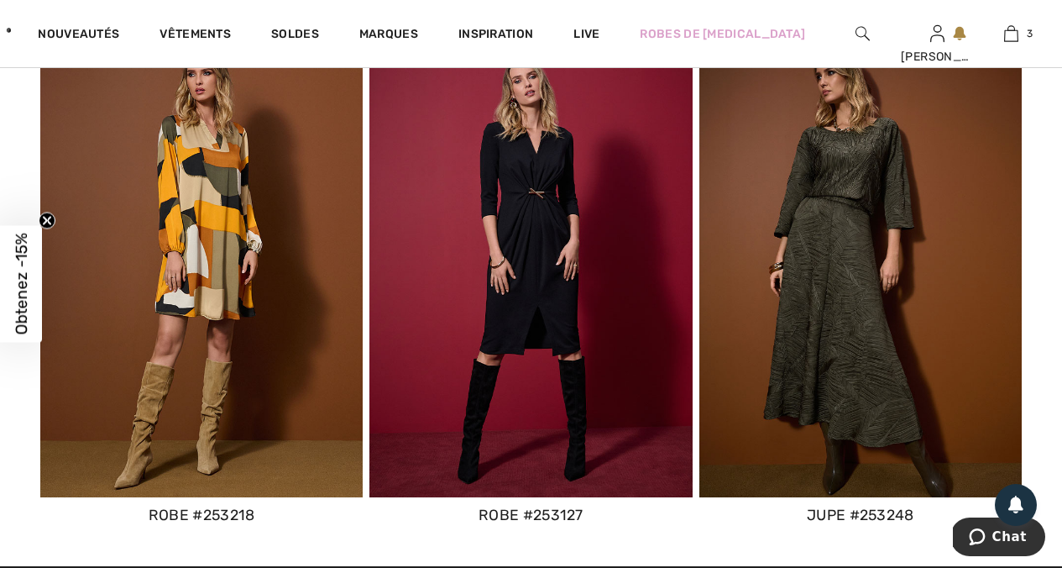
click at [498, 517] on div "robe #253127" at bounding box center [531, 515] width 322 height 22
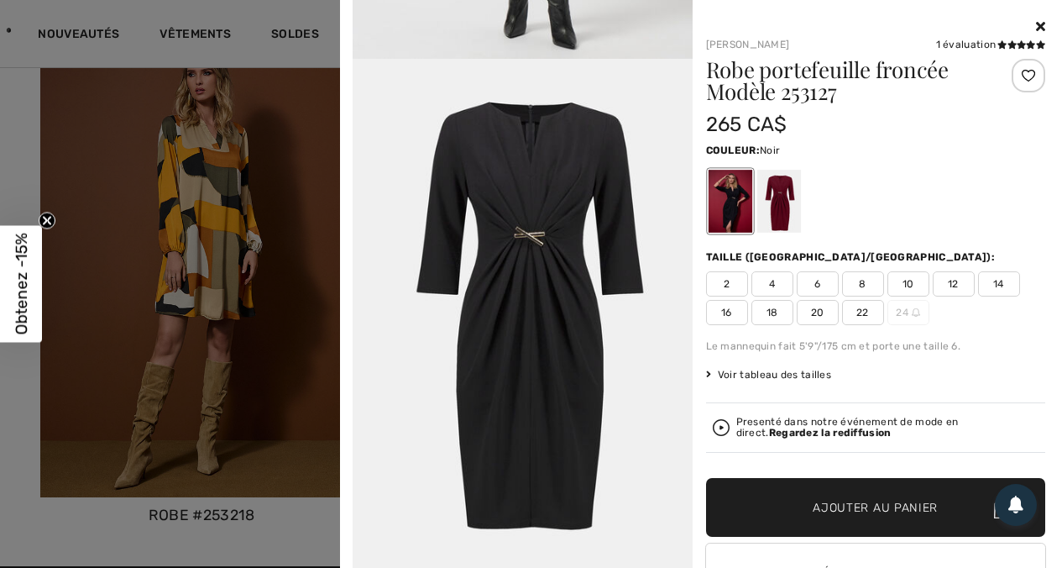
scroll to position [2482, 0]
click at [988, 286] on span "14" at bounding box center [999, 283] width 42 height 25
click at [994, 280] on span "14" at bounding box center [999, 283] width 42 height 25
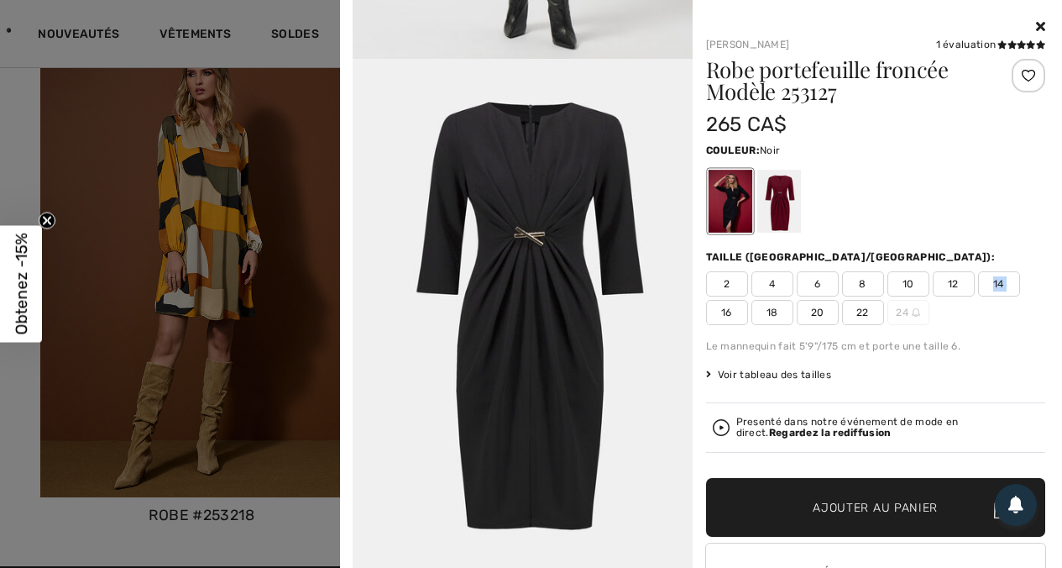
click at [994, 280] on span "14" at bounding box center [999, 283] width 42 height 25
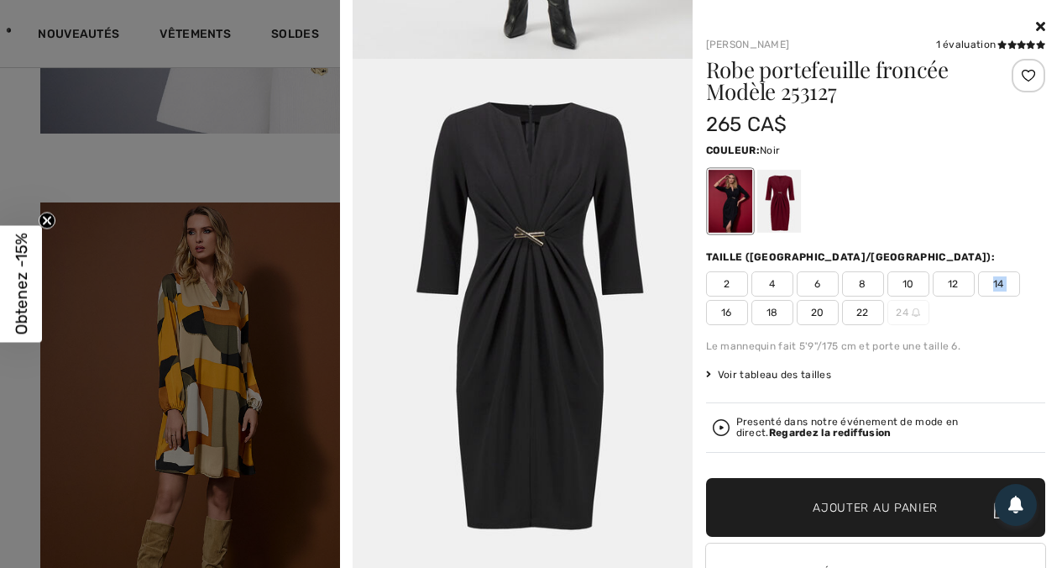
scroll to position [7677, 0]
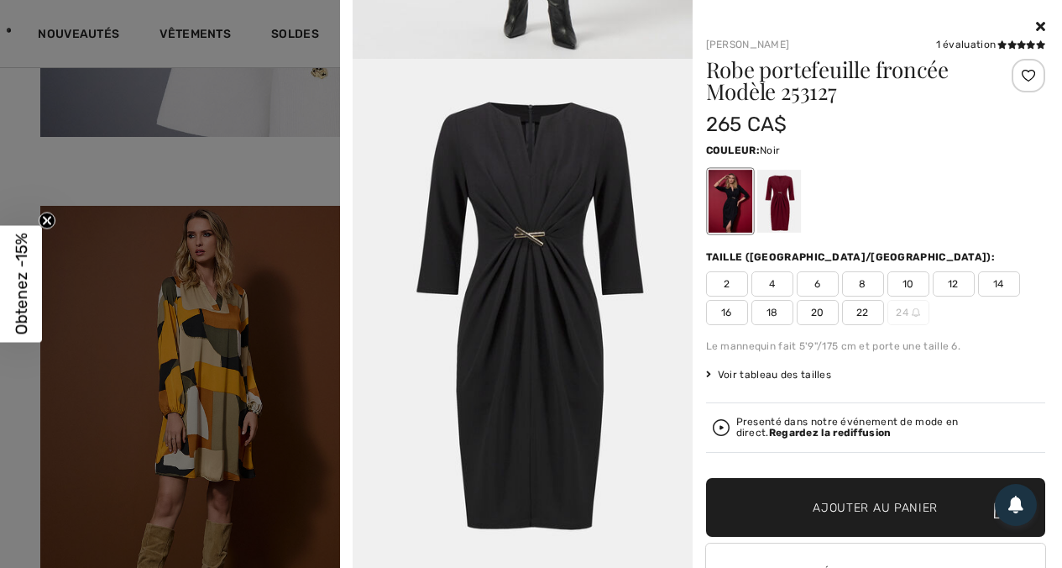
click at [1023, 29] on div at bounding box center [876, 27] width 340 height 20
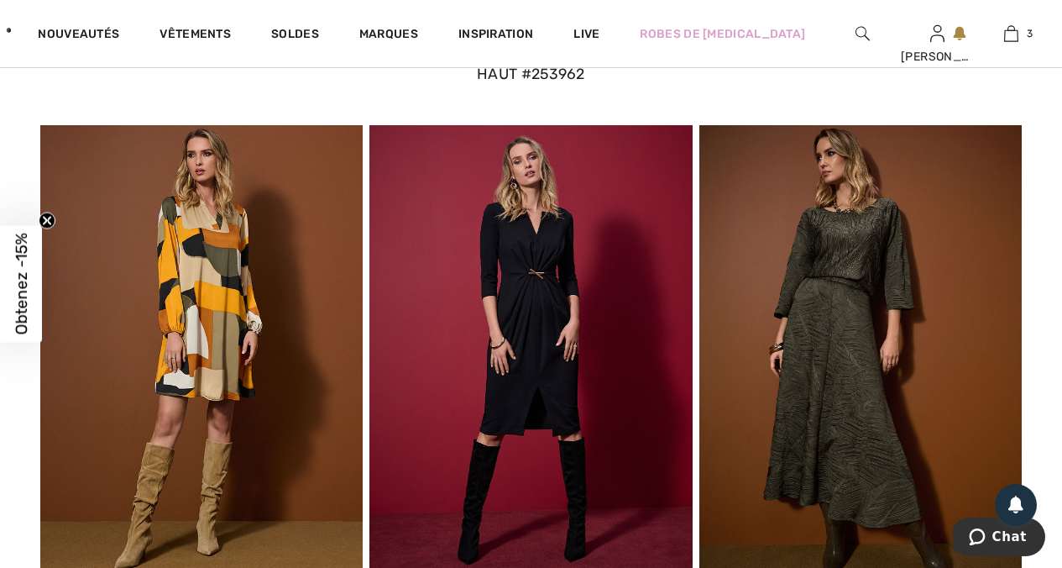
scroll to position [7750, 0]
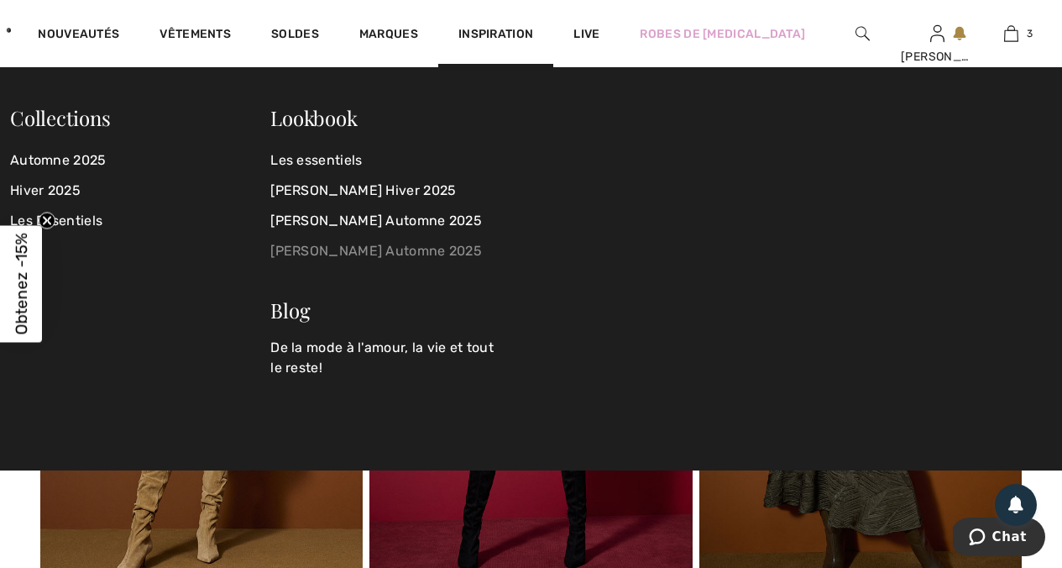
click at [388, 248] on link "Frank Lyman Automne 2025" at bounding box center [390, 251] width 240 height 30
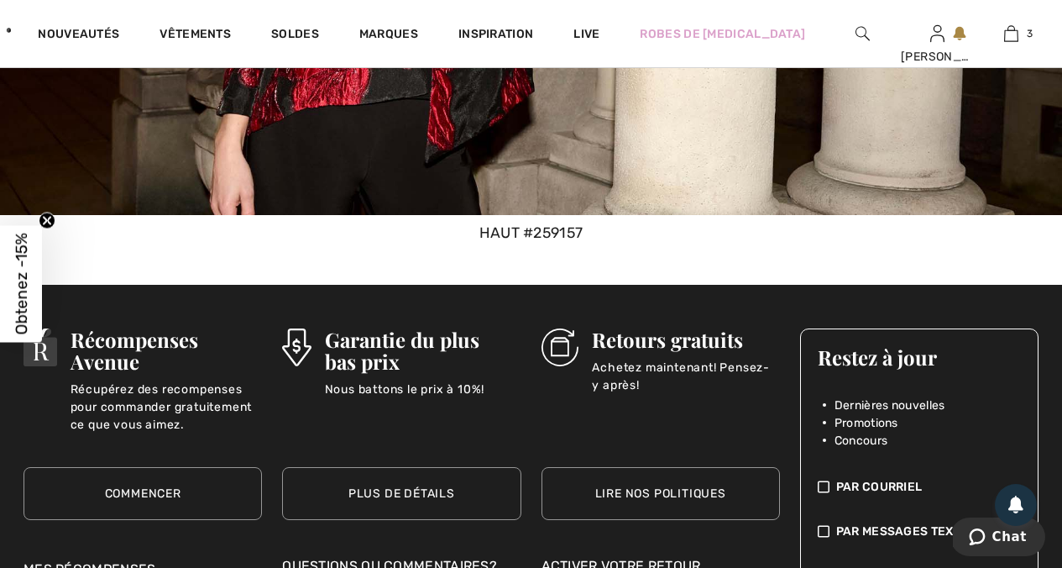
scroll to position [6549, 0]
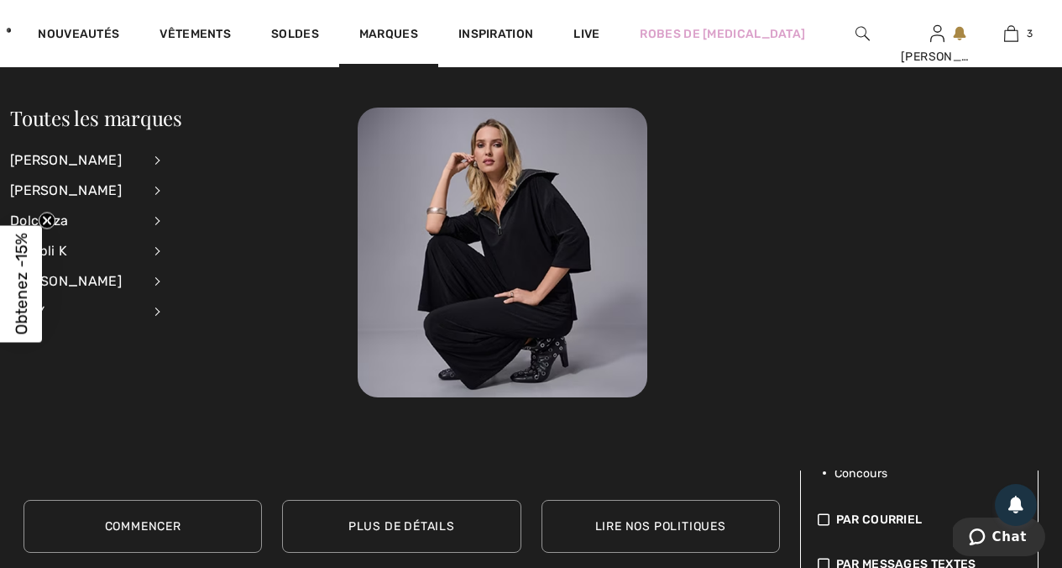
click at [141, 219] on li "Dolcezza Voir tout Hauts Jupes Pantalons Pulls et cardigans Robes et combinaiso…" at bounding box center [96, 221] width 172 height 30
click at [142, 223] on div "Dolcezza" at bounding box center [76, 221] width 132 height 30
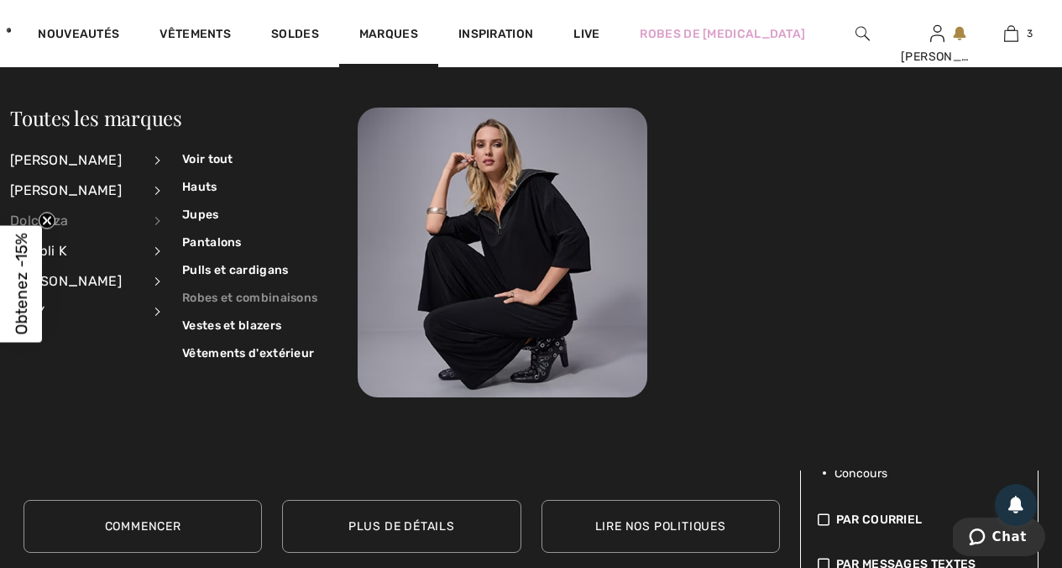
click at [223, 299] on link "Robes et combinaisons" at bounding box center [249, 298] width 135 height 28
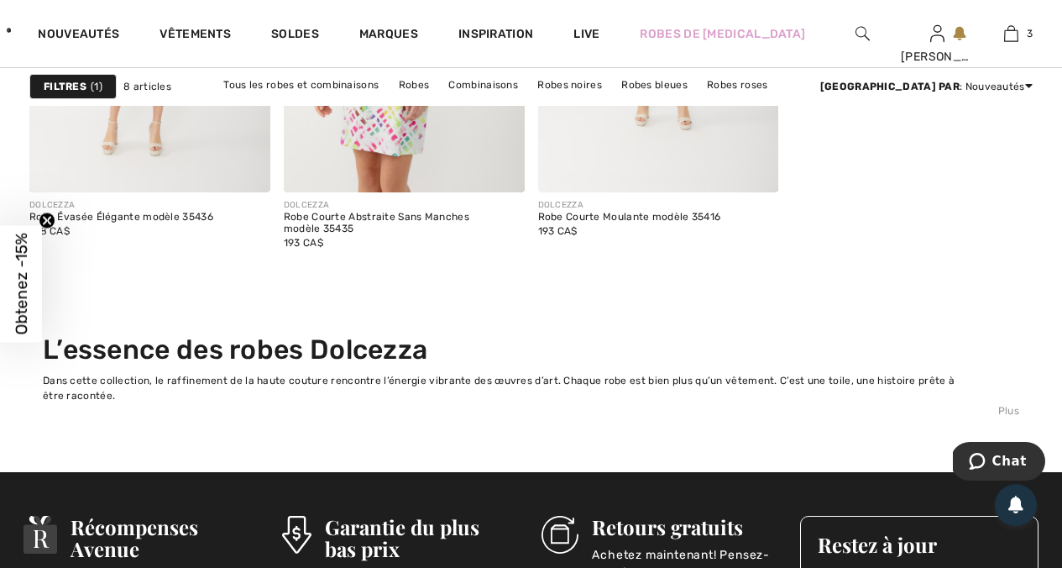
scroll to position [1328, 0]
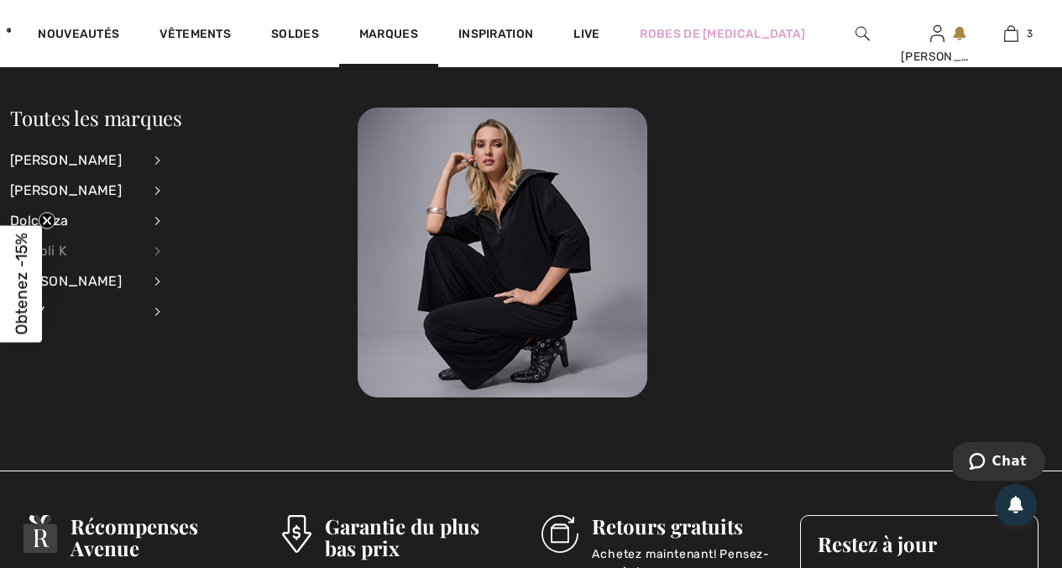
click at [142, 250] on div "Compli K" at bounding box center [76, 251] width 132 height 30
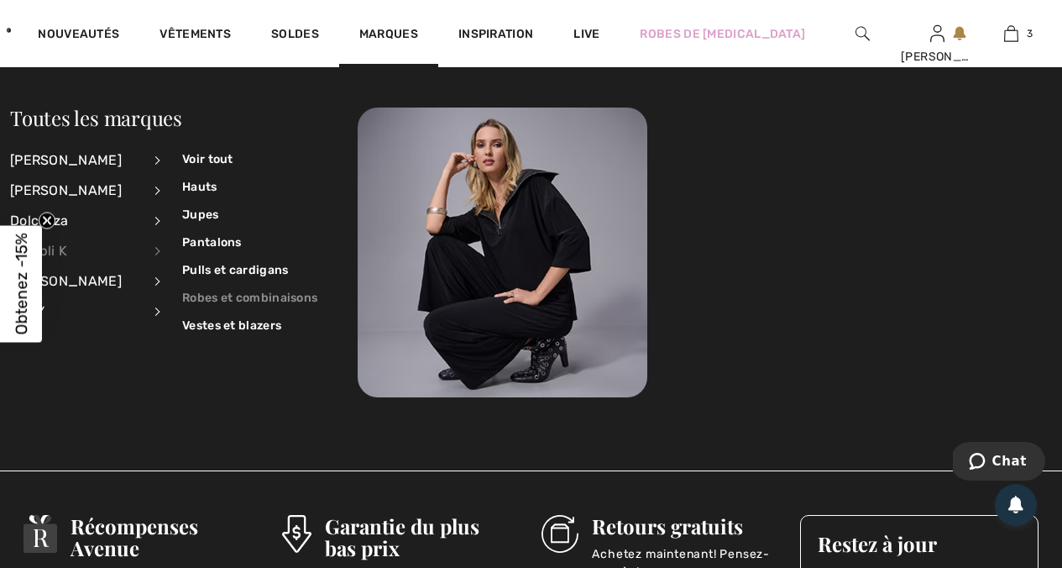
click at [219, 296] on link "Robes et combinaisons" at bounding box center [249, 298] width 135 height 28
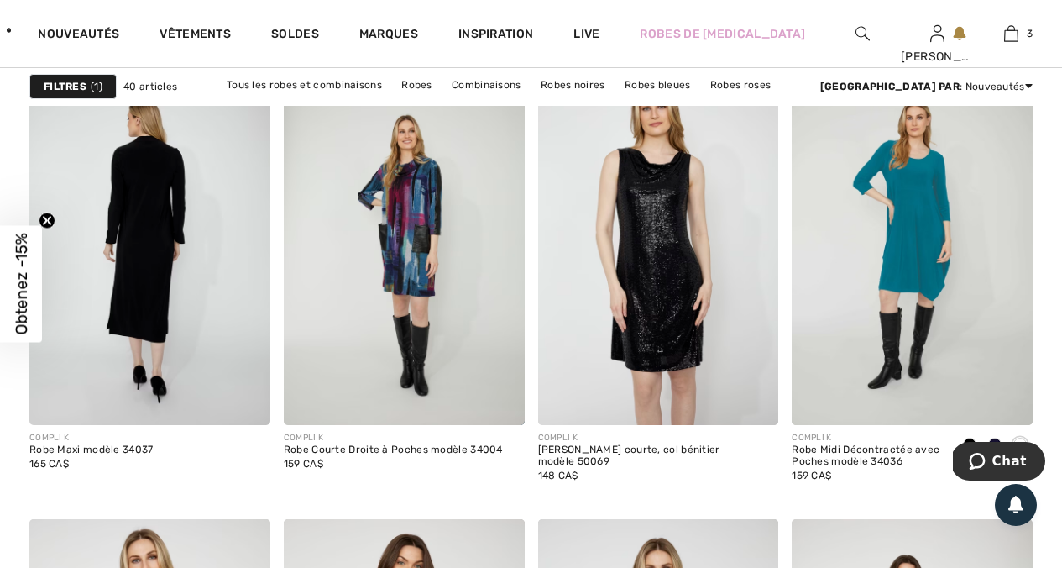
scroll to position [1097, 0]
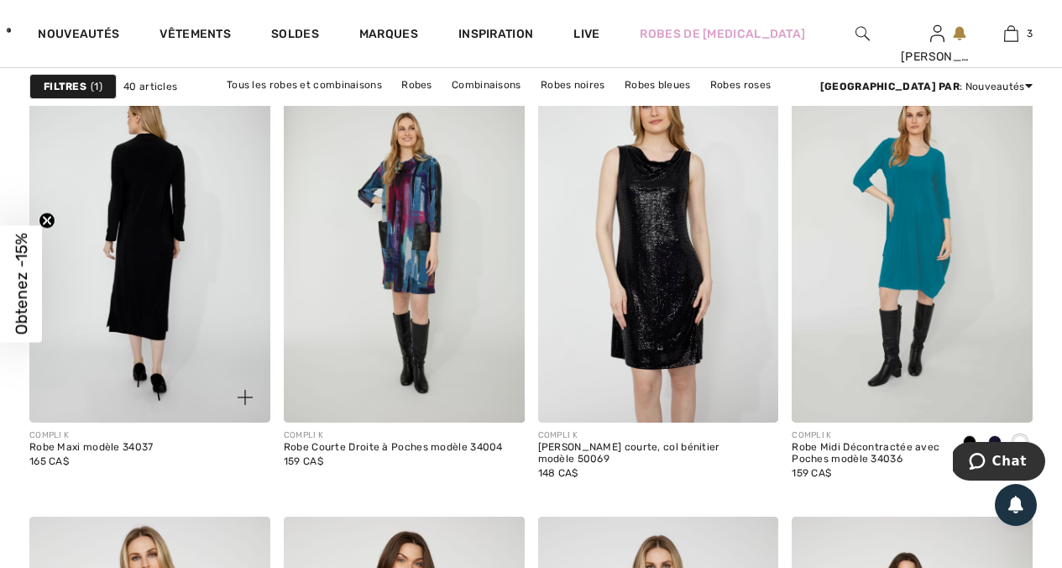
click at [158, 283] on img at bounding box center [149, 241] width 241 height 361
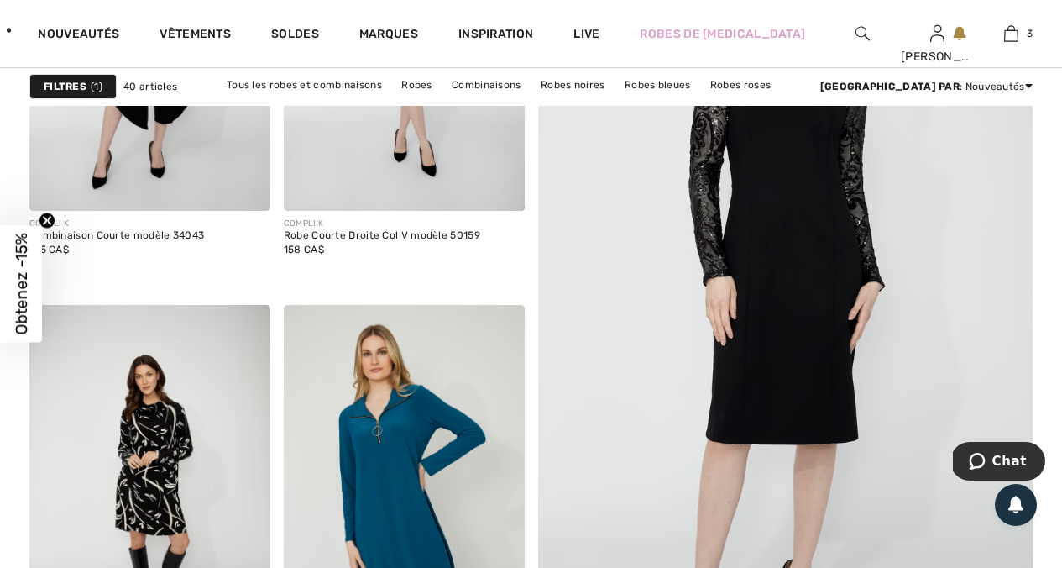
scroll to position [396, 0]
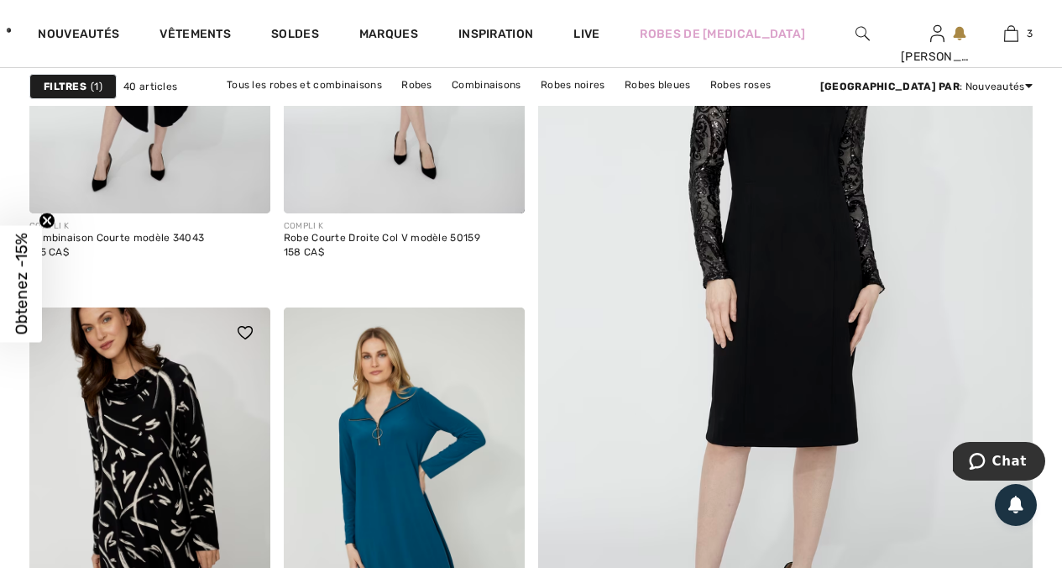
click at [155, 452] on img at bounding box center [149, 487] width 241 height 361
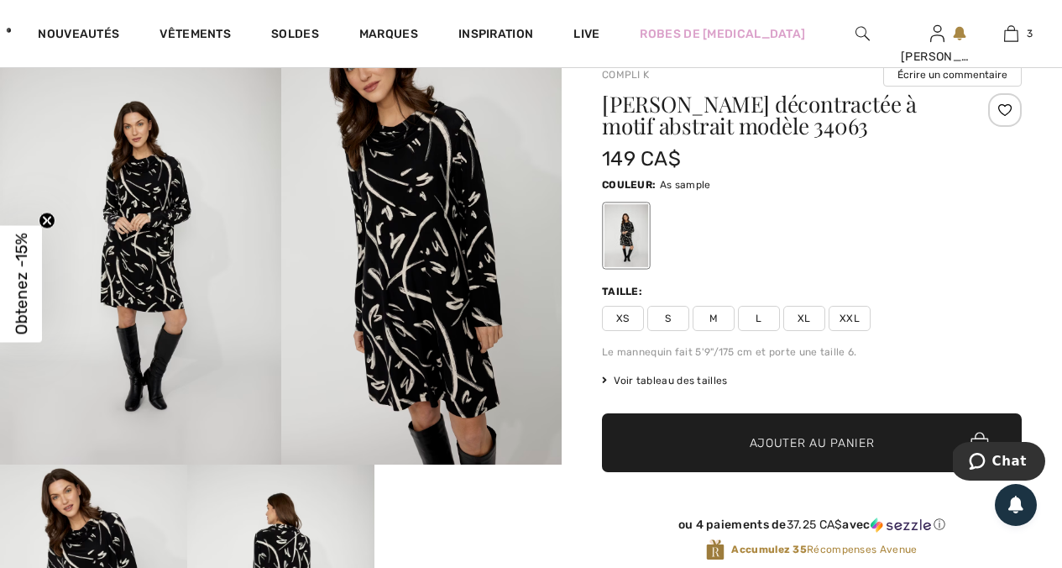
scroll to position [56, 0]
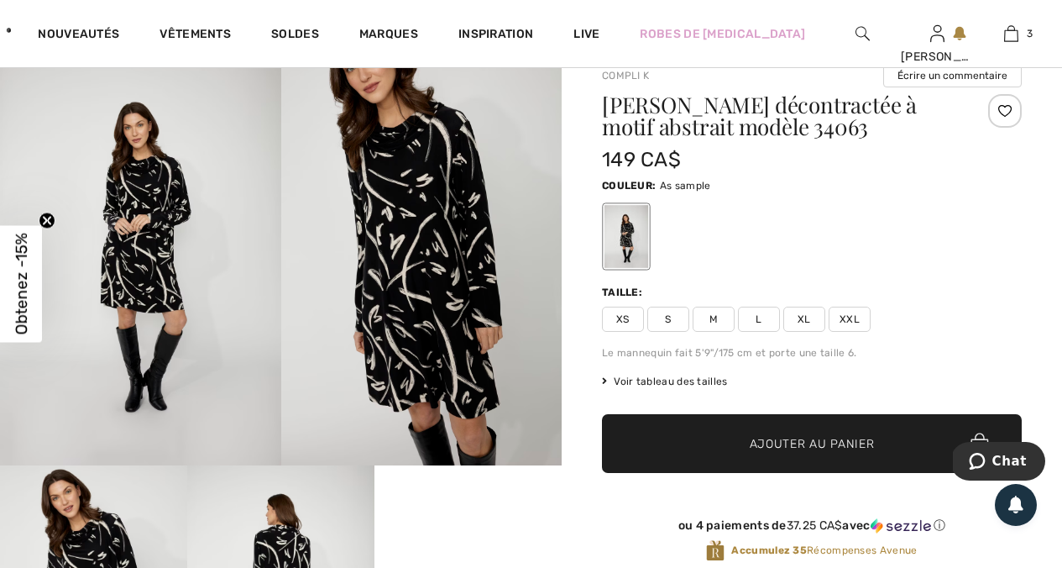
click at [794, 316] on span "XL" at bounding box center [805, 319] width 42 height 25
click at [761, 450] on span "Ajouter au panier" at bounding box center [812, 444] width 125 height 18
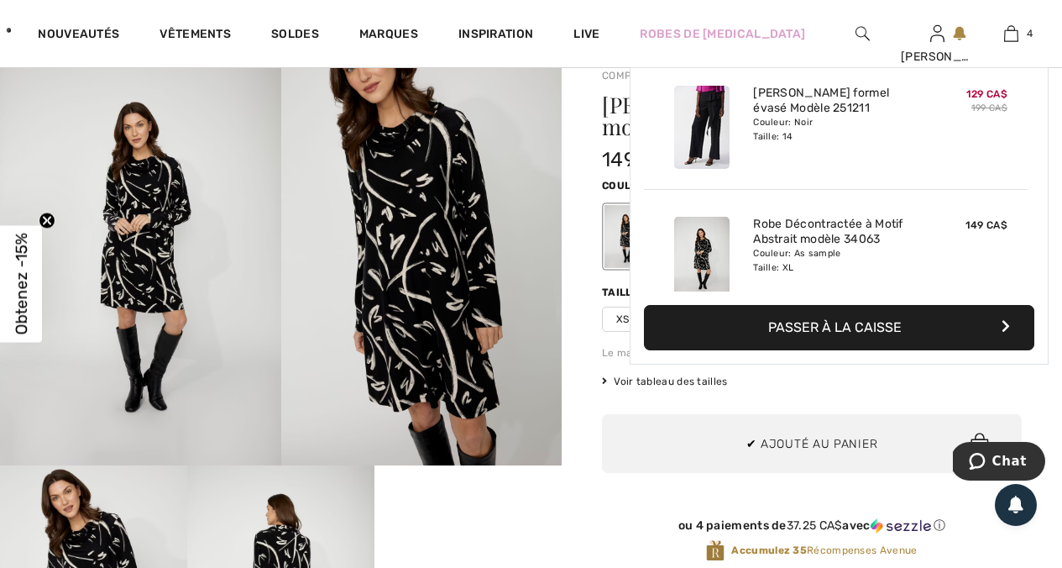
scroll to position [314, 0]
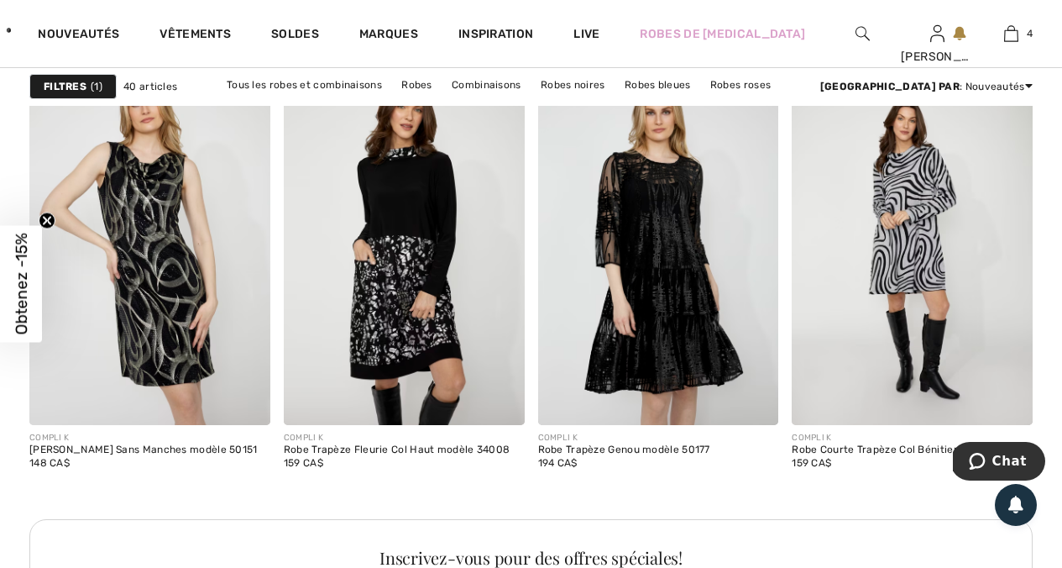
scroll to position [1552, 0]
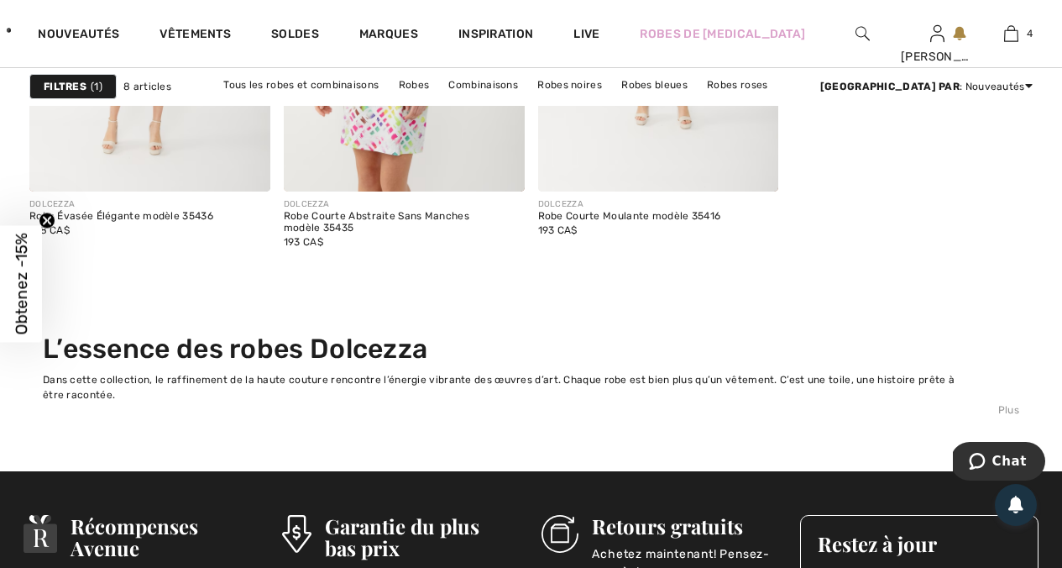
scroll to position [1325, 0]
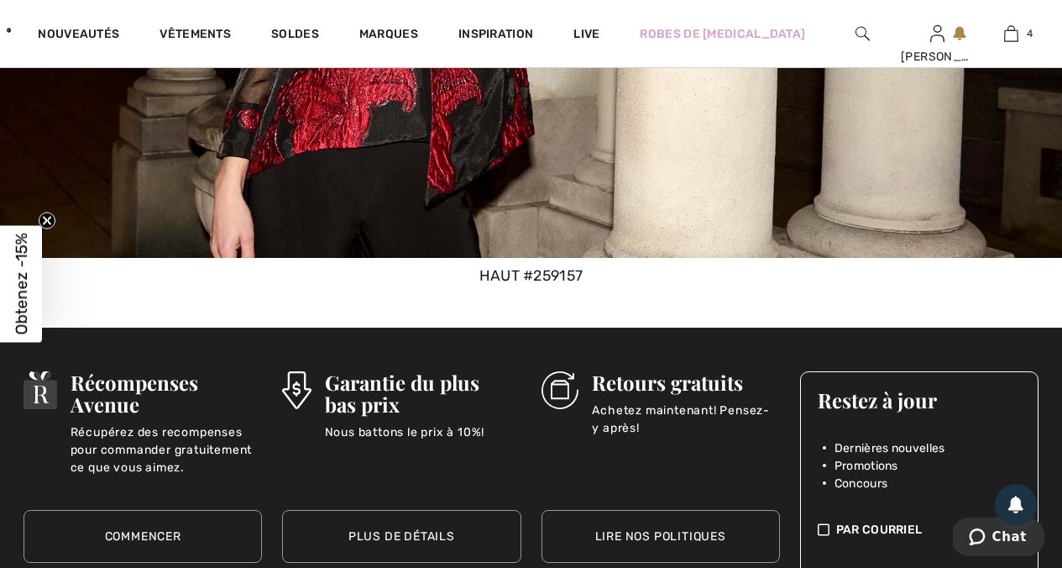
scroll to position [6549, 0]
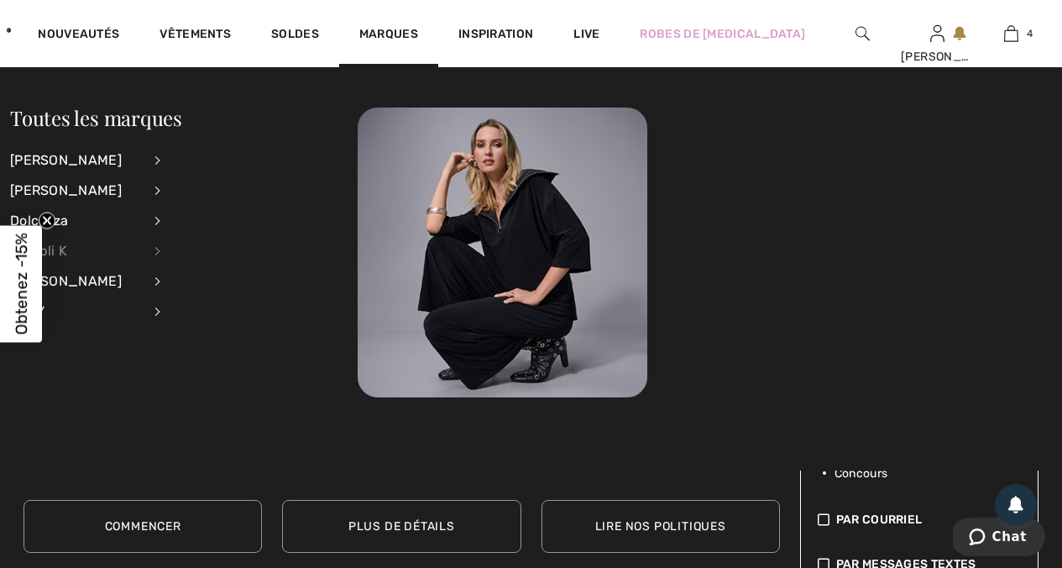
click at [142, 250] on div "Compli K" at bounding box center [76, 251] width 132 height 30
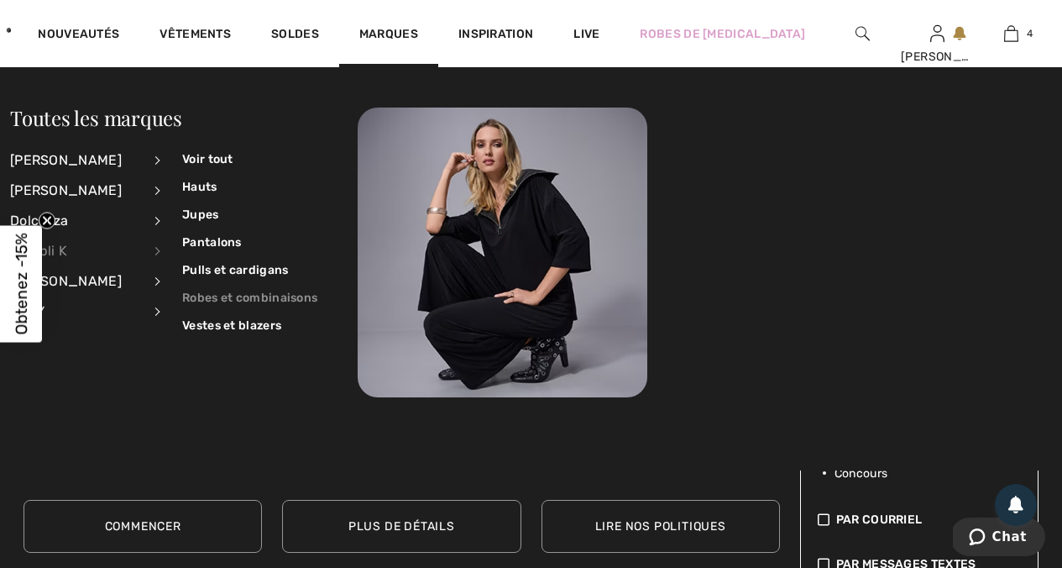
click at [231, 302] on link "Robes et combinaisons" at bounding box center [249, 298] width 135 height 28
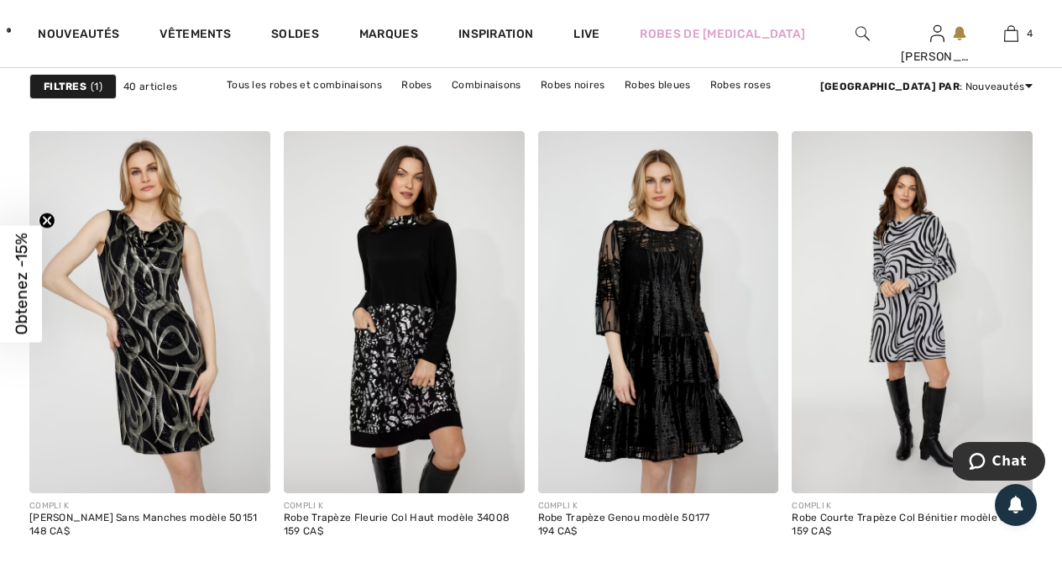
scroll to position [1481, 0]
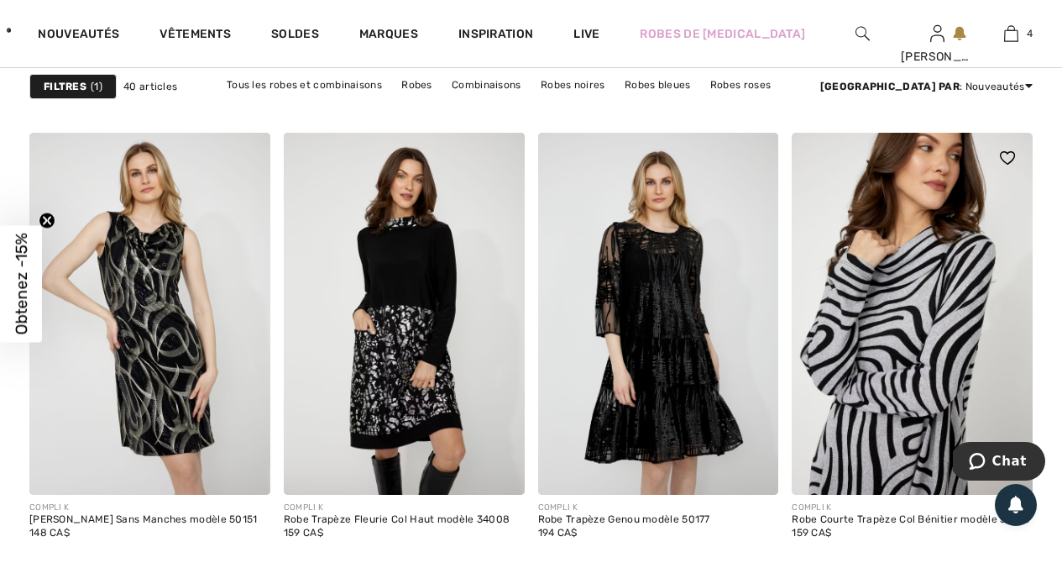
click at [872, 330] on img at bounding box center [912, 313] width 241 height 361
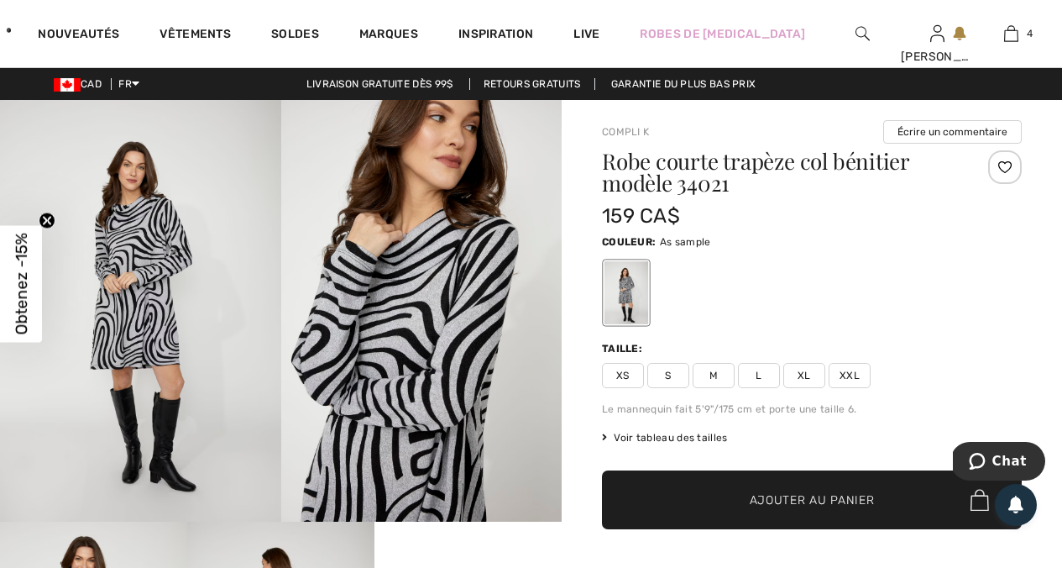
click at [808, 374] on span "XL" at bounding box center [805, 375] width 42 height 25
click at [747, 495] on span "✔ Ajouté au panier" at bounding box center [787, 500] width 132 height 18
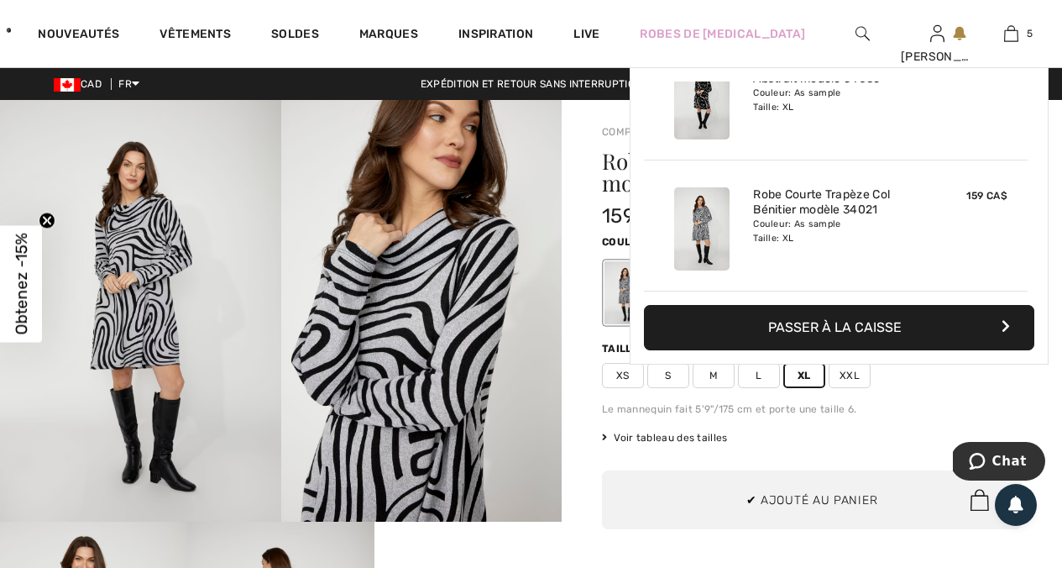
scroll to position [445, 0]
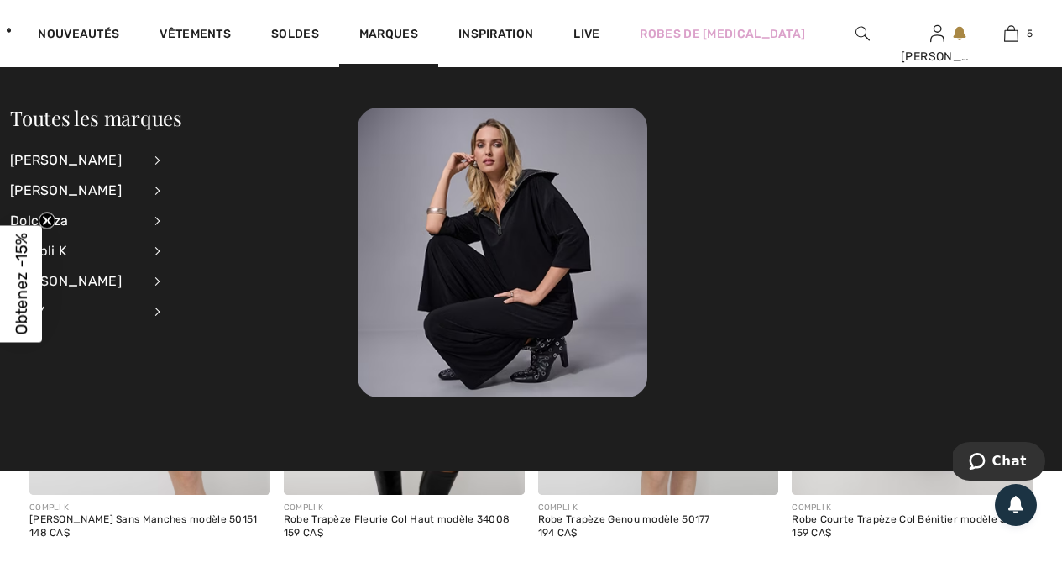
click at [151, 283] on li "[PERSON_NAME] Voir tout Pantalons Robes et combinaisons Vestes et blazers" at bounding box center [96, 281] width 172 height 30
click at [156, 283] on li "[PERSON_NAME] Voir tout Pantalons Robes et combinaisons Vestes et blazers" at bounding box center [96, 281] width 172 height 30
click at [106, 278] on div "[PERSON_NAME]" at bounding box center [76, 281] width 132 height 30
click at [233, 211] on link "Robes et combinaisons" at bounding box center [249, 215] width 135 height 28
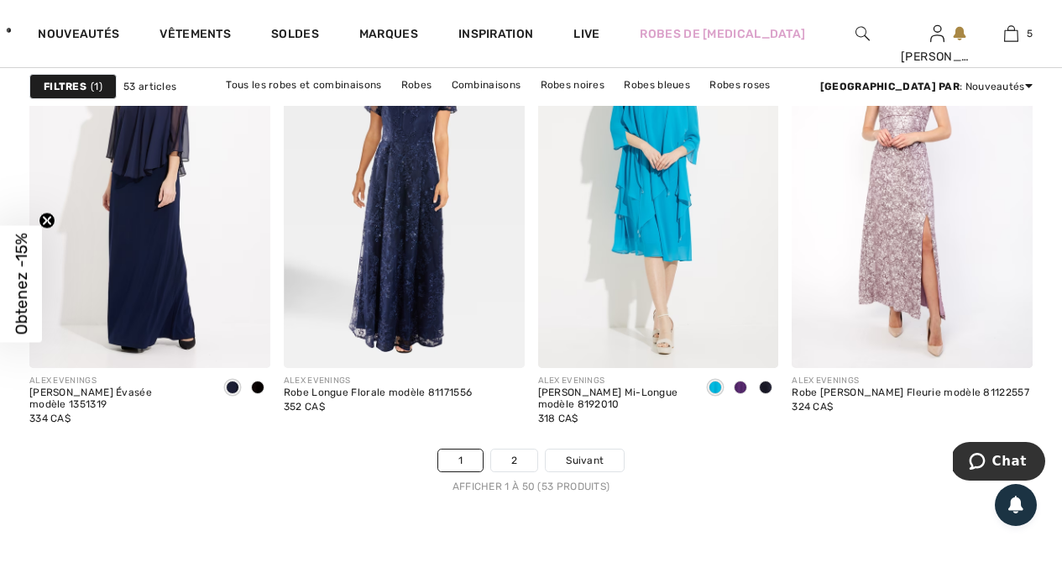
scroll to position [6858, 0]
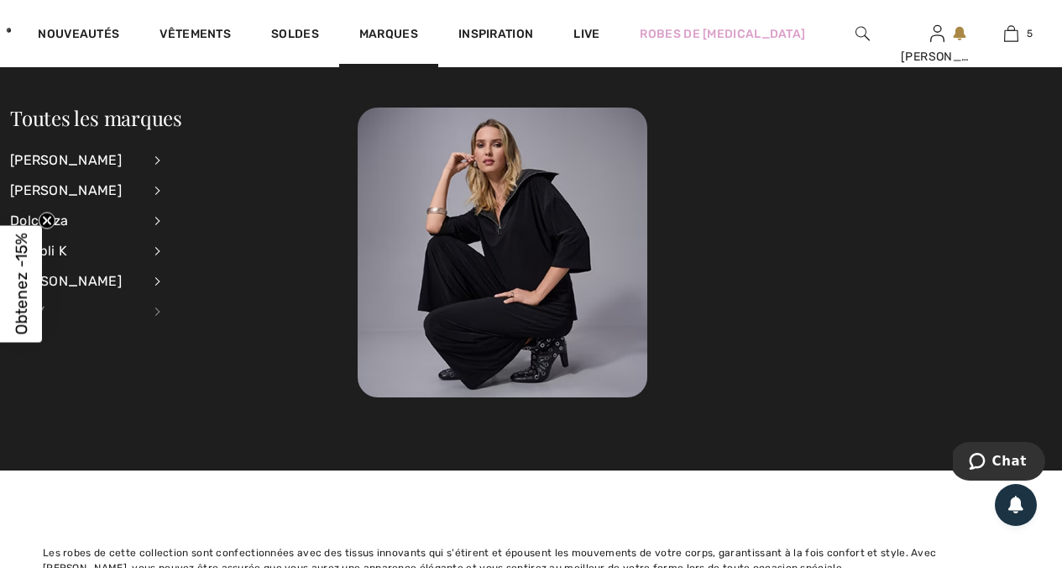
click at [142, 311] on div "SLNY" at bounding box center [76, 311] width 132 height 30
click at [229, 183] on link "Robes et combinaisons" at bounding box center [249, 187] width 135 height 28
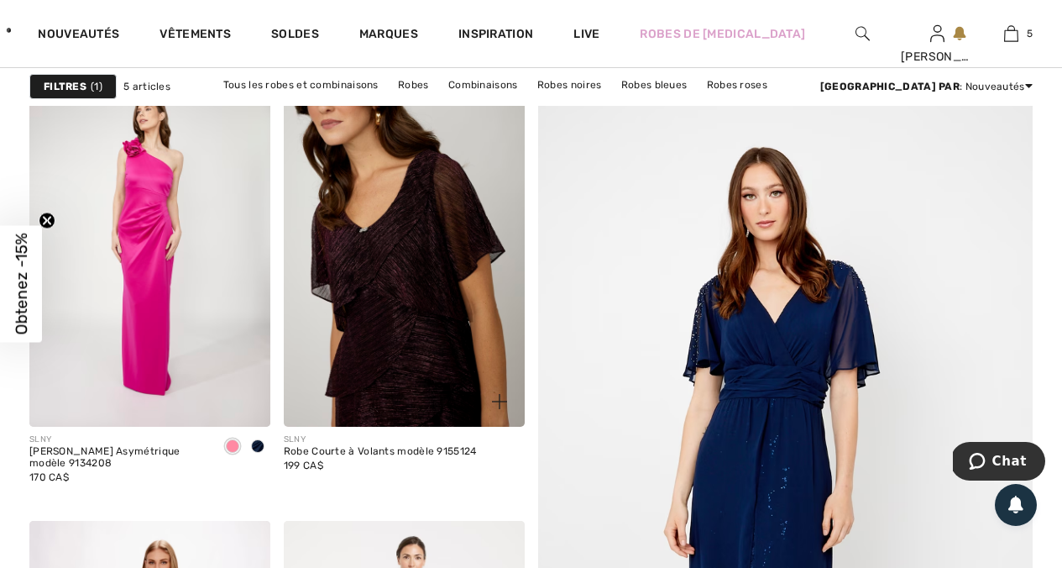
scroll to position [181, 0]
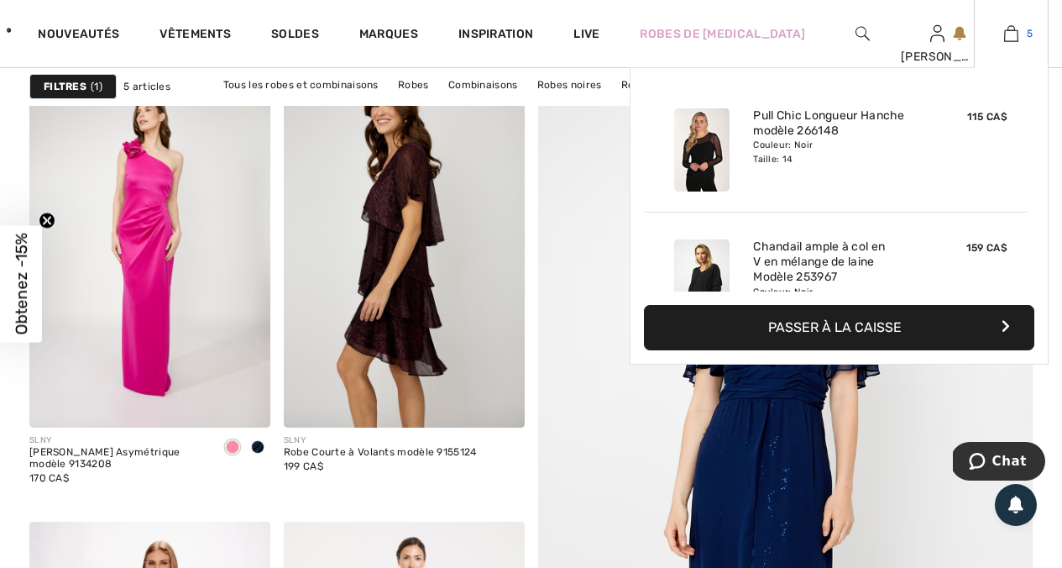
click at [1015, 35] on img at bounding box center [1011, 34] width 14 height 20
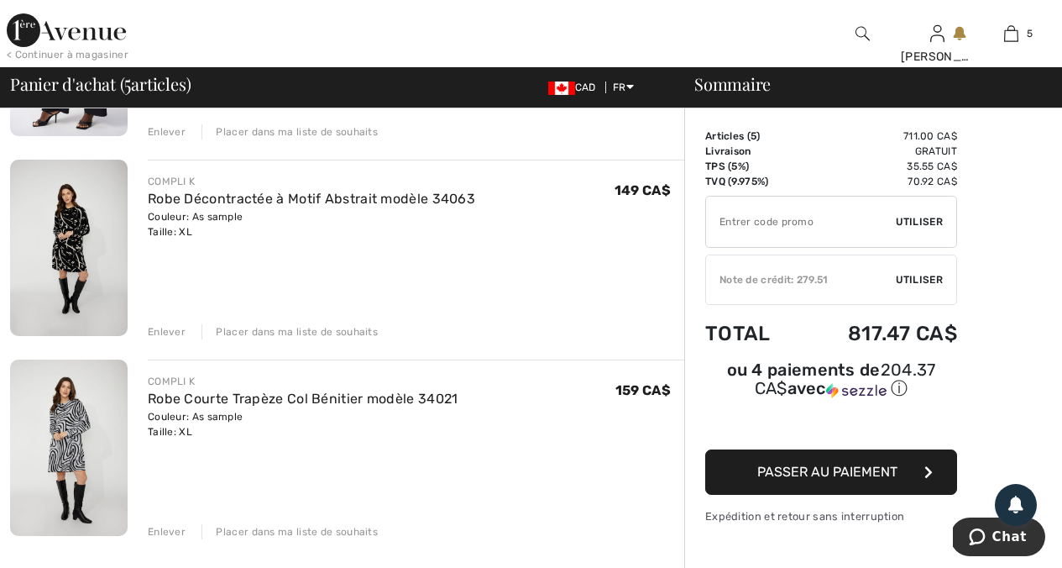
scroll to position [689, 0]
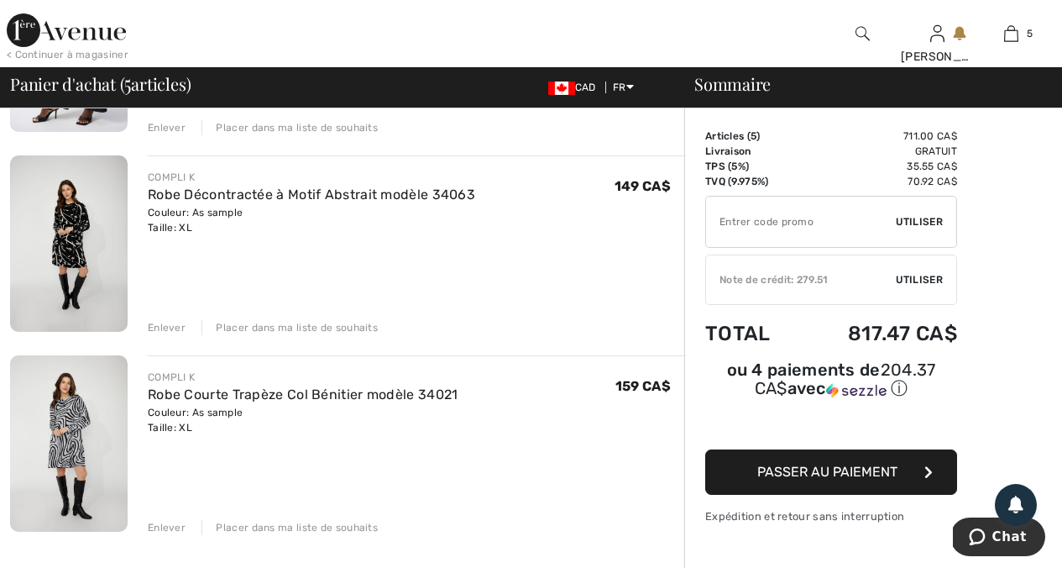
click at [66, 234] on img at bounding box center [69, 243] width 118 height 176
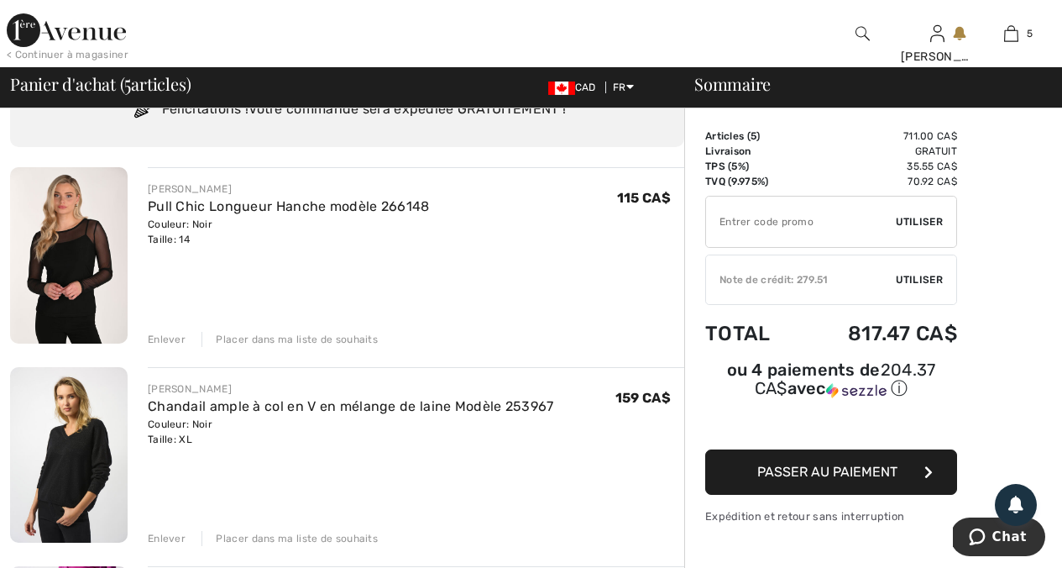
scroll to position [76, 0]
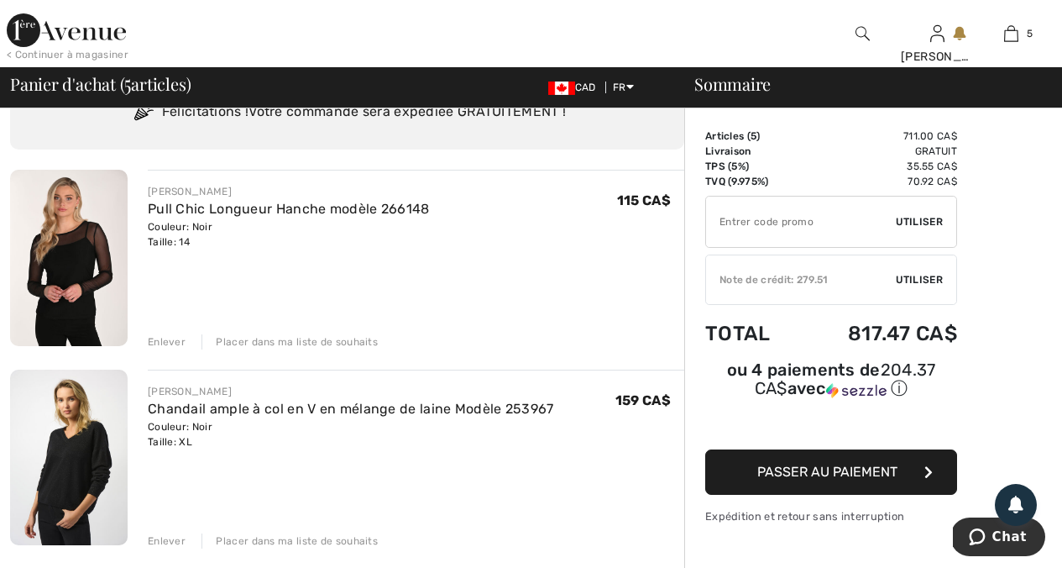
click at [180, 338] on div "Enlever" at bounding box center [167, 341] width 38 height 15
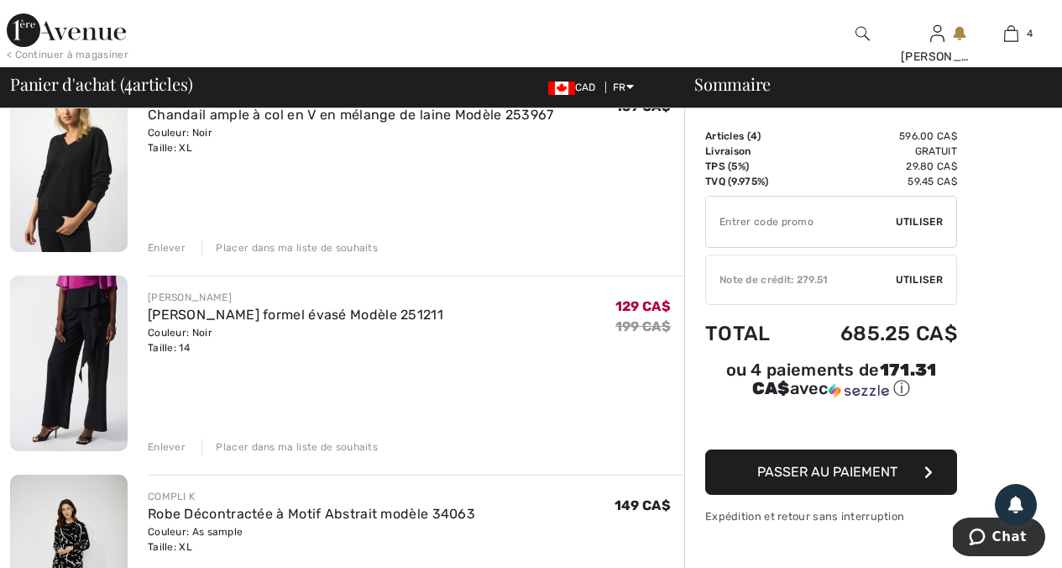
scroll to position [171, 0]
click at [178, 448] on div "Enlever" at bounding box center [167, 445] width 38 height 15
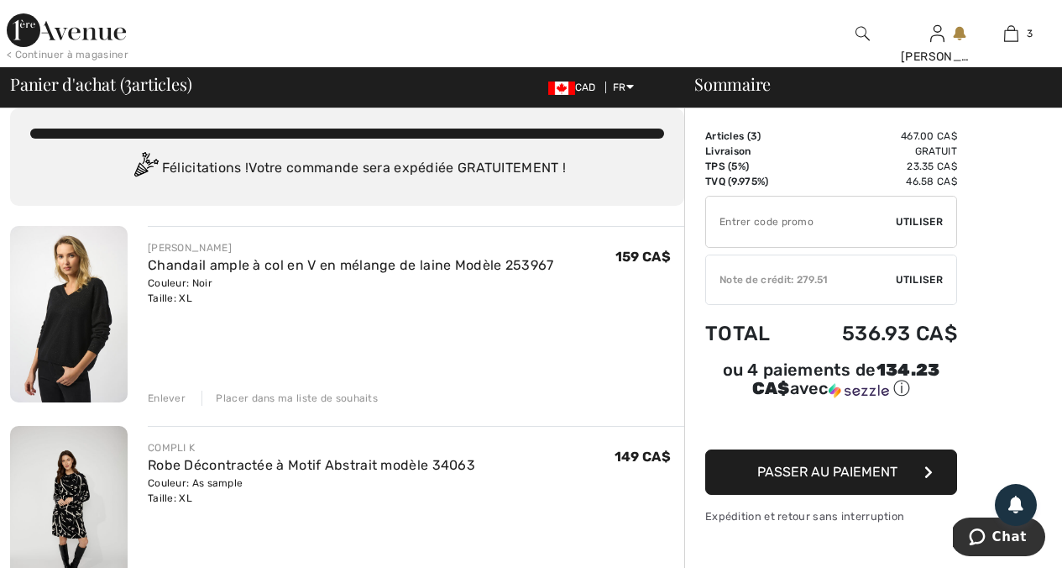
scroll to position [0, 0]
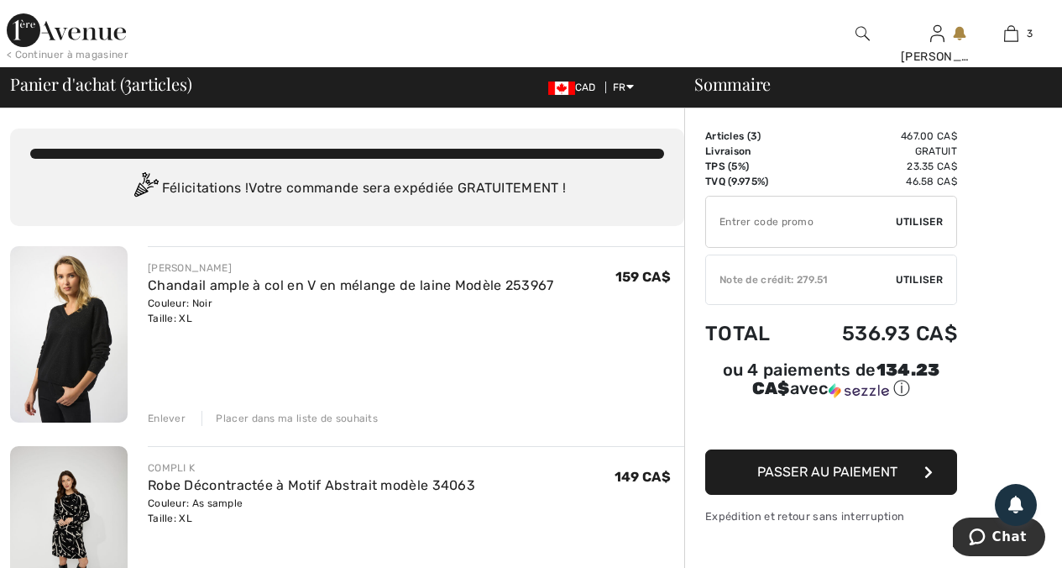
click at [768, 464] on span "Passer au paiement" at bounding box center [827, 472] width 140 height 16
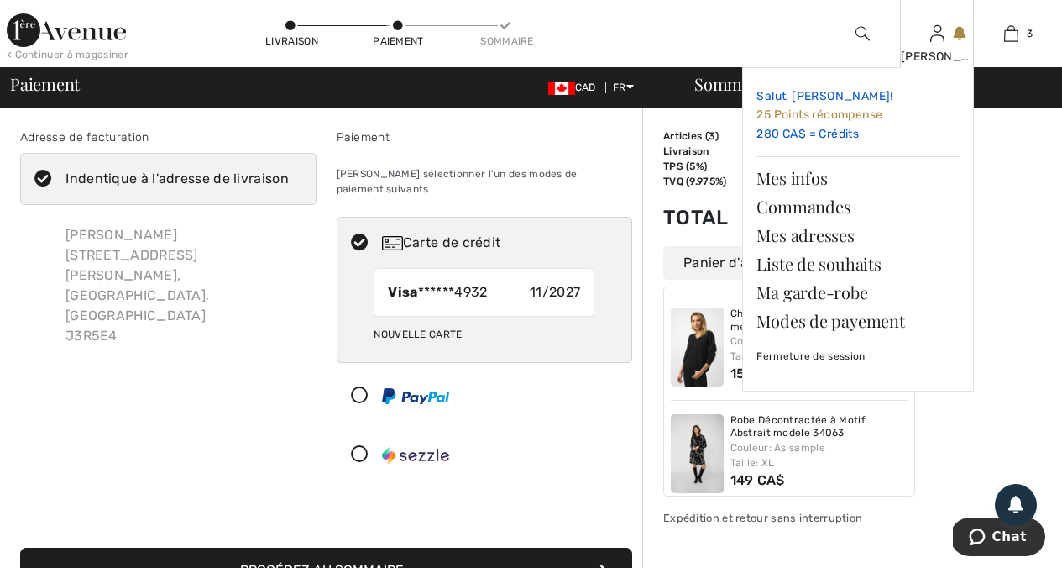
click at [799, 134] on link "Salut, Nathalie! 25 Points récompense 280 CA$ = Crédits" at bounding box center [858, 115] width 203 height 68
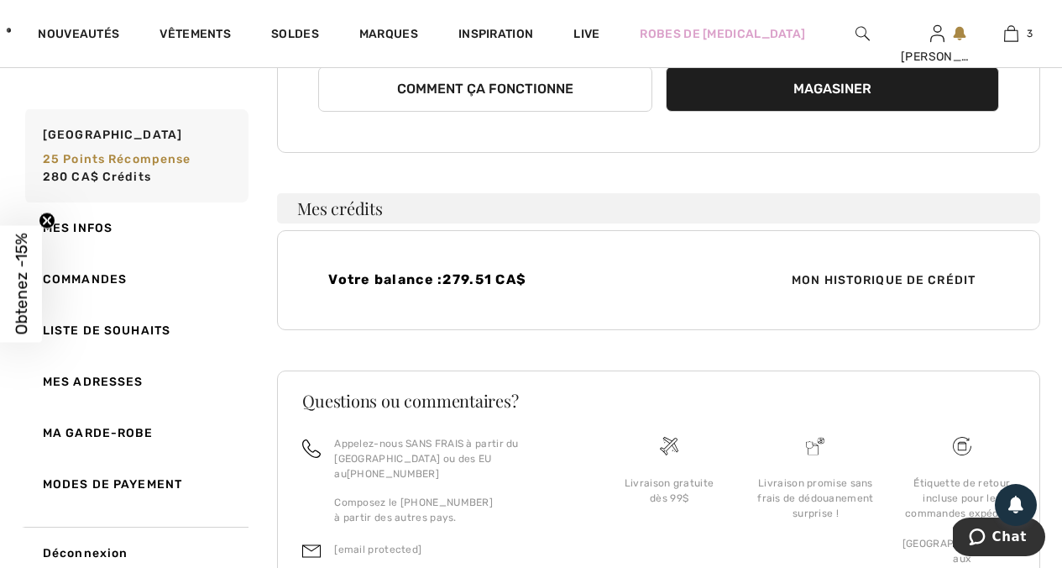
scroll to position [422, 0]
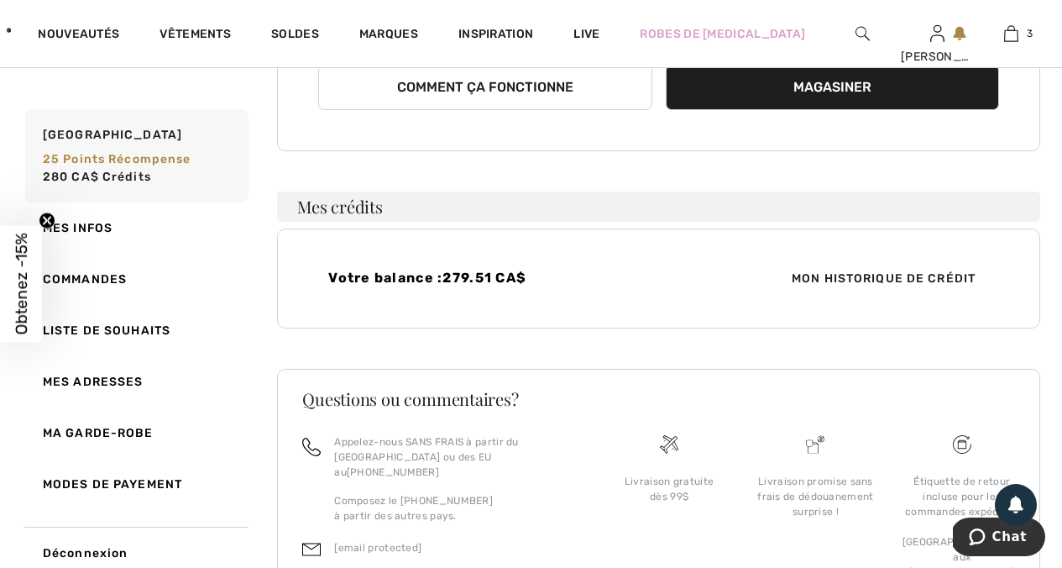
click at [501, 279] on span "279.51 CA$" at bounding box center [485, 278] width 84 height 16
click at [841, 286] on span "Mon historique de crédit" at bounding box center [883, 279] width 211 height 18
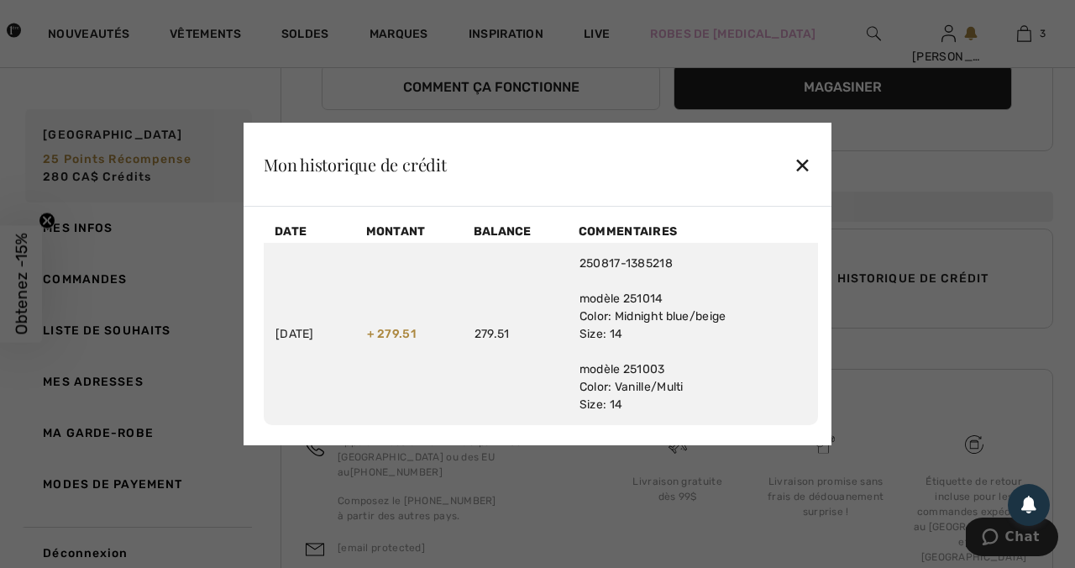
click at [810, 161] on div "✕" at bounding box center [803, 164] width 18 height 35
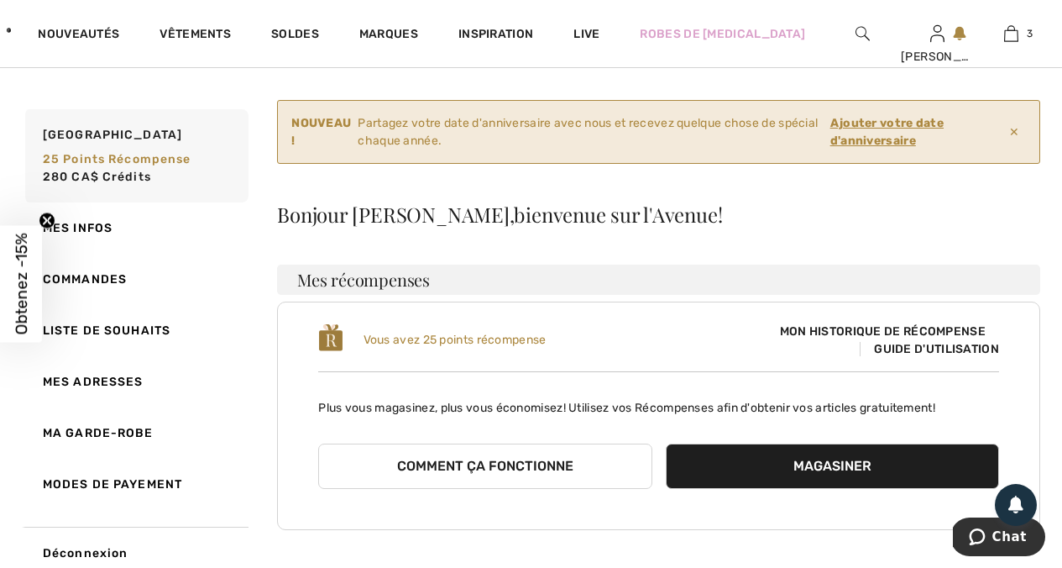
scroll to position [0, 0]
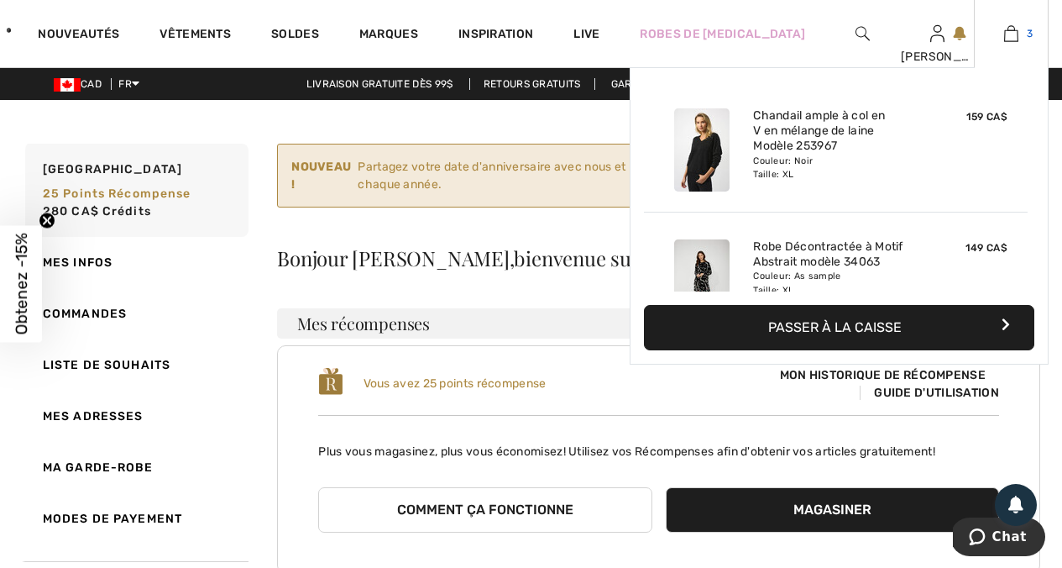
click at [1020, 33] on link "3" at bounding box center [1011, 34] width 73 height 20
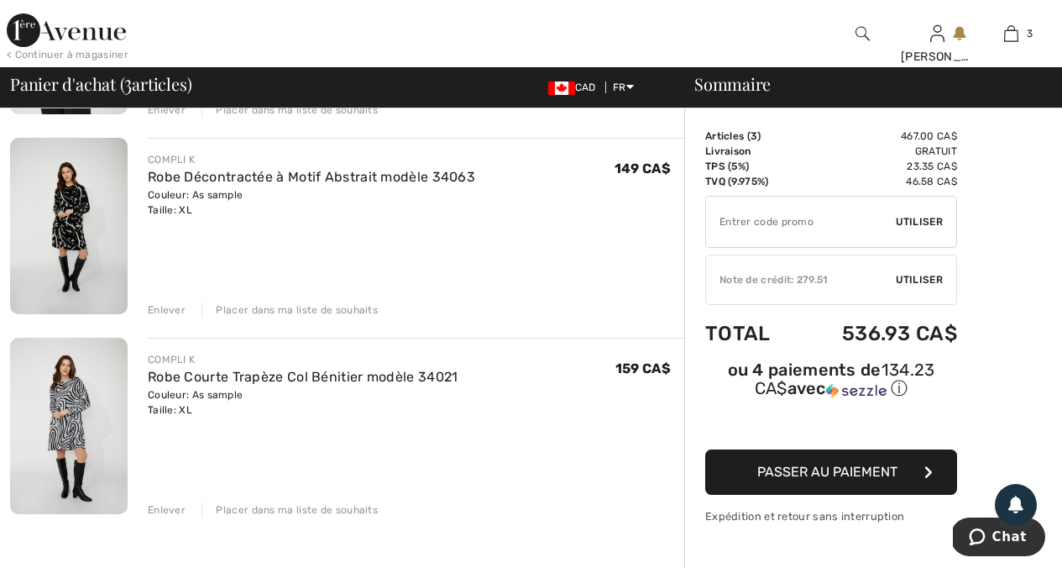
click at [172, 509] on div "Enlever" at bounding box center [167, 509] width 38 height 15
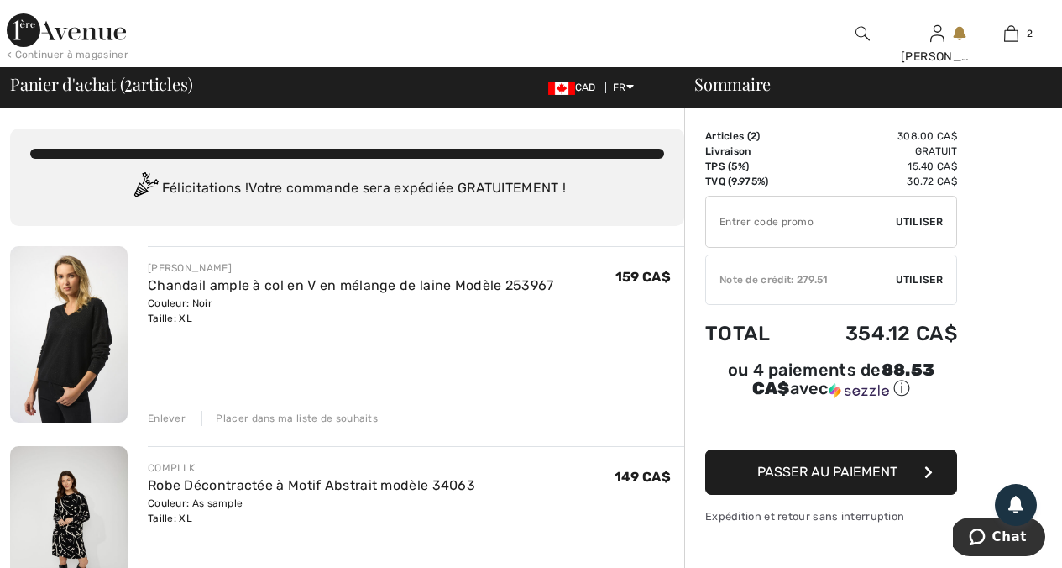
click at [919, 278] on span "Utiliser" at bounding box center [919, 279] width 47 height 15
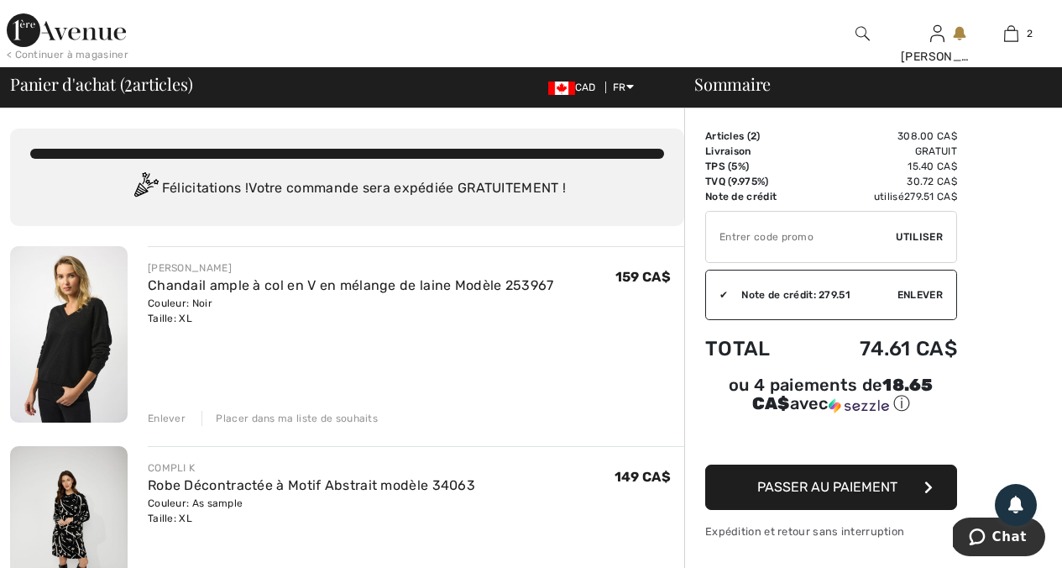
click at [821, 483] on span "Passer au paiement" at bounding box center [827, 487] width 140 height 16
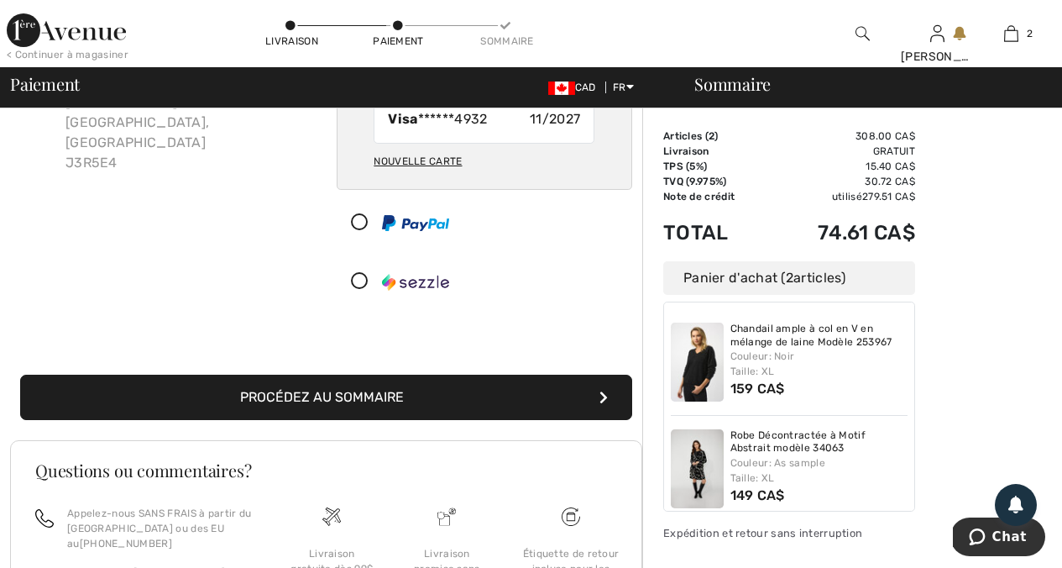
scroll to position [181, 0]
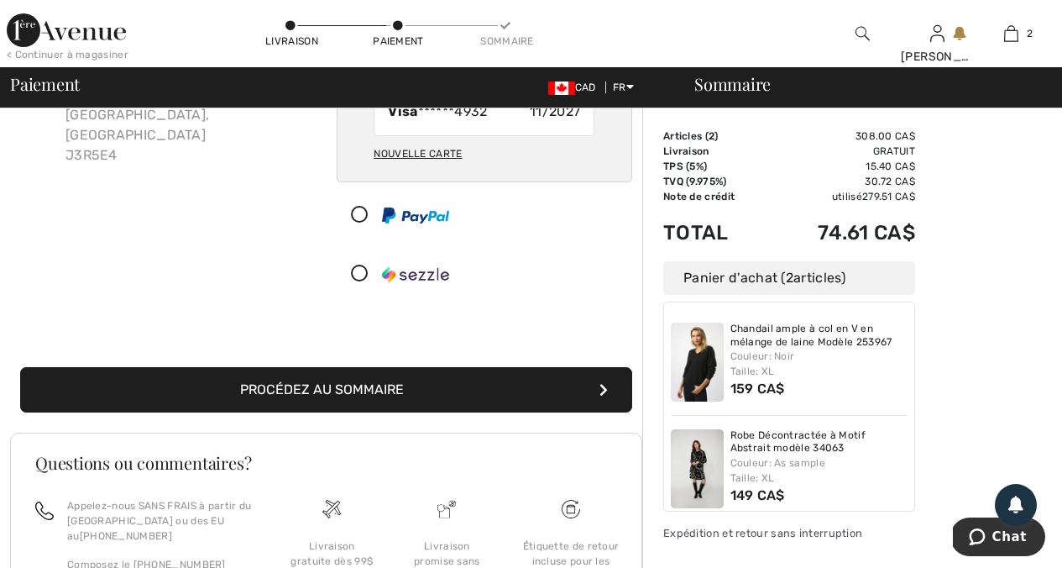
click at [399, 386] on button "Procédez au sommaire" at bounding box center [326, 389] width 612 height 45
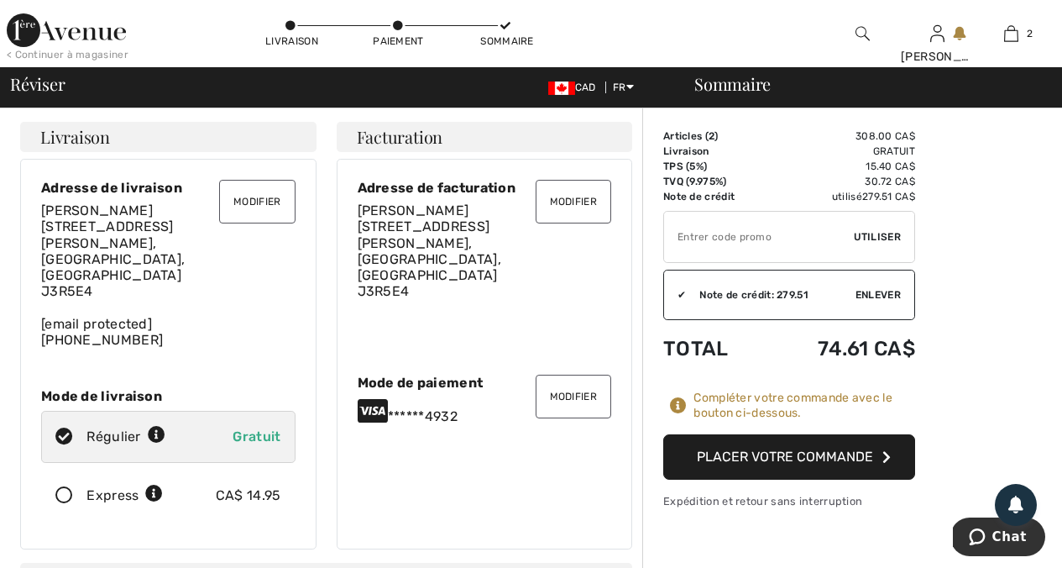
click at [756, 459] on button "Placer votre commande" at bounding box center [789, 456] width 252 height 45
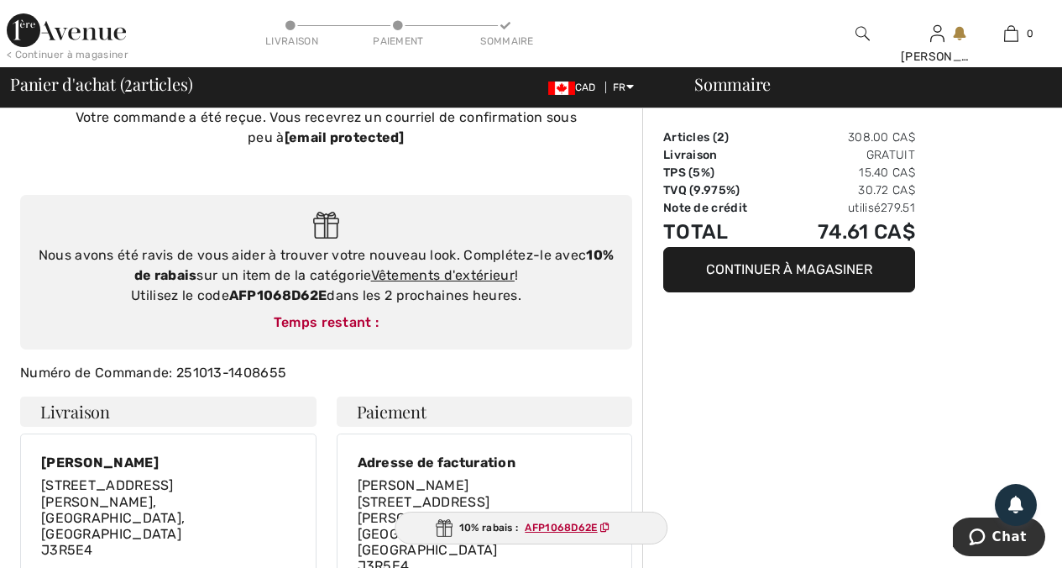
scroll to position [60, 0]
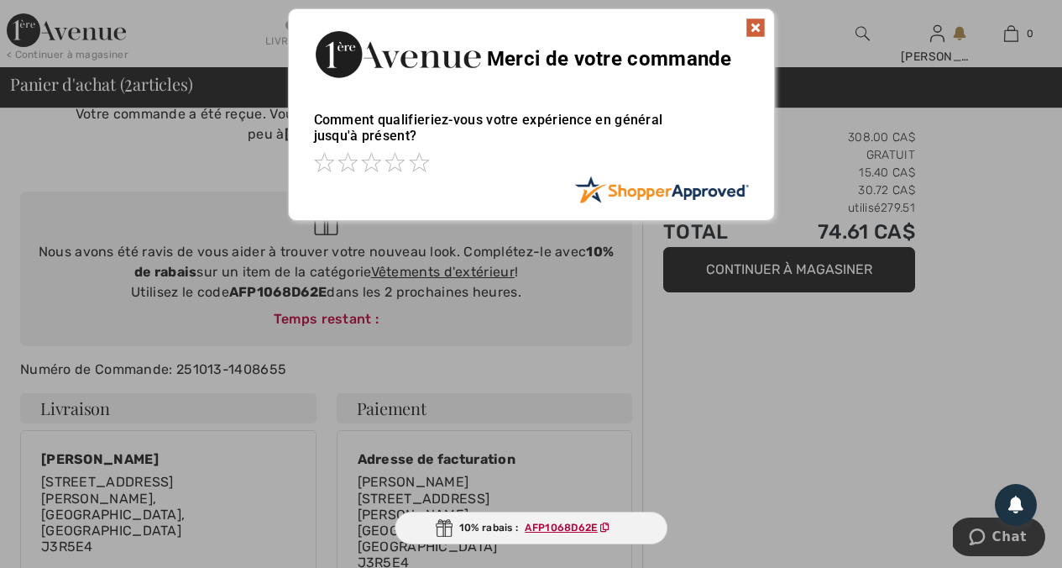
click at [563, 527] on ins "AFP1068D62E" at bounding box center [561, 528] width 72 height 12
click at [757, 20] on img at bounding box center [756, 28] width 20 height 20
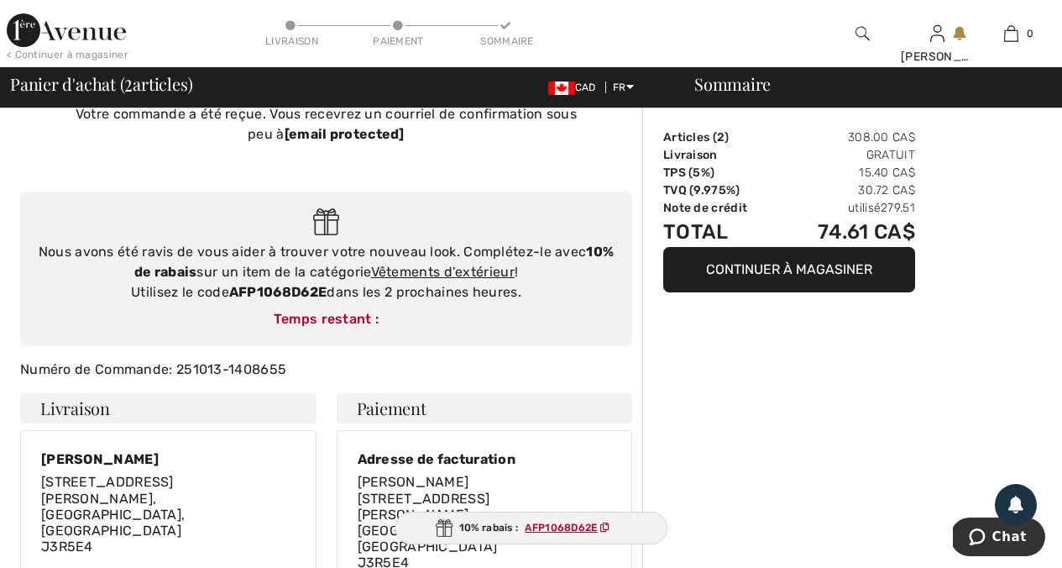
click at [564, 526] on ins "AFP1068D62E" at bounding box center [561, 528] width 72 height 12
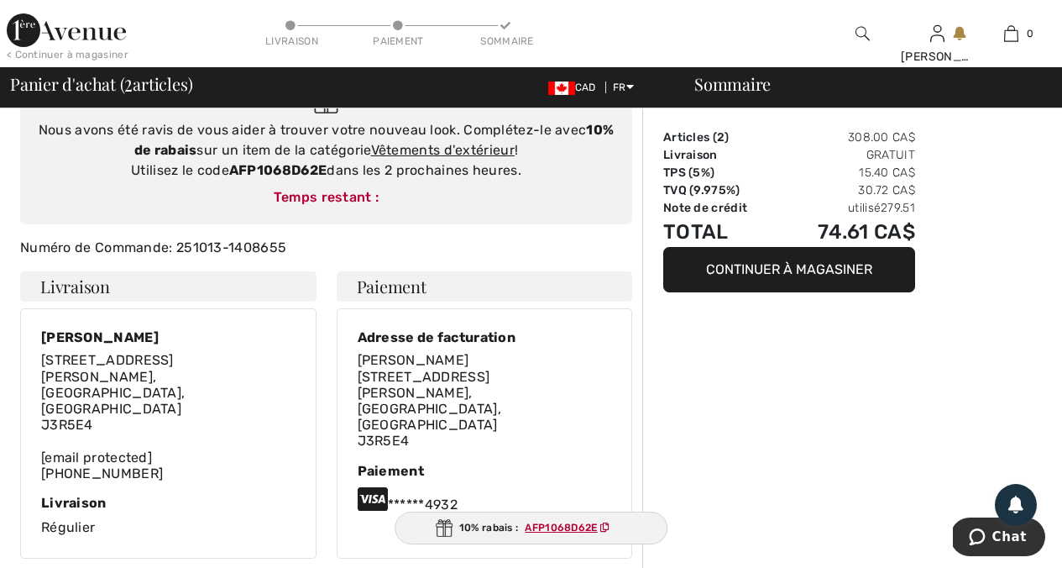
scroll to position [182, 0]
click at [558, 524] on ins "AFP1068D62E" at bounding box center [561, 528] width 72 height 12
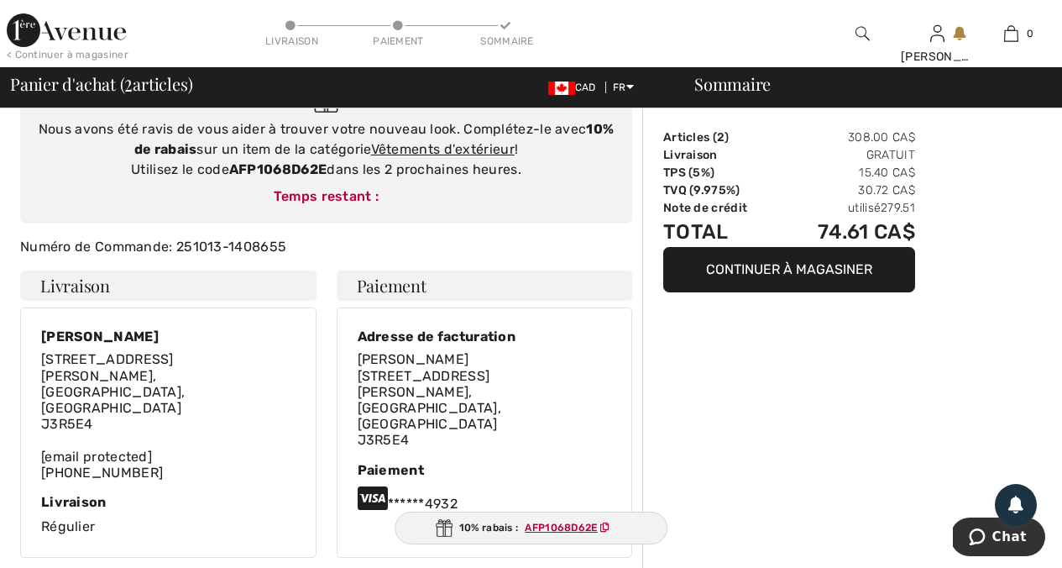
click at [831, 474] on div "Sommaire Articles ( 2 ) 308.00 CA$ Livraison Gratuit TPS (5%) 15.40 CA$ TVQ (9.…" at bounding box center [852, 546] width 420 height 1240
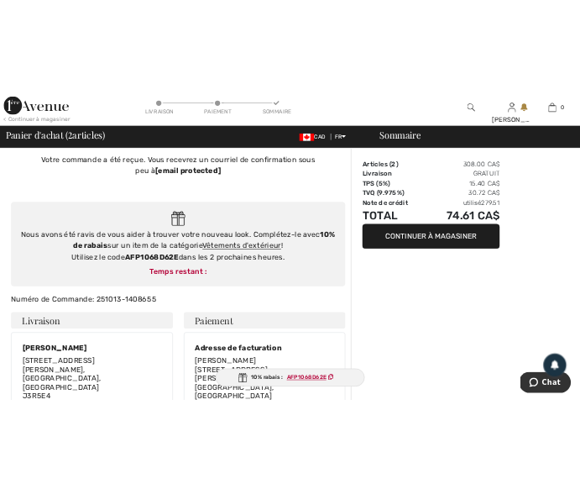
scroll to position [0, 0]
